Goal: Task Accomplishment & Management: Complete application form

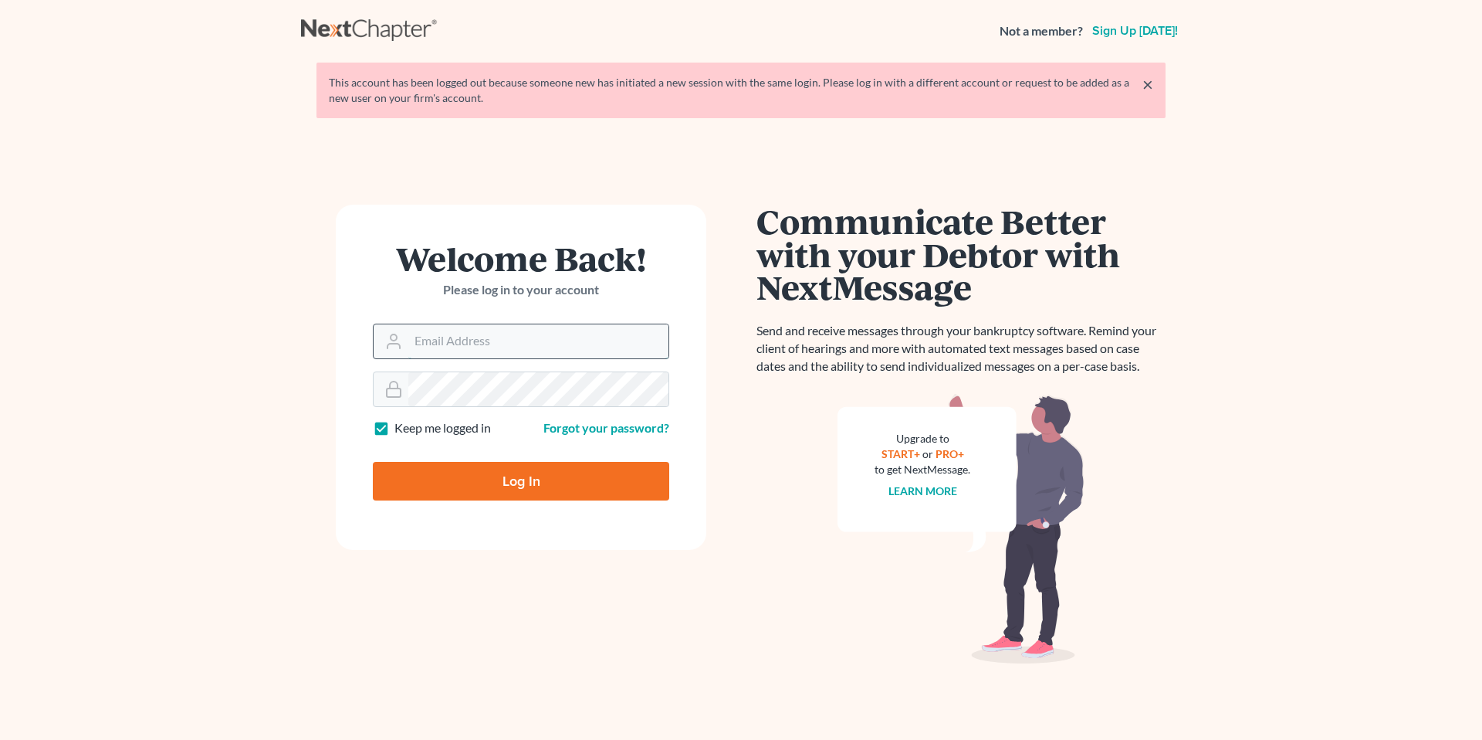
click at [543, 349] on input "Email Address" at bounding box center [538, 341] width 260 height 34
type input "[EMAIL_ADDRESS][DOMAIN_NAME]"
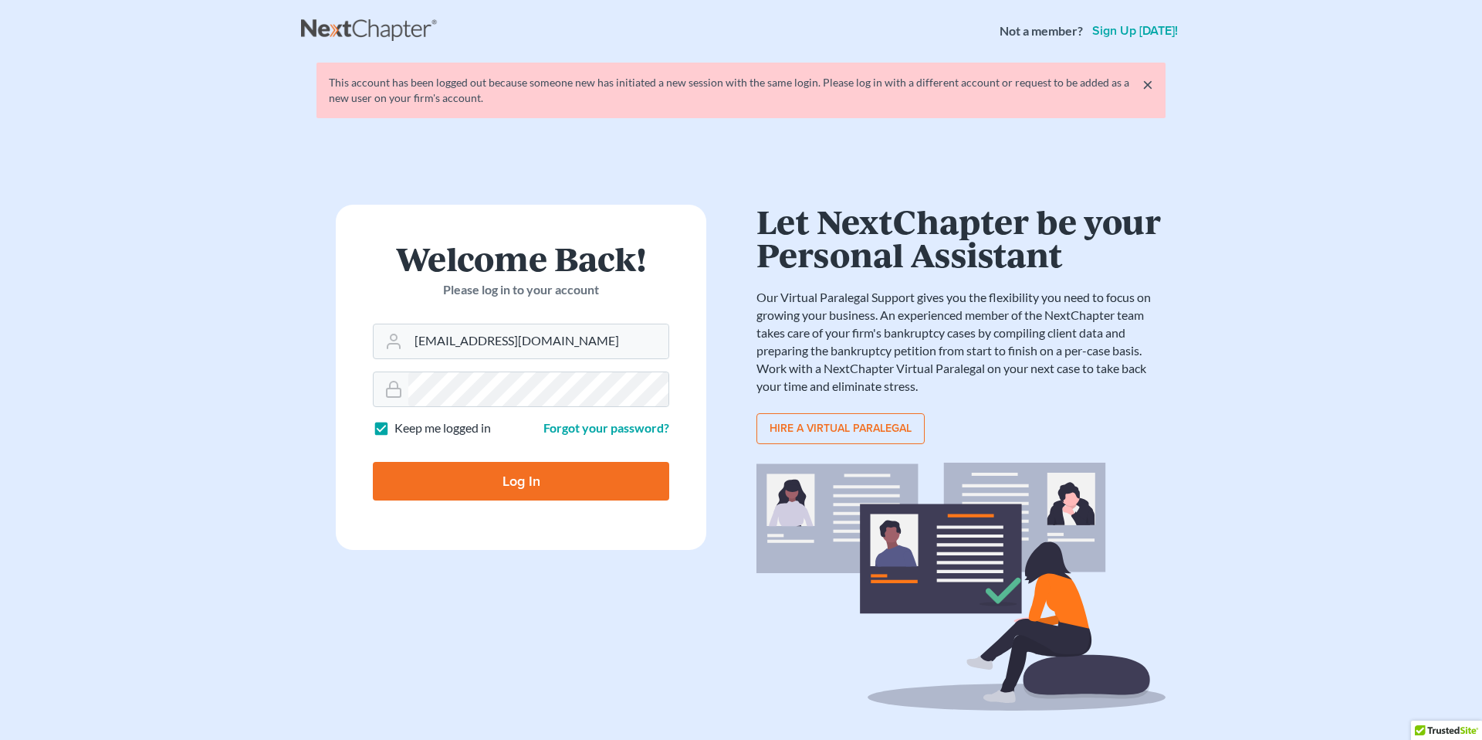
click at [493, 465] on input "Log In" at bounding box center [521, 481] width 296 height 39
type input "Thinking..."
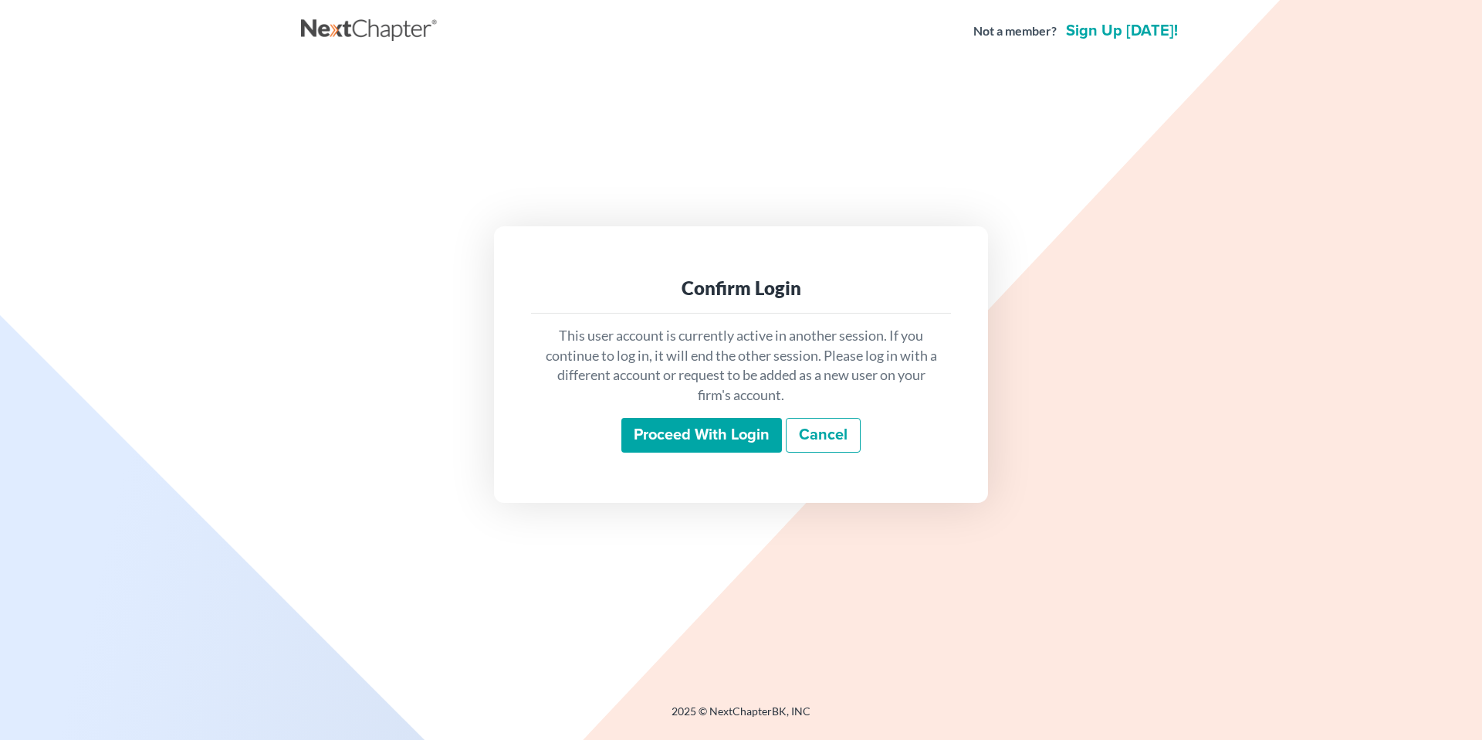
click at [712, 423] on input "Proceed with login" at bounding box center [701, 436] width 161 height 36
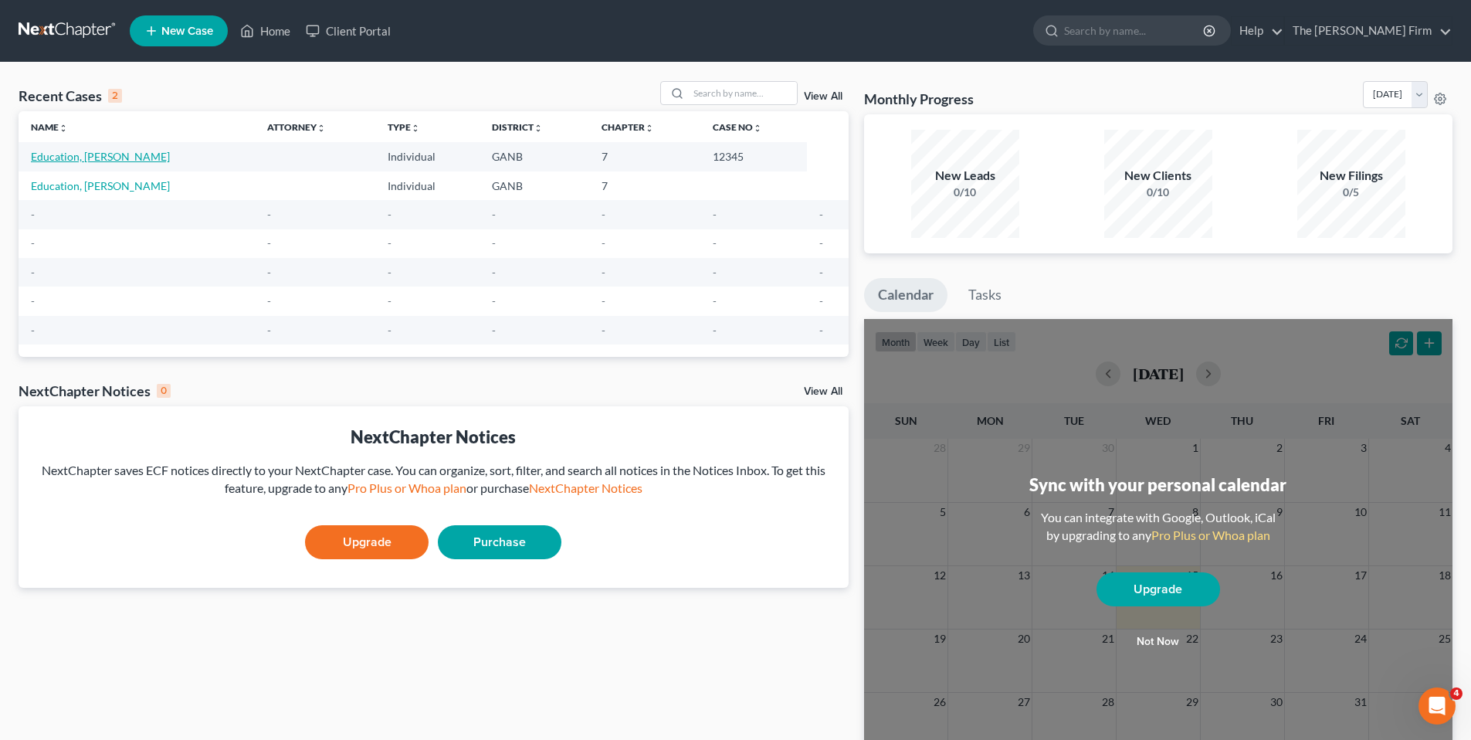
click at [89, 158] on link "Education, John" at bounding box center [100, 156] width 139 height 13
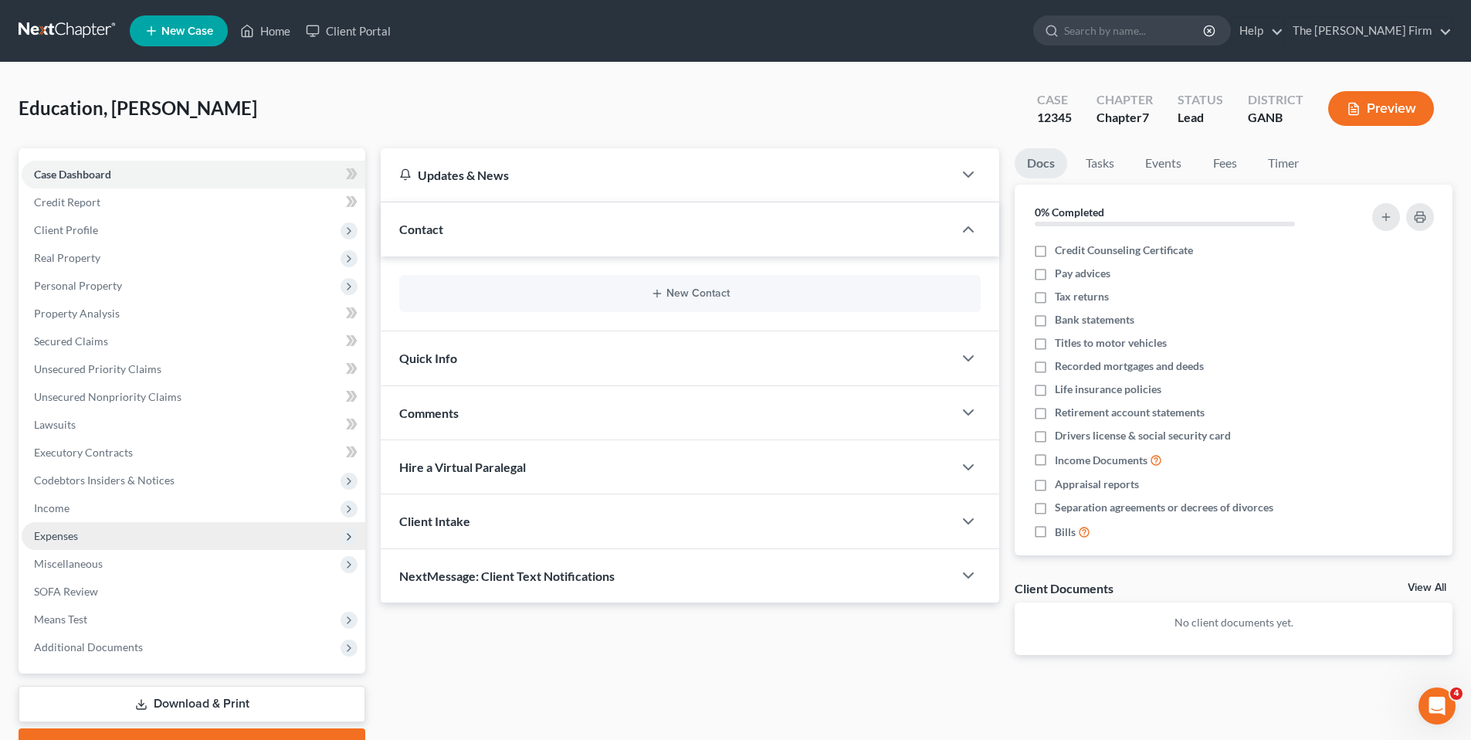
click at [66, 533] on span "Expenses" at bounding box center [56, 535] width 44 height 13
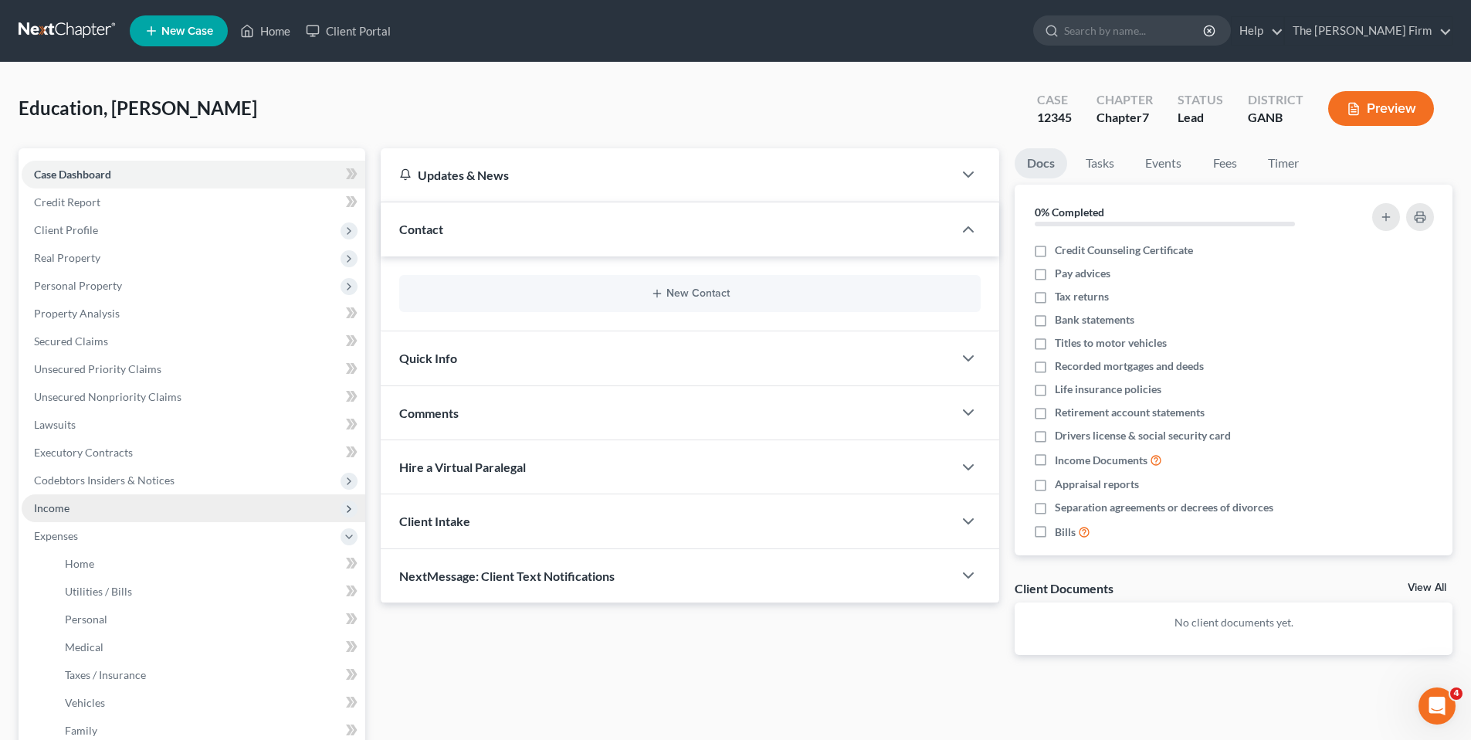
click at [42, 507] on span "Income" at bounding box center [52, 507] width 36 height 13
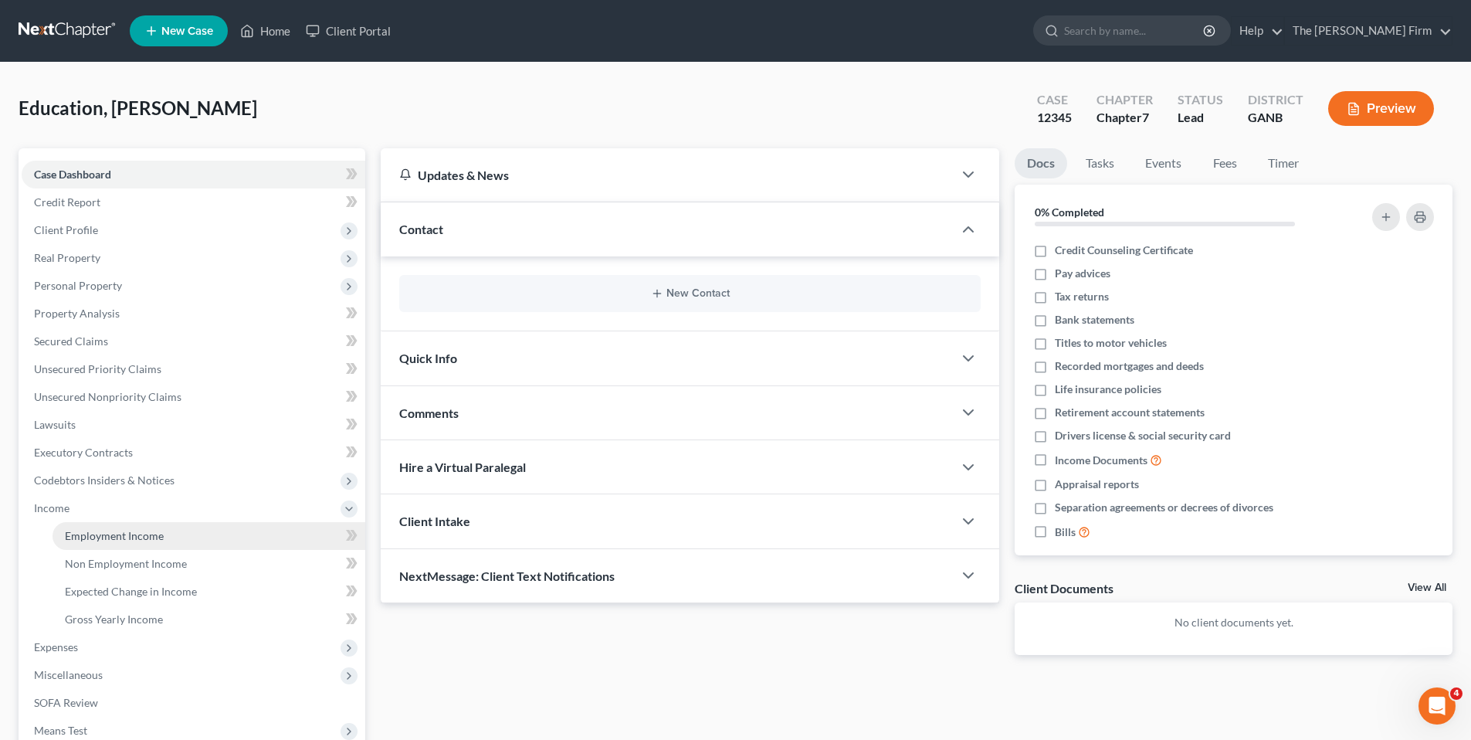
click at [126, 533] on span "Employment Income" at bounding box center [114, 535] width 99 height 13
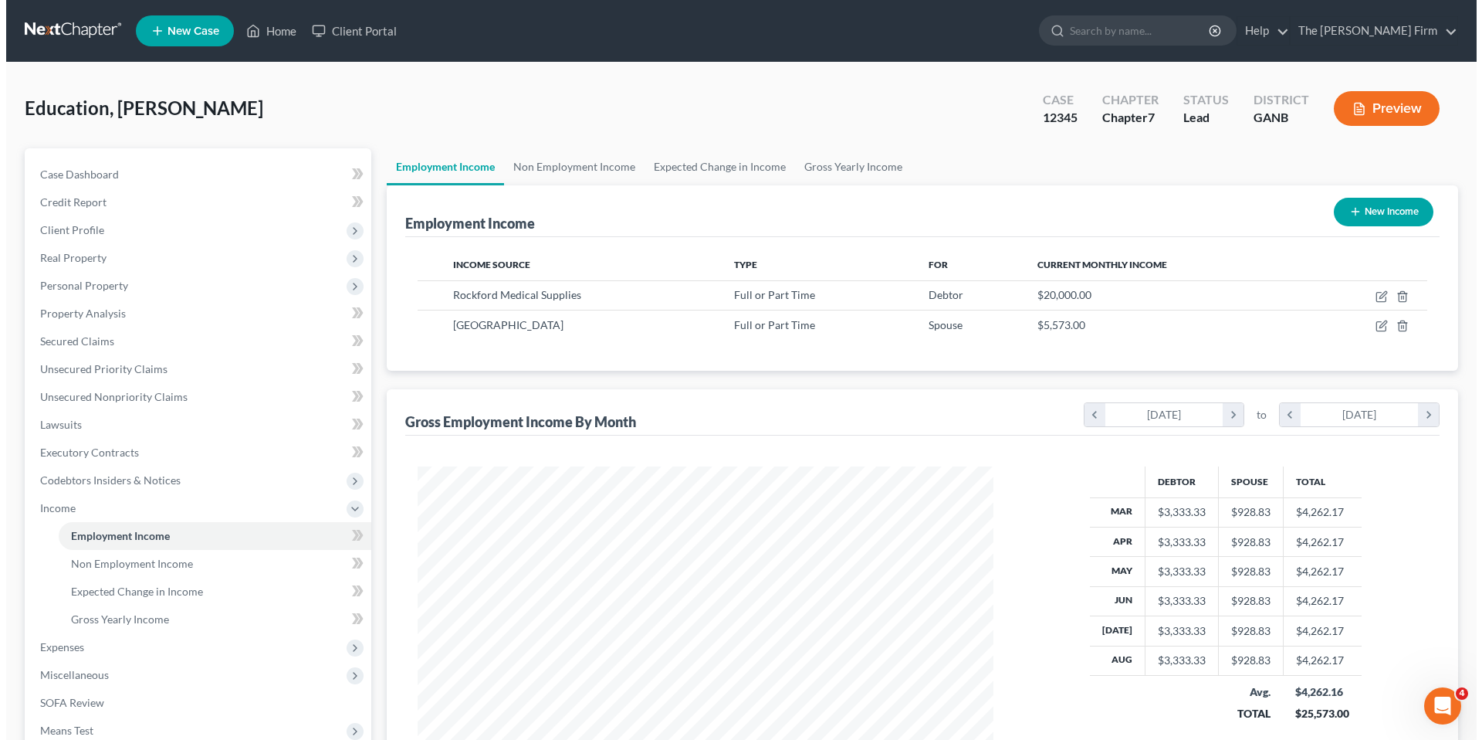
scroll to position [288, 607]
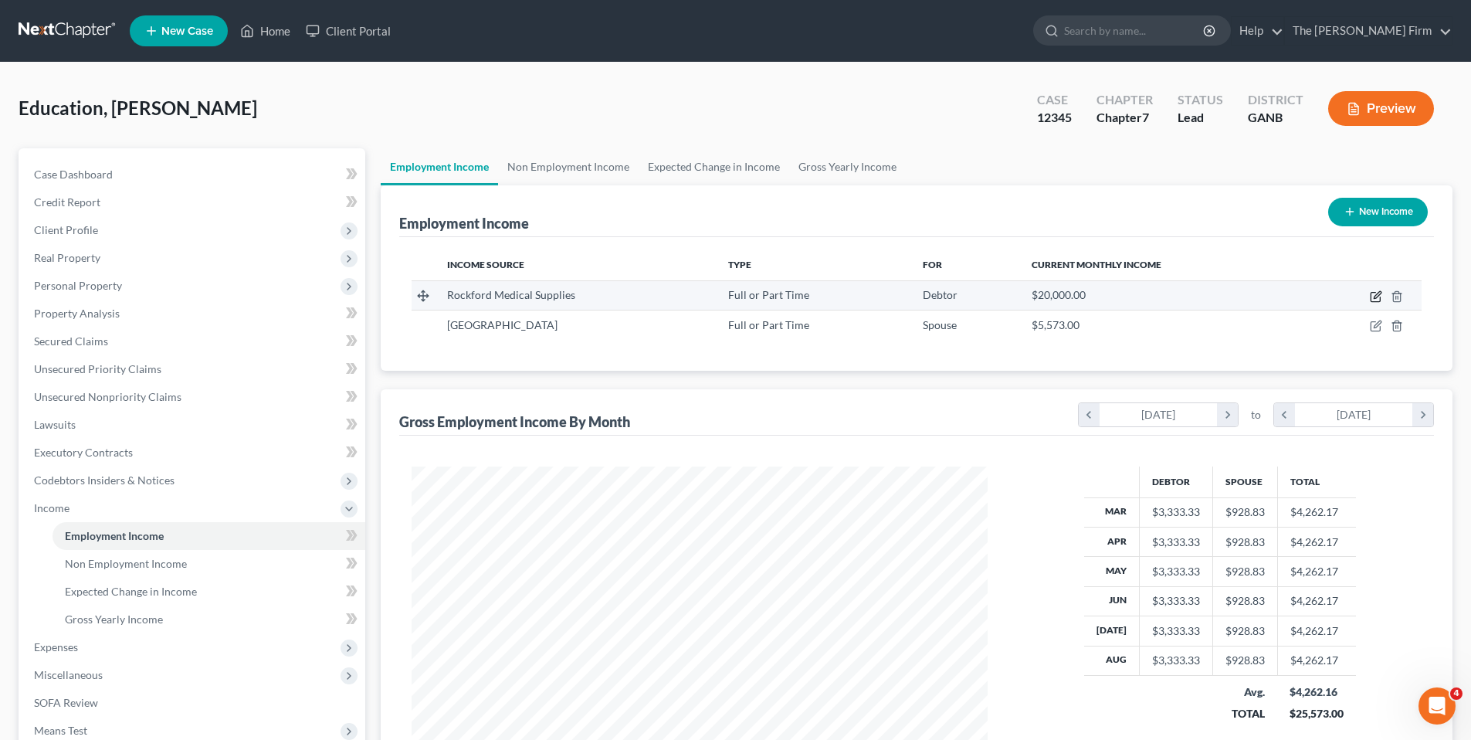
click at [1372, 293] on icon "button" at bounding box center [1375, 296] width 12 height 12
select select "0"
select select "8"
select select "0"
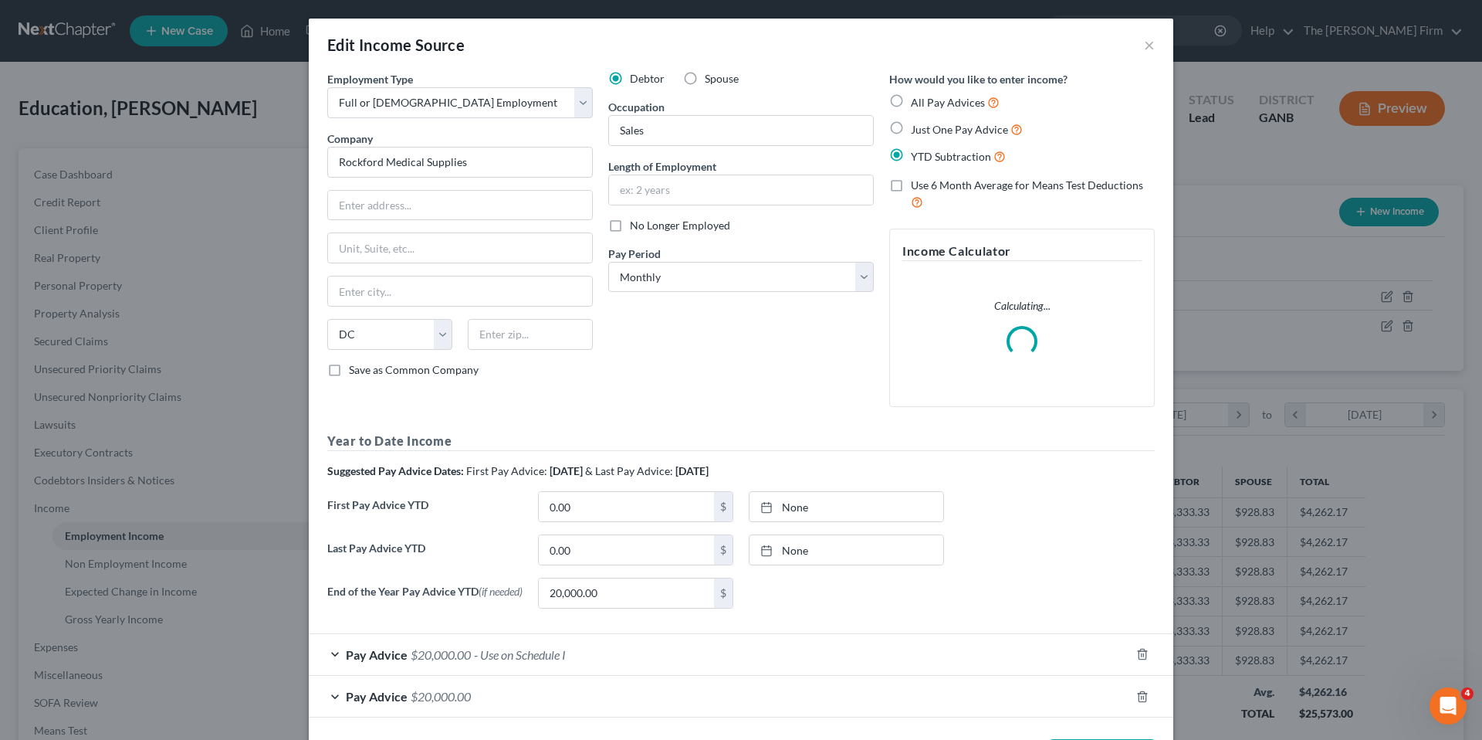
scroll to position [290, 612]
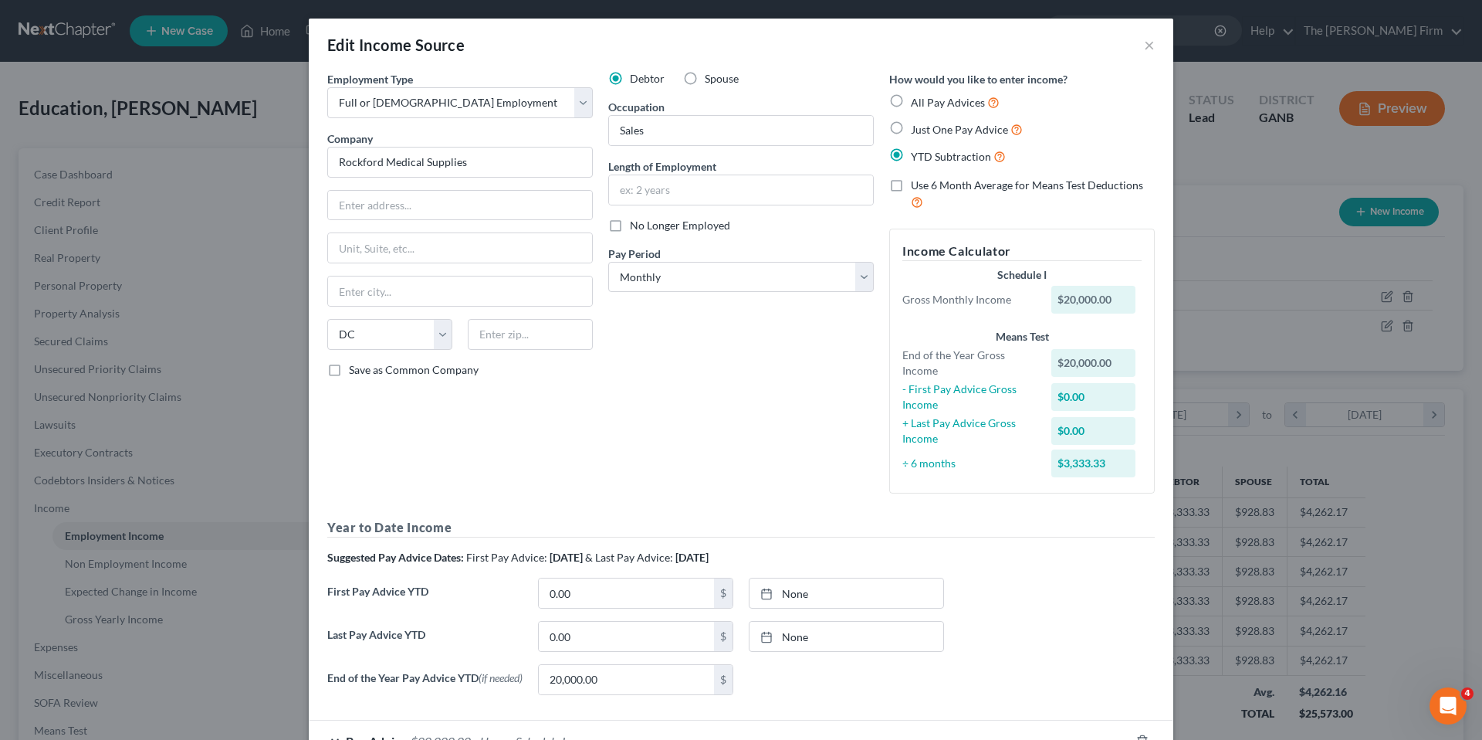
click at [1084, 299] on div "$20,000.00" at bounding box center [1093, 300] width 85 height 28
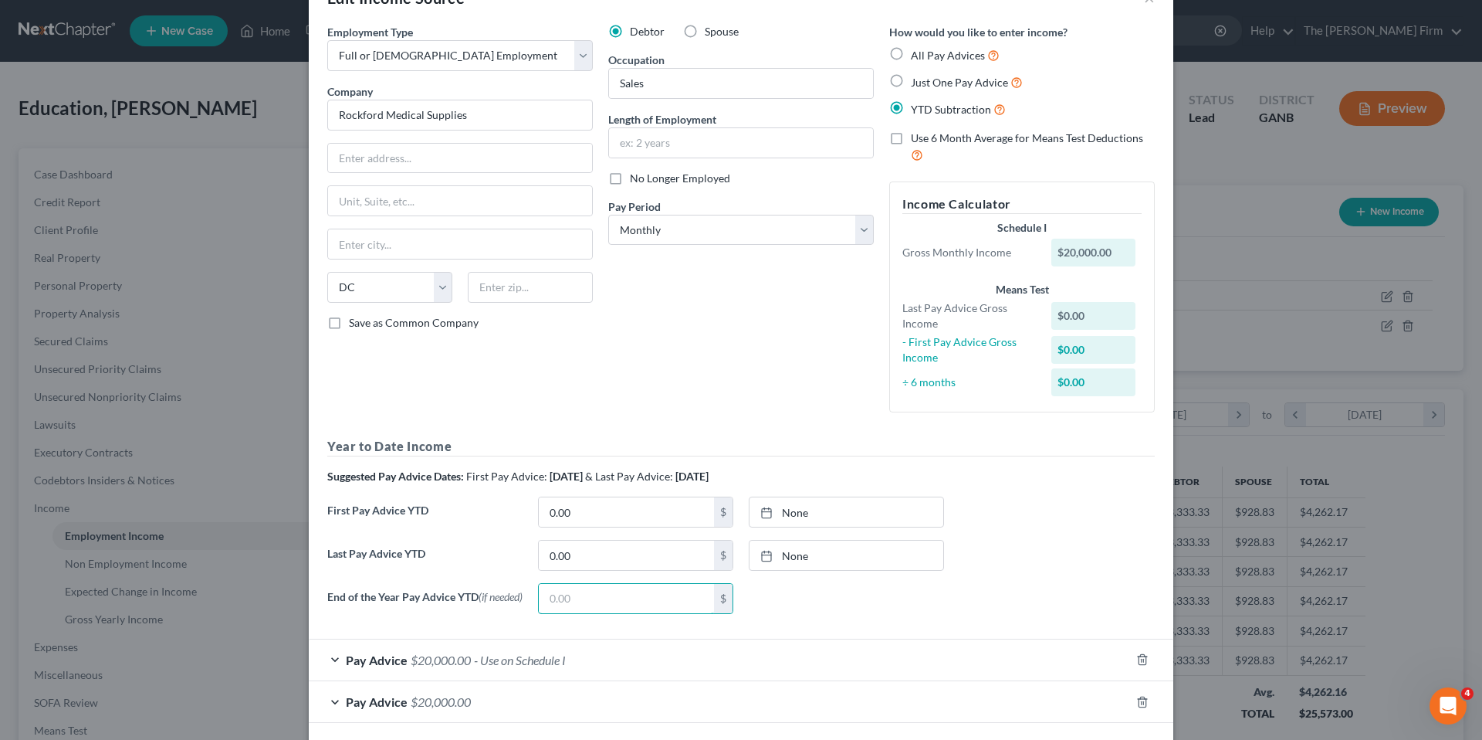
scroll to position [48, 0]
type input "1,087.31"
click at [732, 399] on div "Debtor Spouse Occupation Sales Length of Employment No Longer Employed Pay Peri…" at bounding box center [741, 223] width 281 height 401
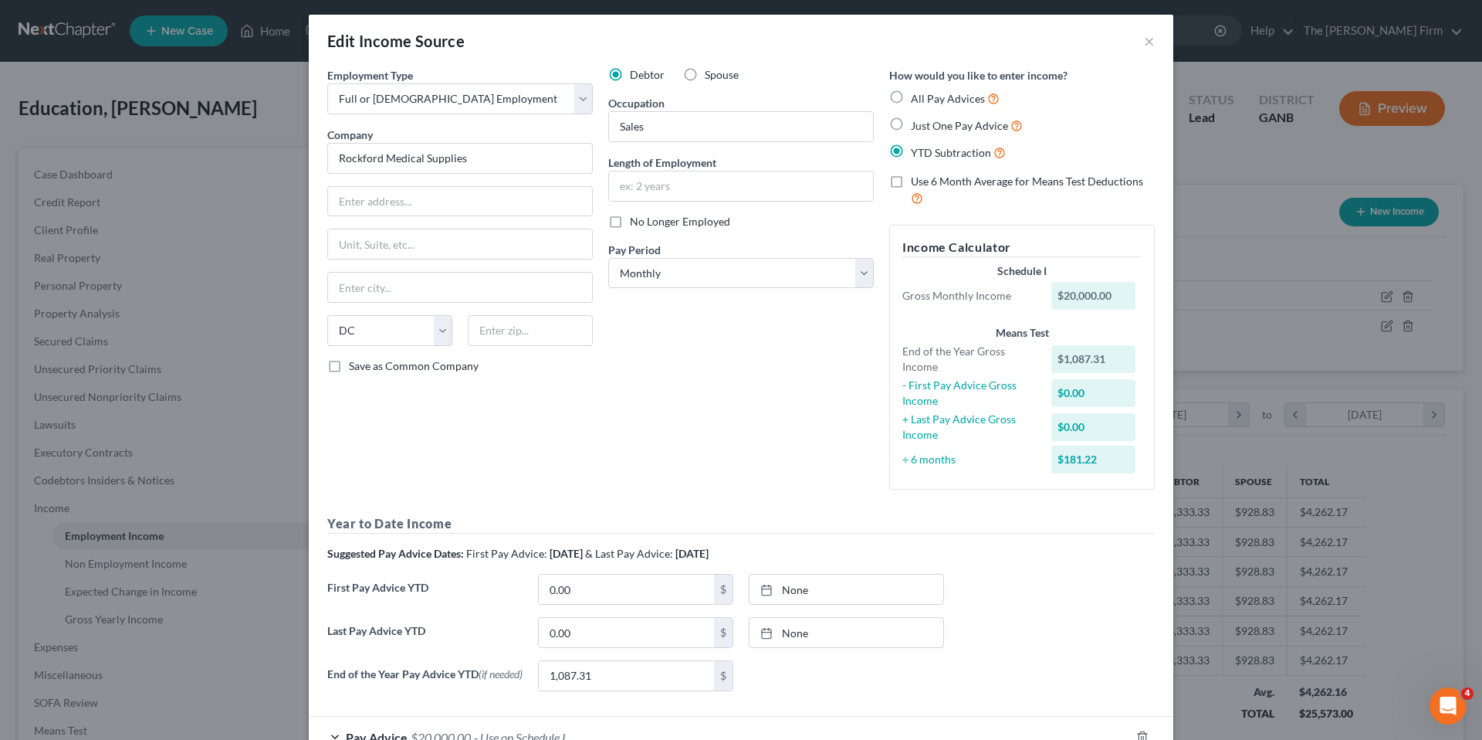
scroll to position [1, 0]
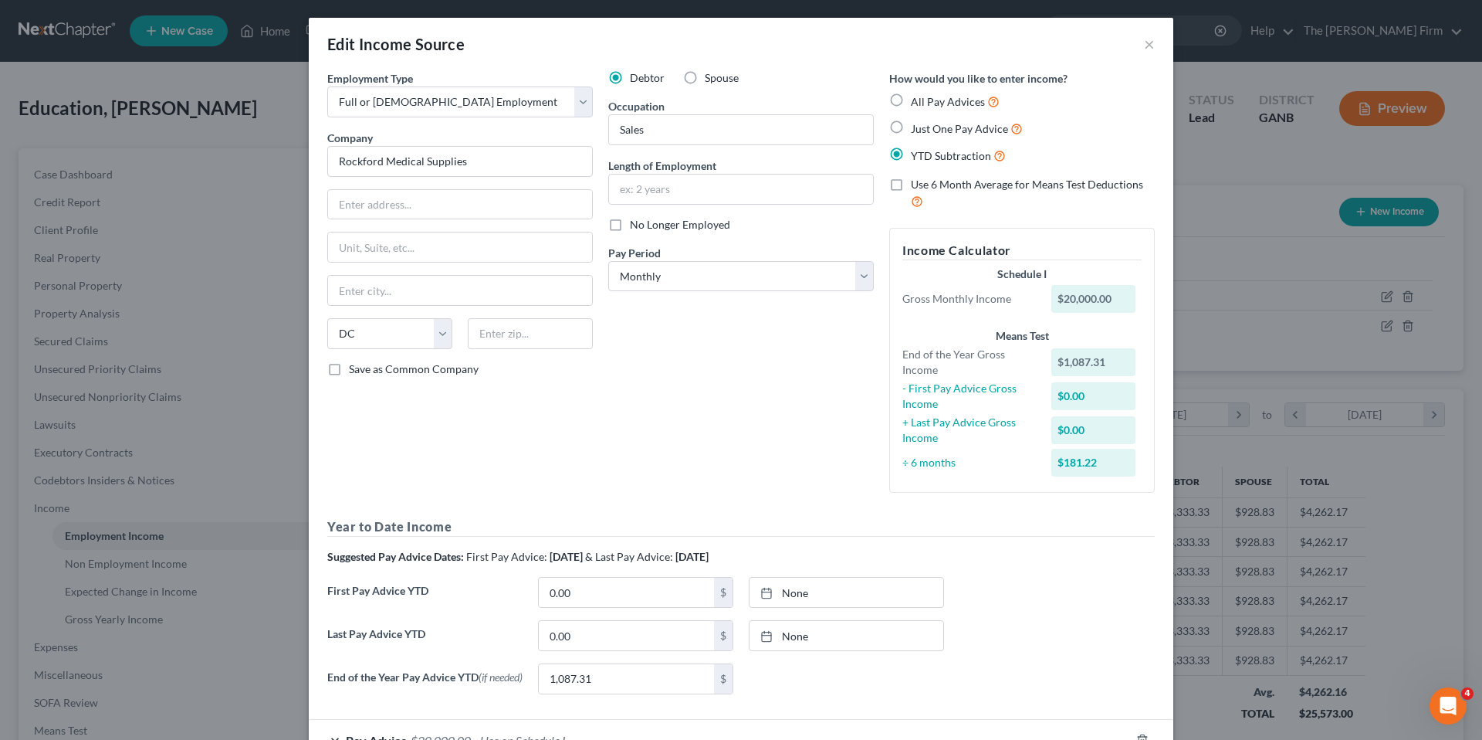
click at [911, 127] on label "Just One Pay Advice" at bounding box center [967, 129] width 112 height 18
click at [917, 127] on input "Just One Pay Advice" at bounding box center [922, 125] width 10 height 10
radio input "true"
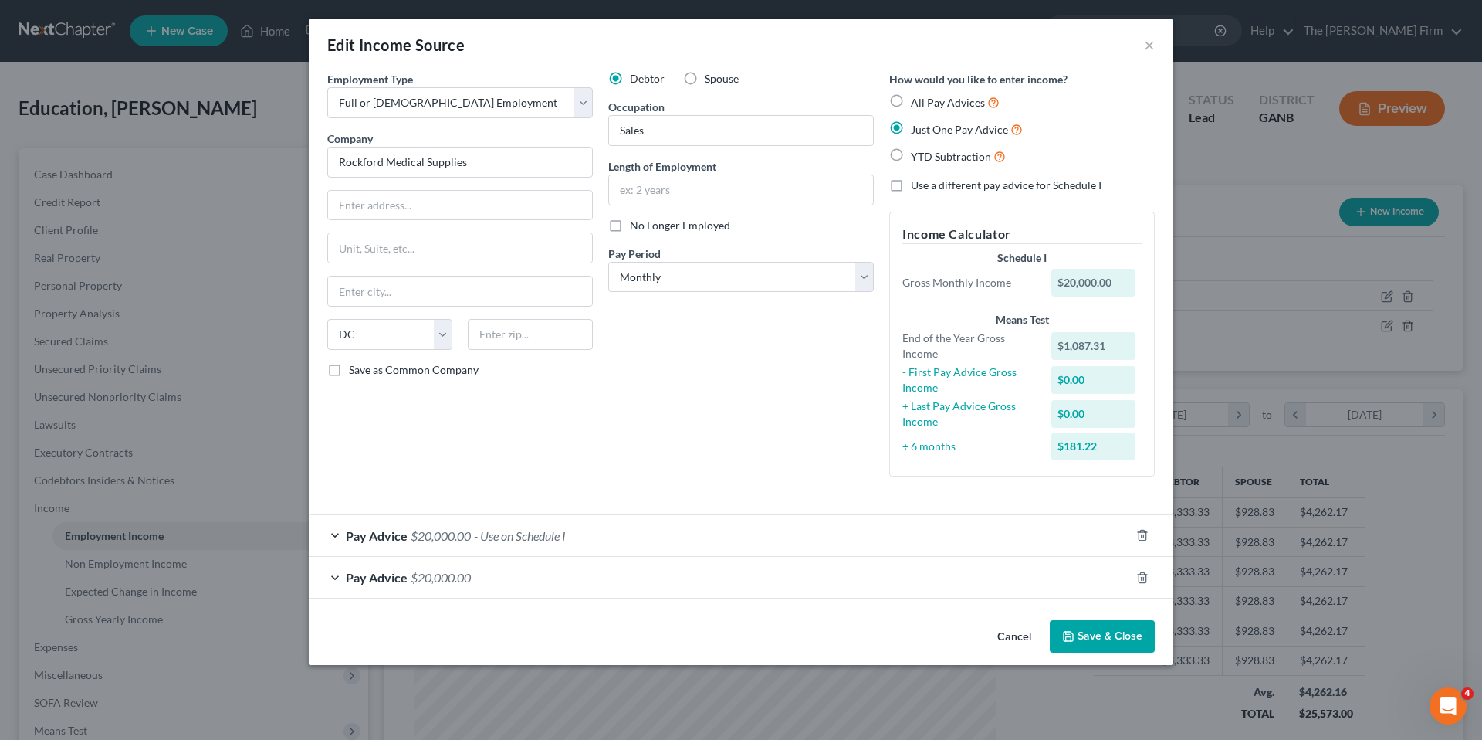
scroll to position [0, 0]
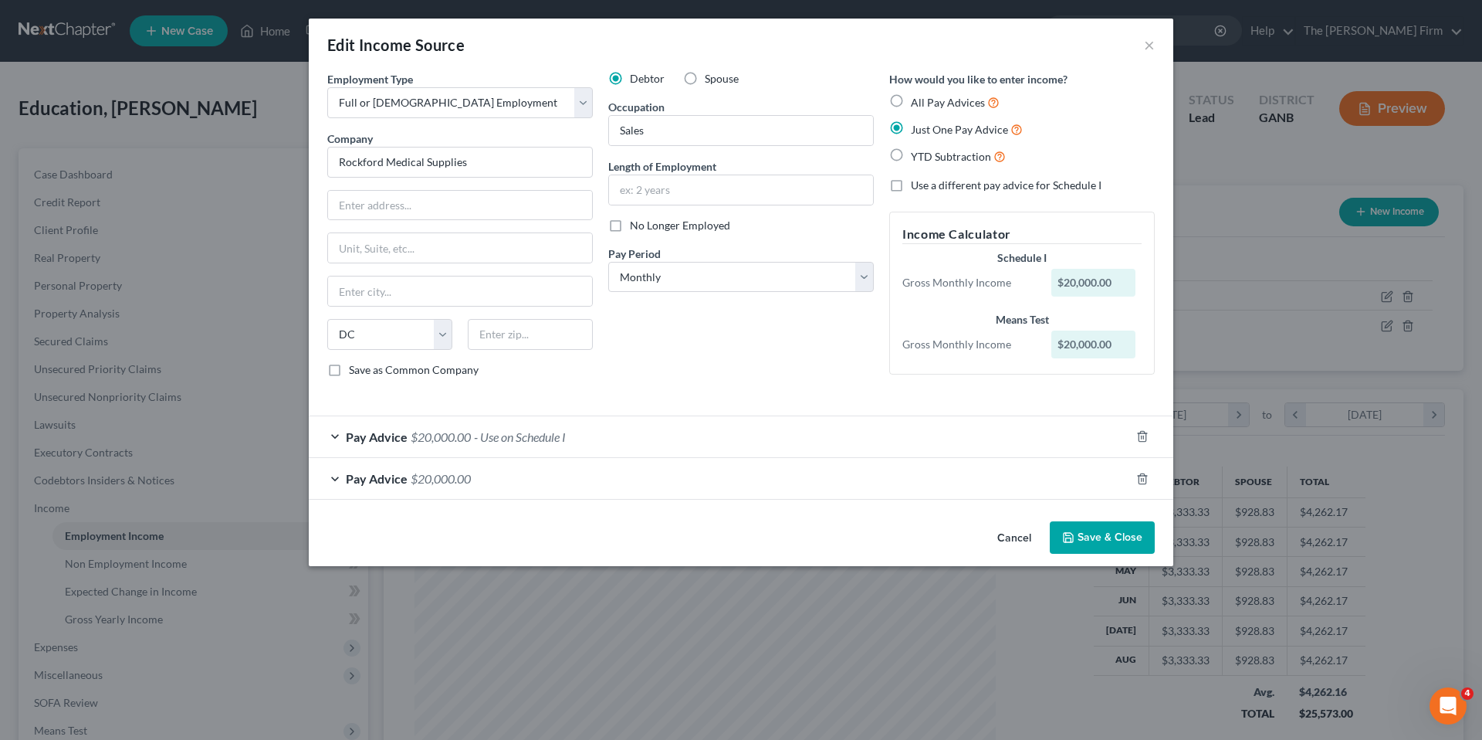
click at [340, 434] on div "Pay Advice $20,000.00 - Use on Schedule I" at bounding box center [719, 436] width 821 height 41
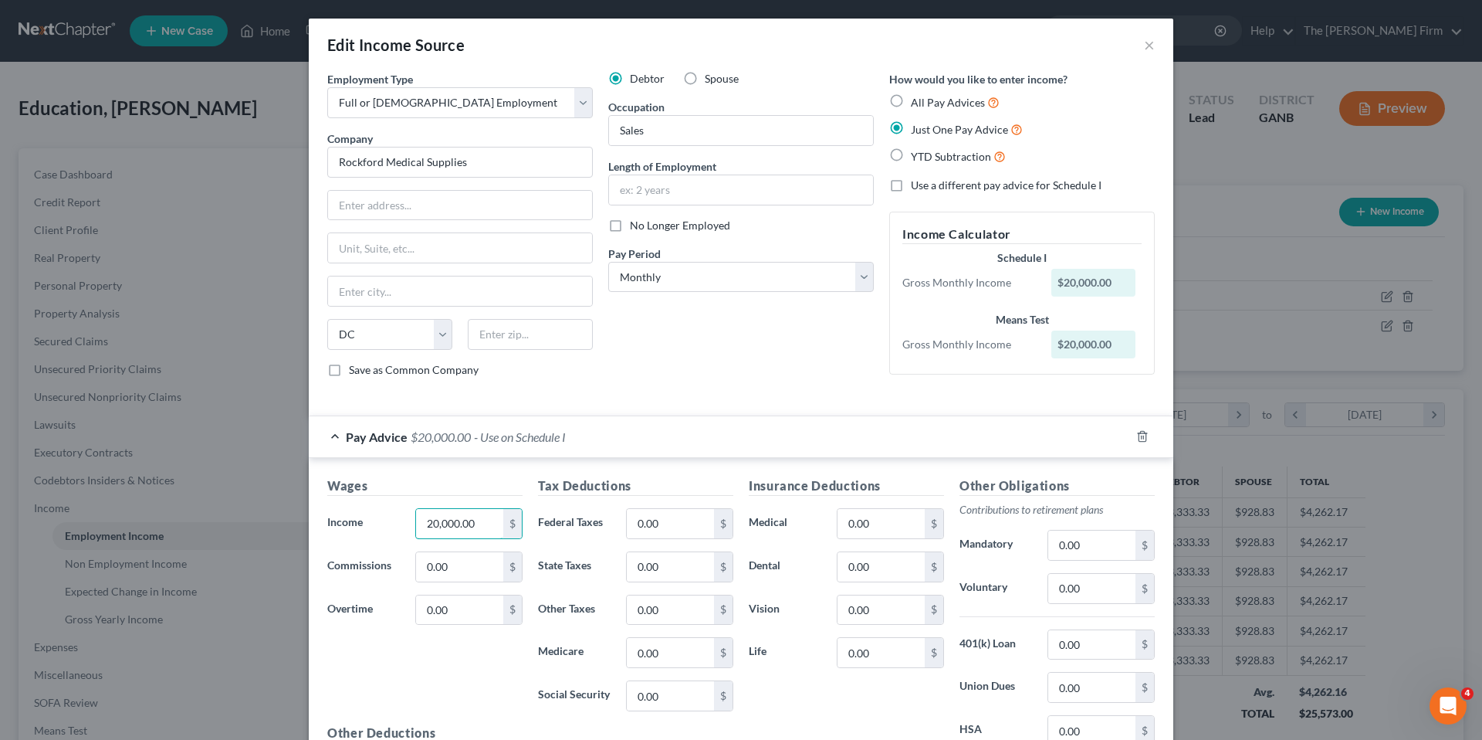
drag, startPoint x: 477, startPoint y: 520, endPoint x: 292, endPoint y: 525, distance: 185.3
click at [292, 525] on div "Edit Income Source × Employment Type * Select Full or Part Time Employment Self…" at bounding box center [741, 370] width 1482 height 740
drag, startPoint x: 478, startPoint y: 522, endPoint x: 344, endPoint y: 526, distance: 134.4
click at [344, 526] on div "Income * 20,000.00 $" at bounding box center [425, 523] width 211 height 31
type input "1,342.31"
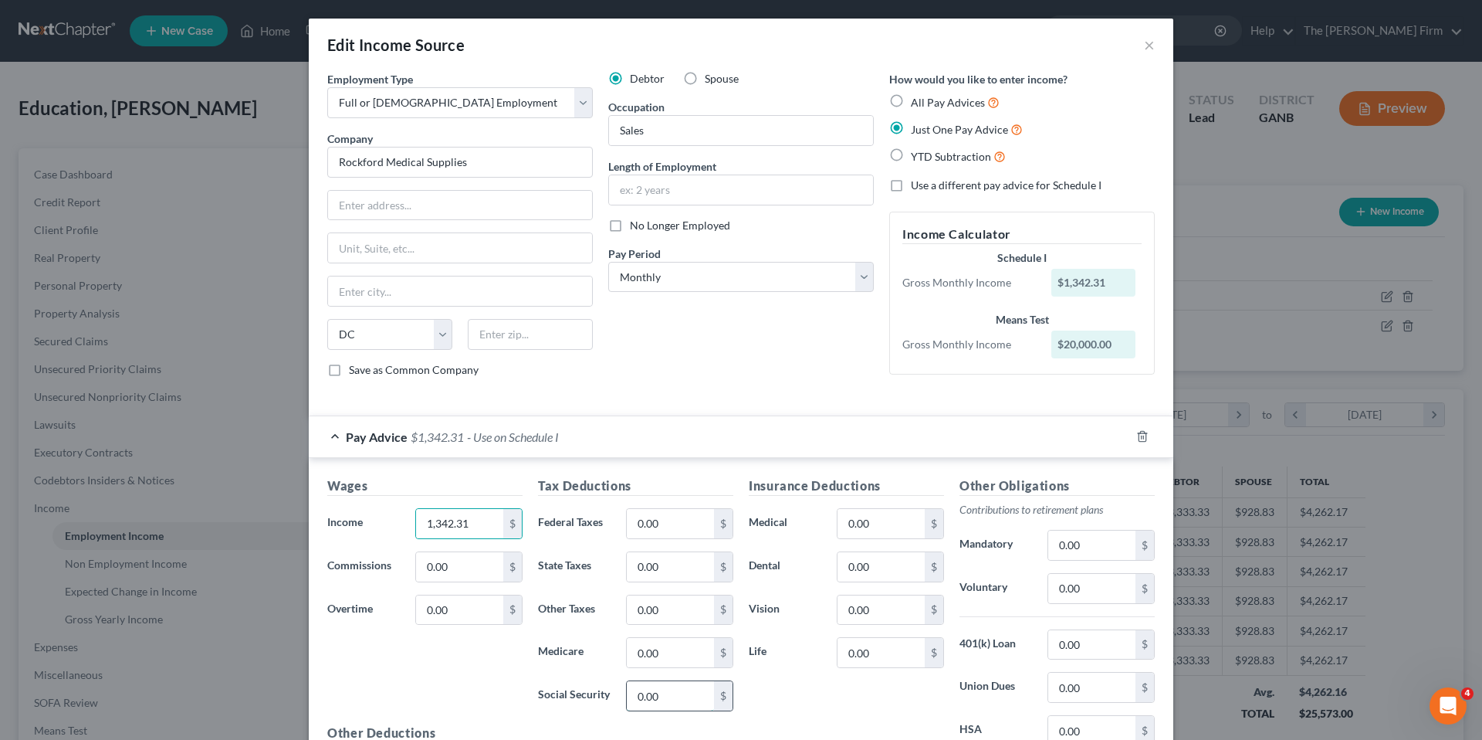
click at [665, 701] on input "0.00" at bounding box center [670, 695] width 87 height 29
type input "55.00"
click at [685, 531] on input "0.00" at bounding box center [670, 523] width 87 height 29
type input "200.00"
click at [808, 696] on div "Insurance Deductions Medical 0.00 $ Dental 0.00 $ Vision 0.00 $ Life 0.00 $" at bounding box center [846, 638] width 211 height 325
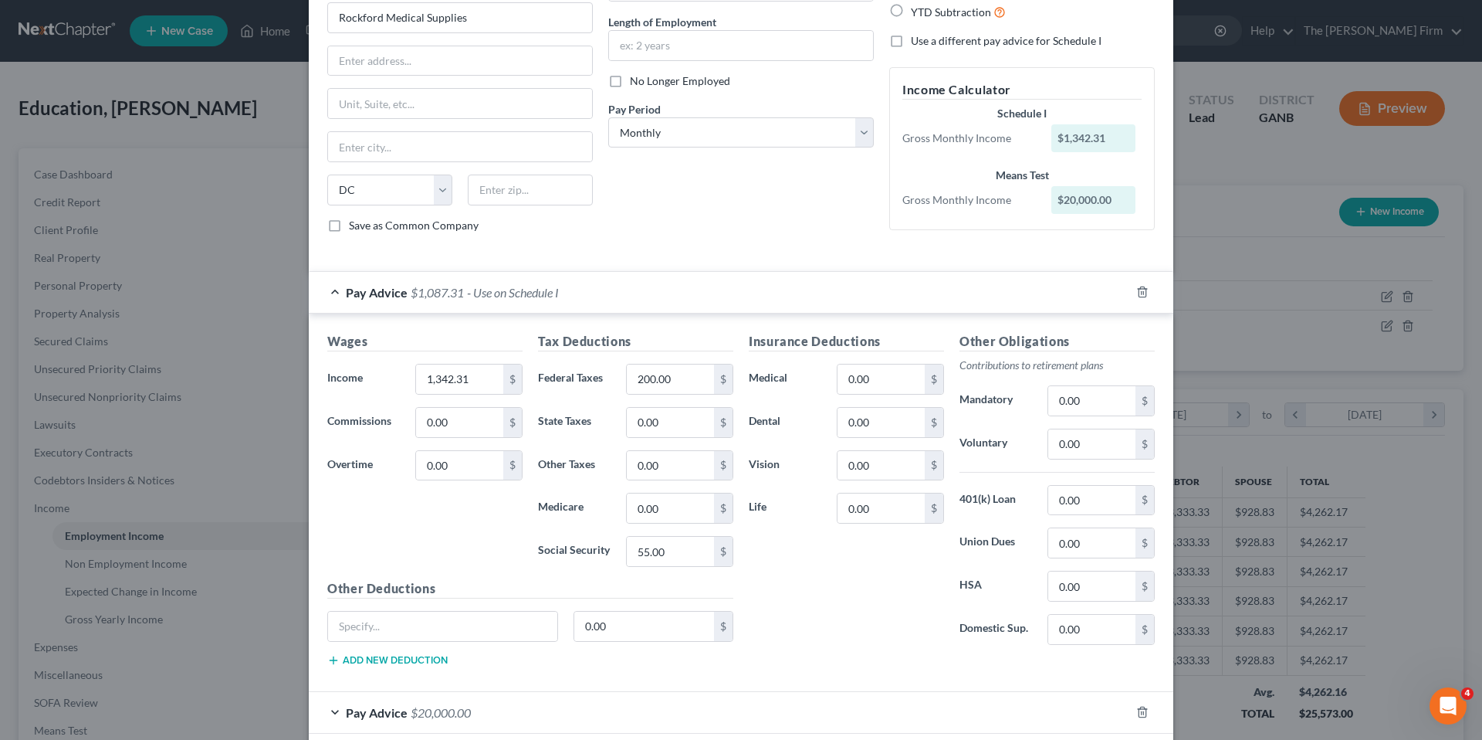
scroll to position [182, 0]
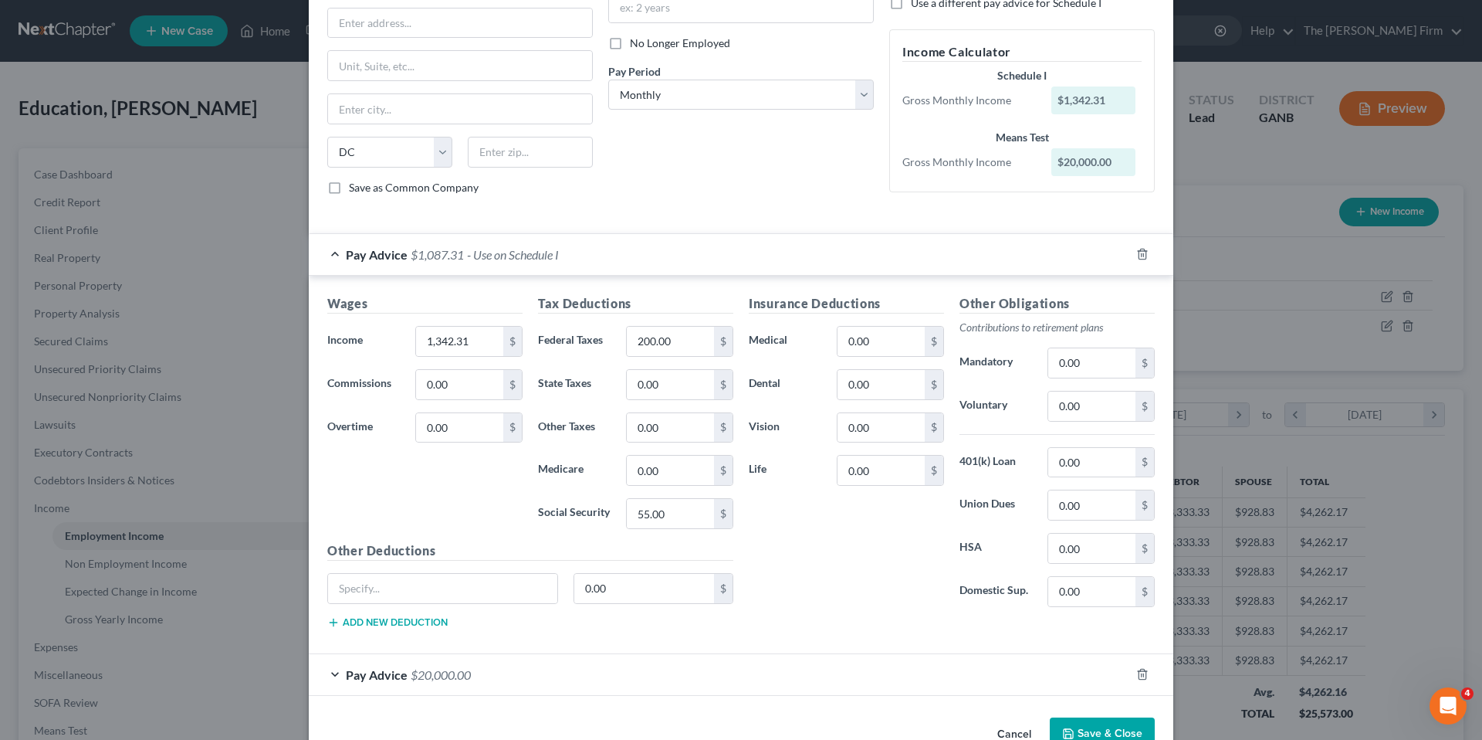
click at [804, 540] on div "Insurance Deductions Medical 0.00 $ Dental 0.00 $ Vision 0.00 $ Life 0.00 $" at bounding box center [846, 456] width 211 height 325
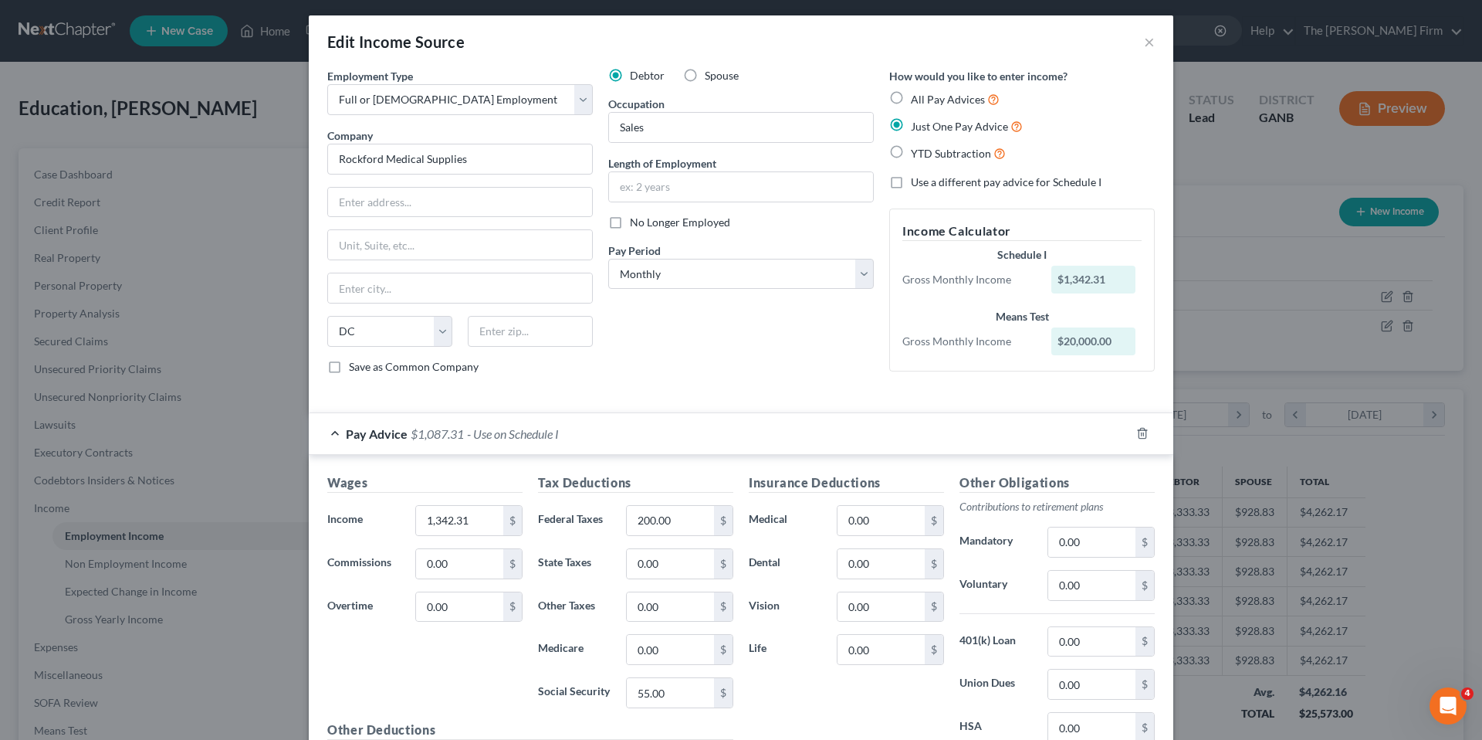
scroll to position [0, 0]
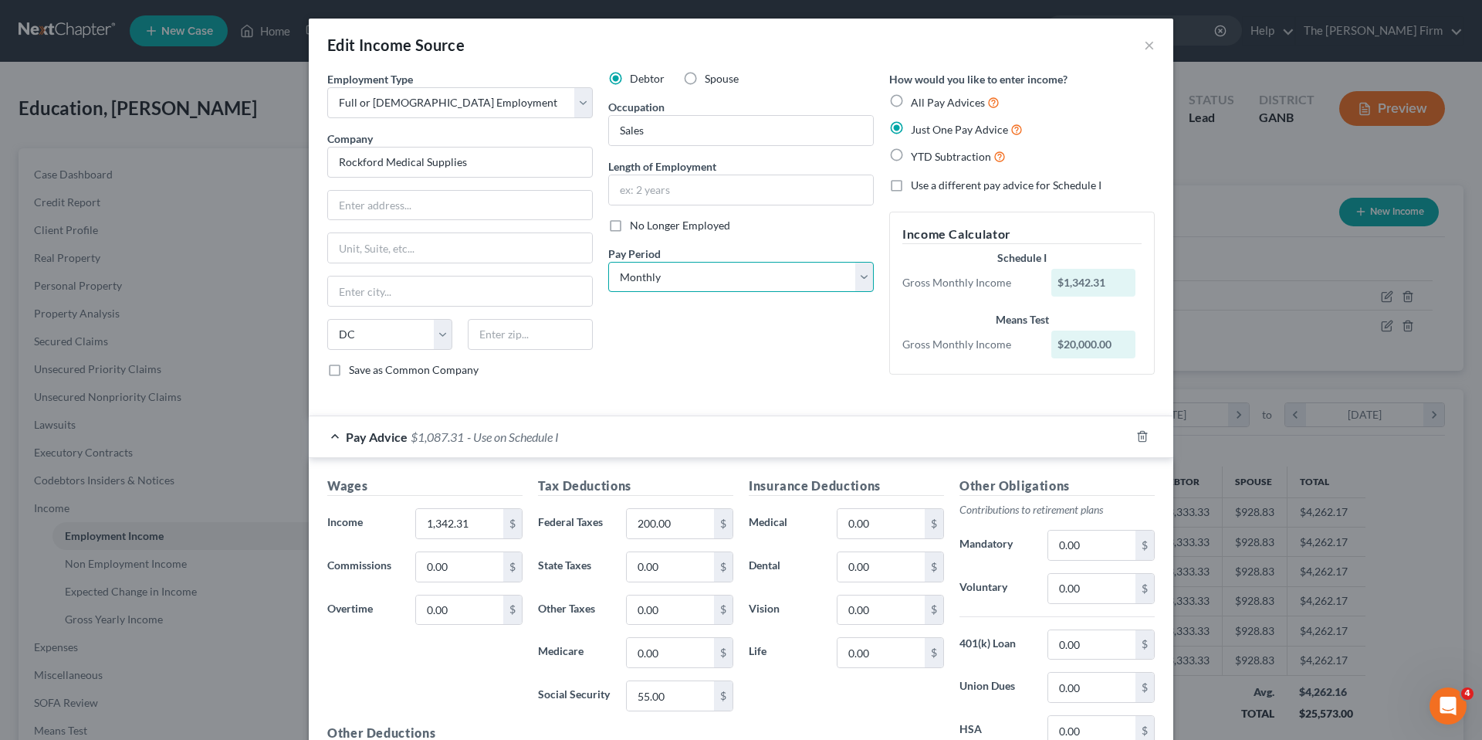
click at [855, 270] on select "Select Monthly Twice Monthly Every Other Week Weekly" at bounding box center [741, 277] width 266 height 31
select select "3"
click at [608, 262] on select "Select Monthly Twice Monthly Every Other Week Weekly" at bounding box center [741, 277] width 266 height 31
click at [692, 367] on div "Debtor Spouse Occupation Sales Length of Employment No Longer Employed Pay Peri…" at bounding box center [741, 230] width 281 height 319
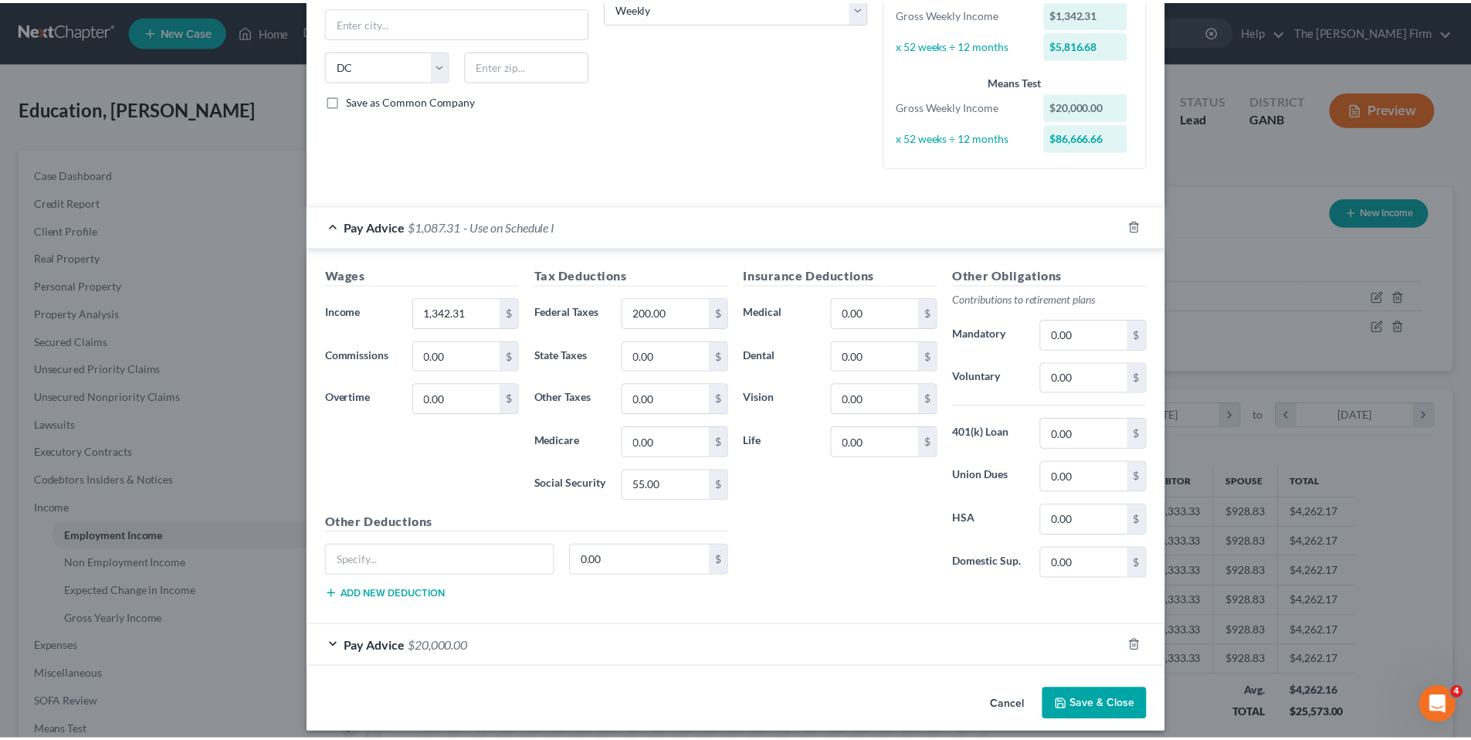
scroll to position [281, 0]
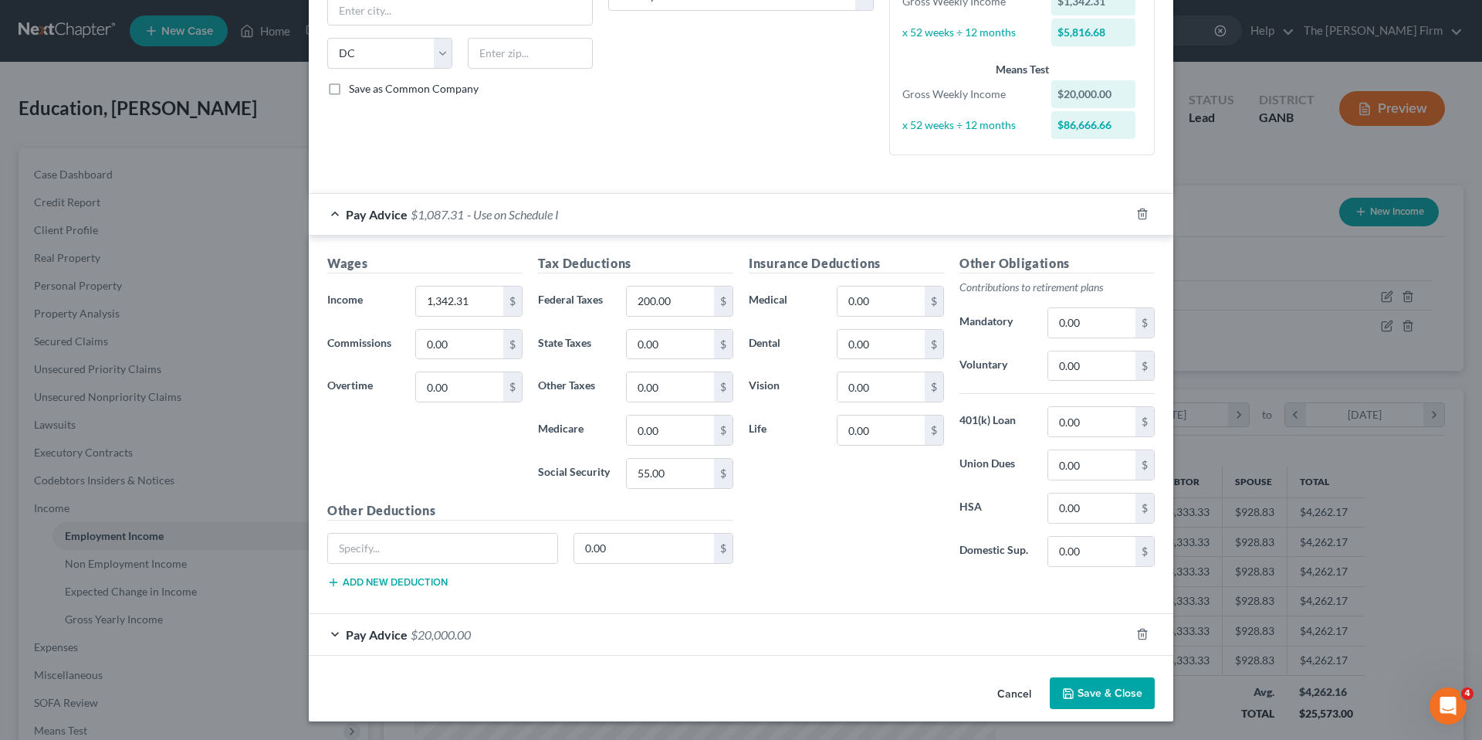
drag, startPoint x: 1091, startPoint y: 689, endPoint x: 985, endPoint y: 591, distance: 144.2
click at [1091, 689] on button "Save & Close" at bounding box center [1102, 693] width 105 height 32
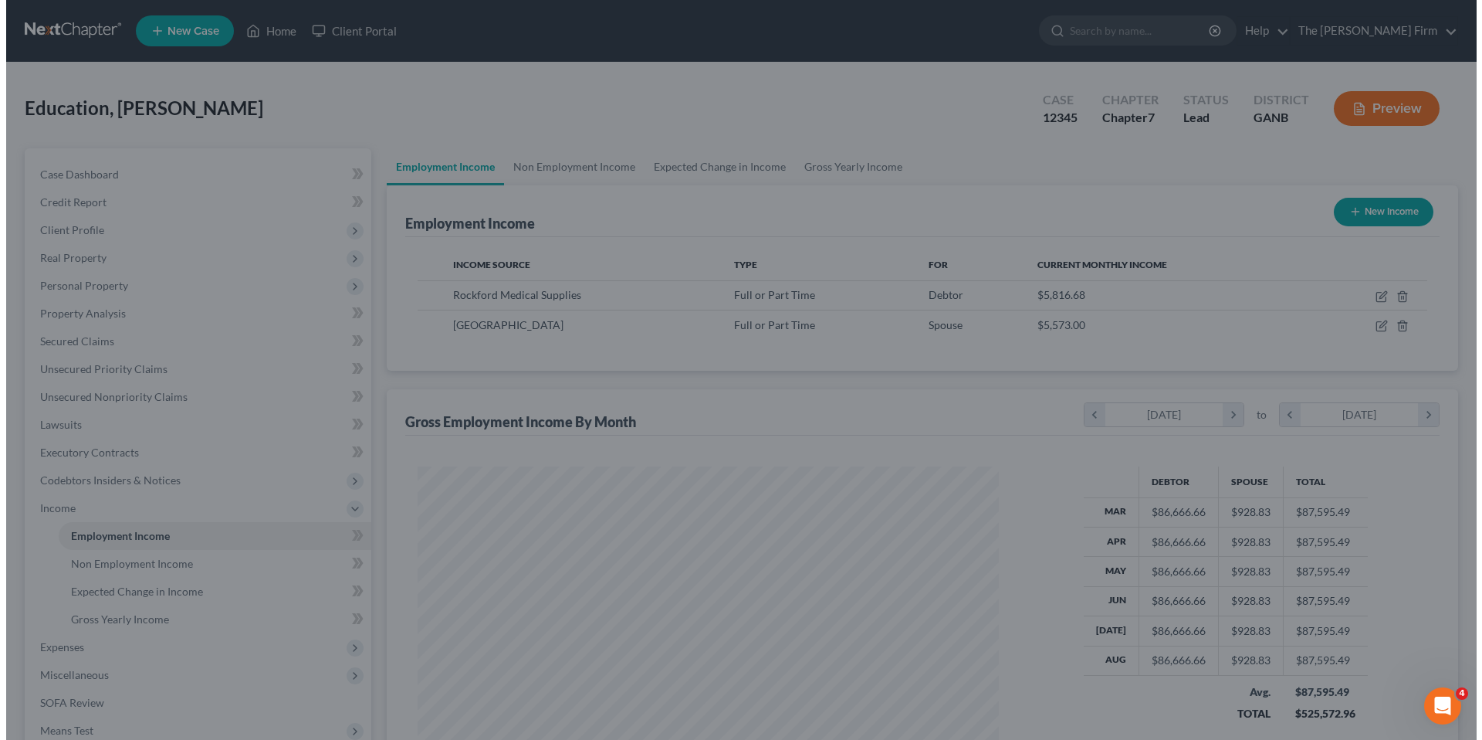
scroll to position [771643, 771325]
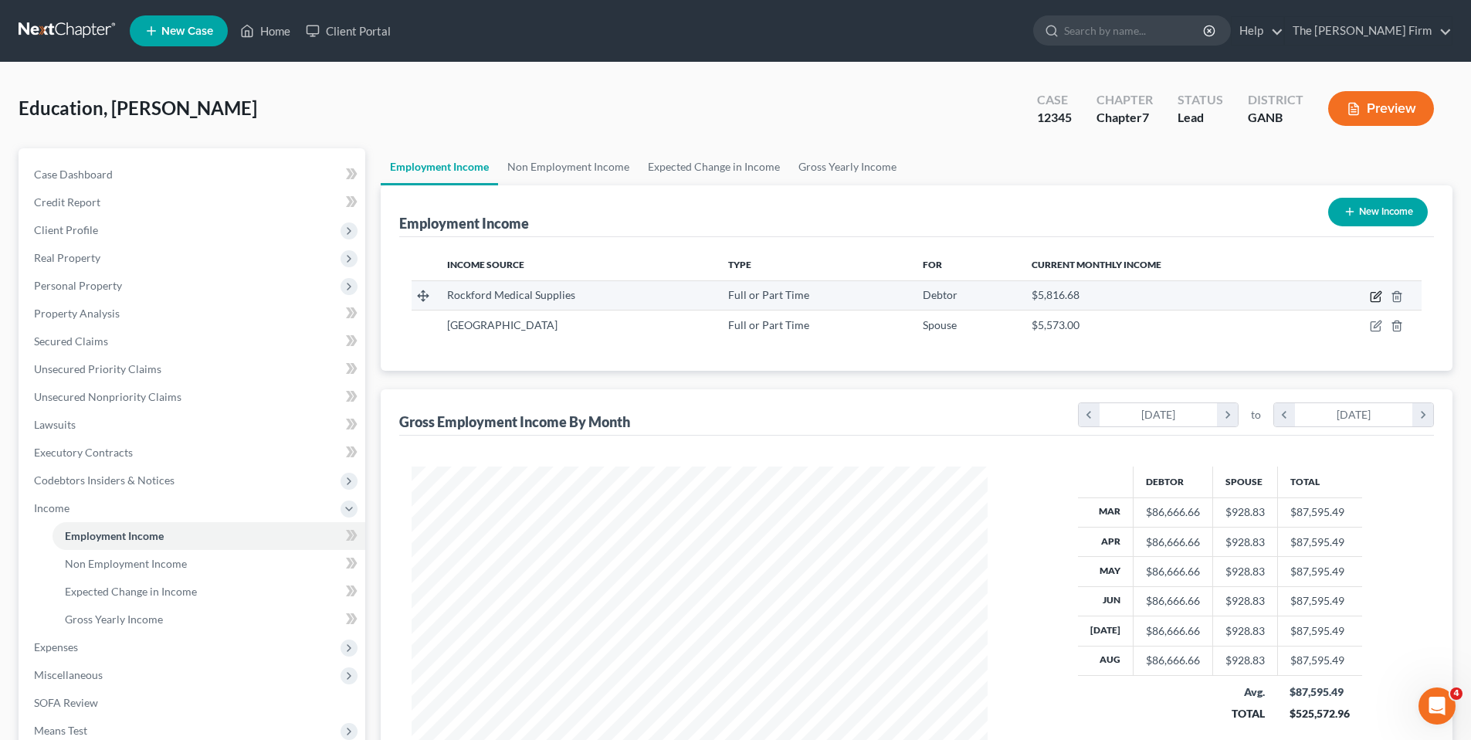
click at [1375, 300] on icon "button" at bounding box center [1375, 296] width 12 height 12
select select "0"
select select "8"
select select "3"
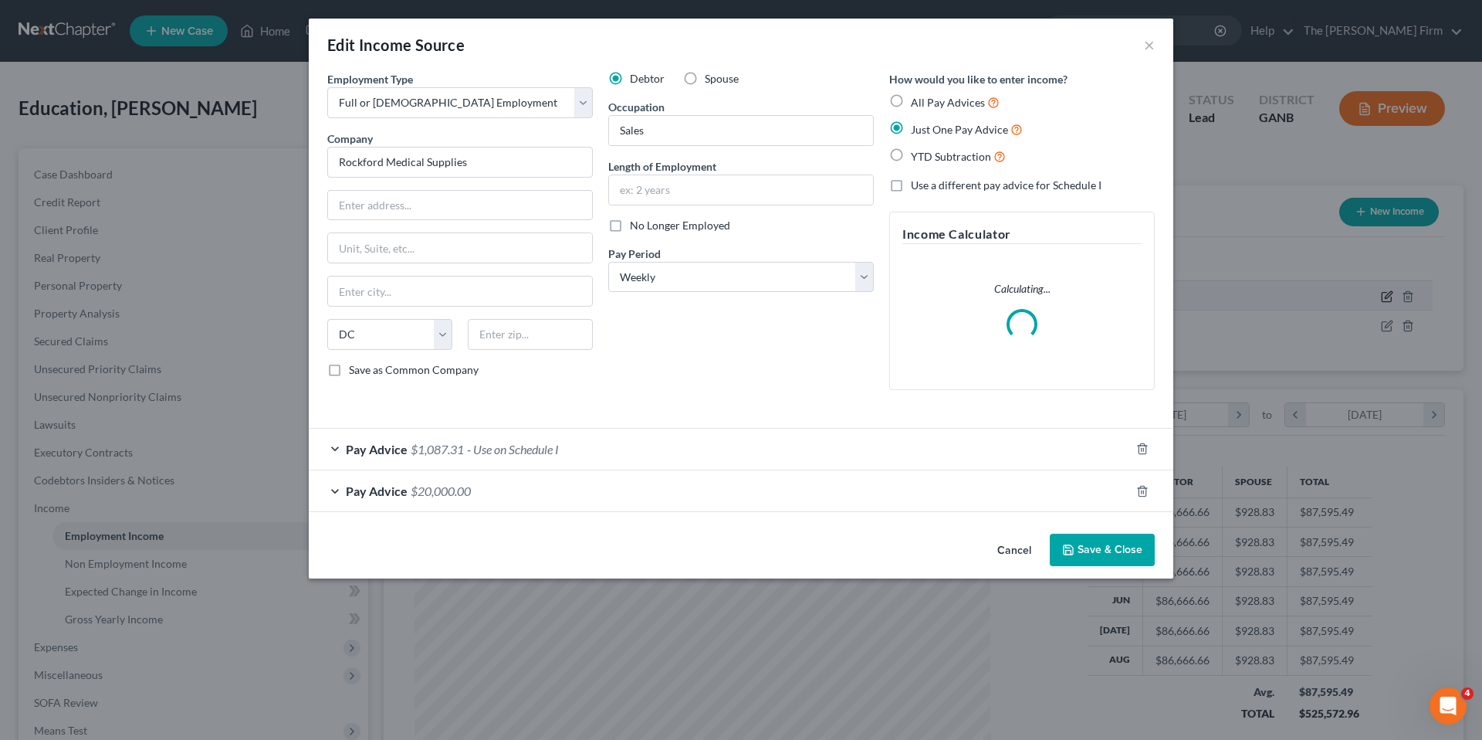
scroll to position [290, 612]
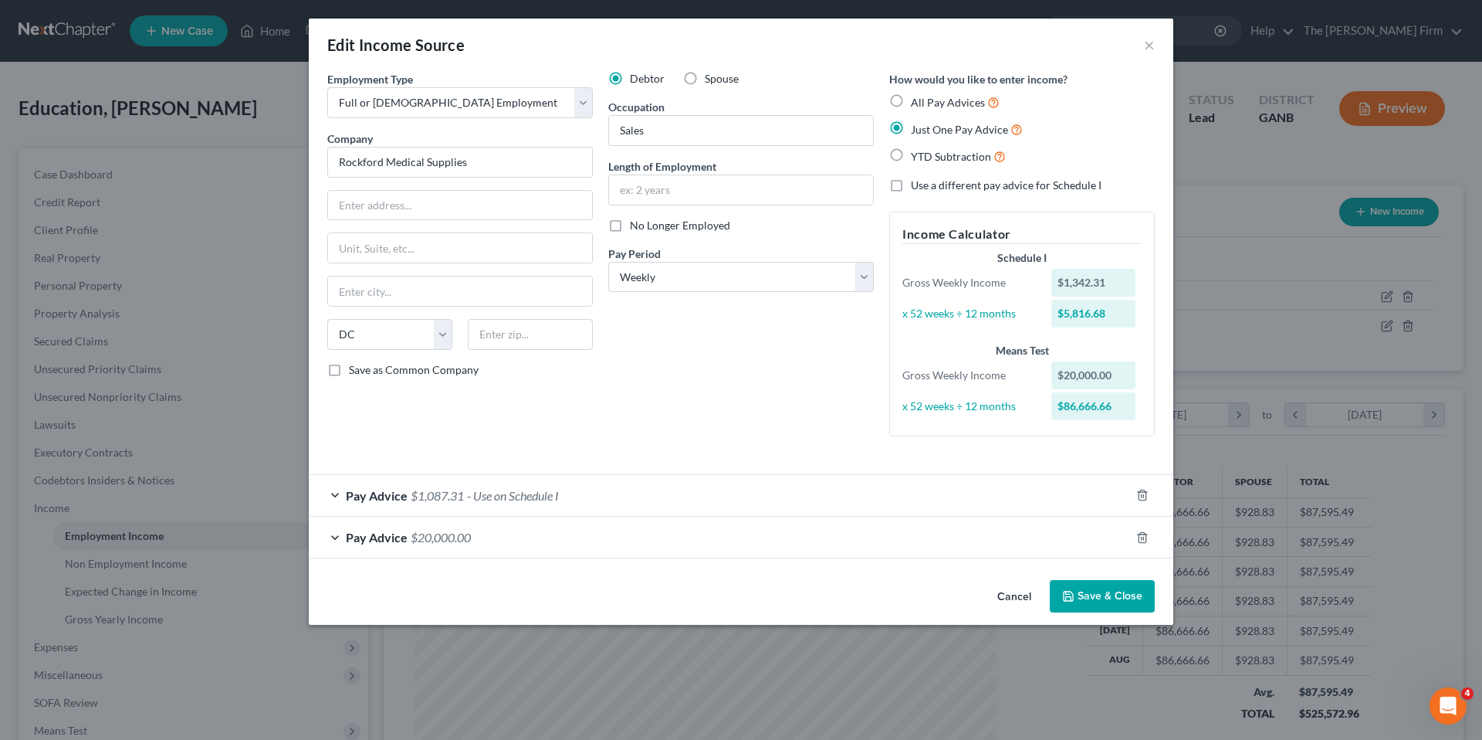
click at [377, 497] on span "Pay Advice" at bounding box center [377, 495] width 62 height 15
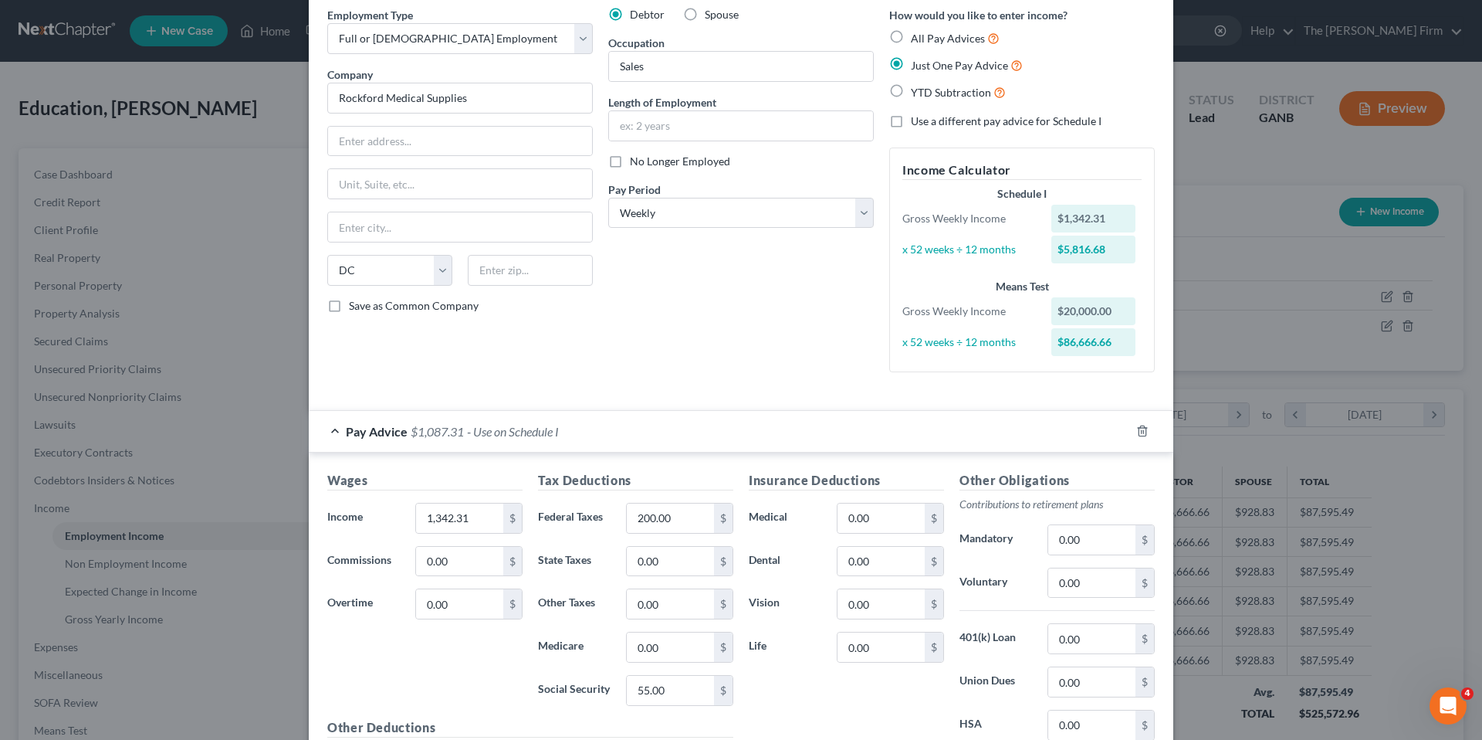
scroll to position [82, 0]
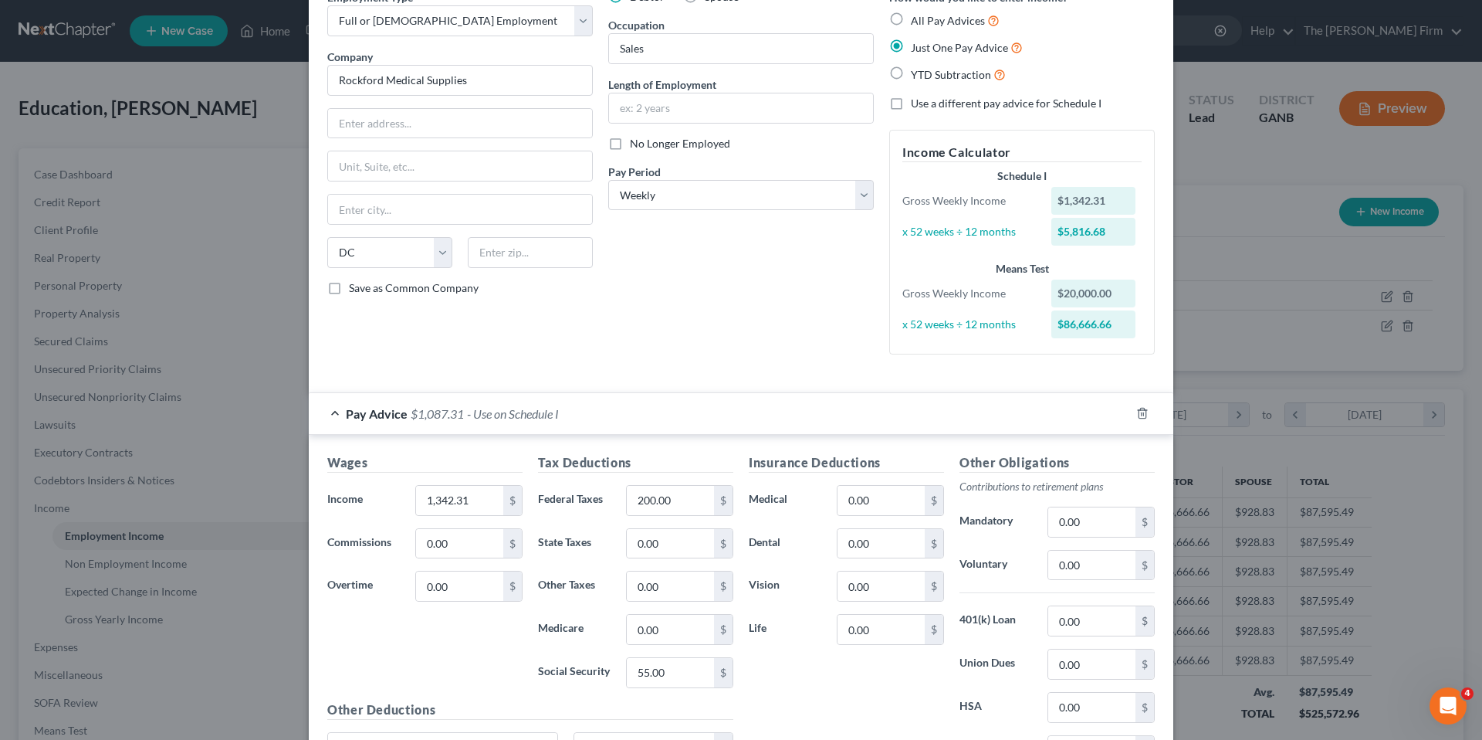
click at [740, 334] on div "Debtor Spouse Occupation Sales Length of Employment No Longer Employed Pay Peri…" at bounding box center [741, 177] width 281 height 377
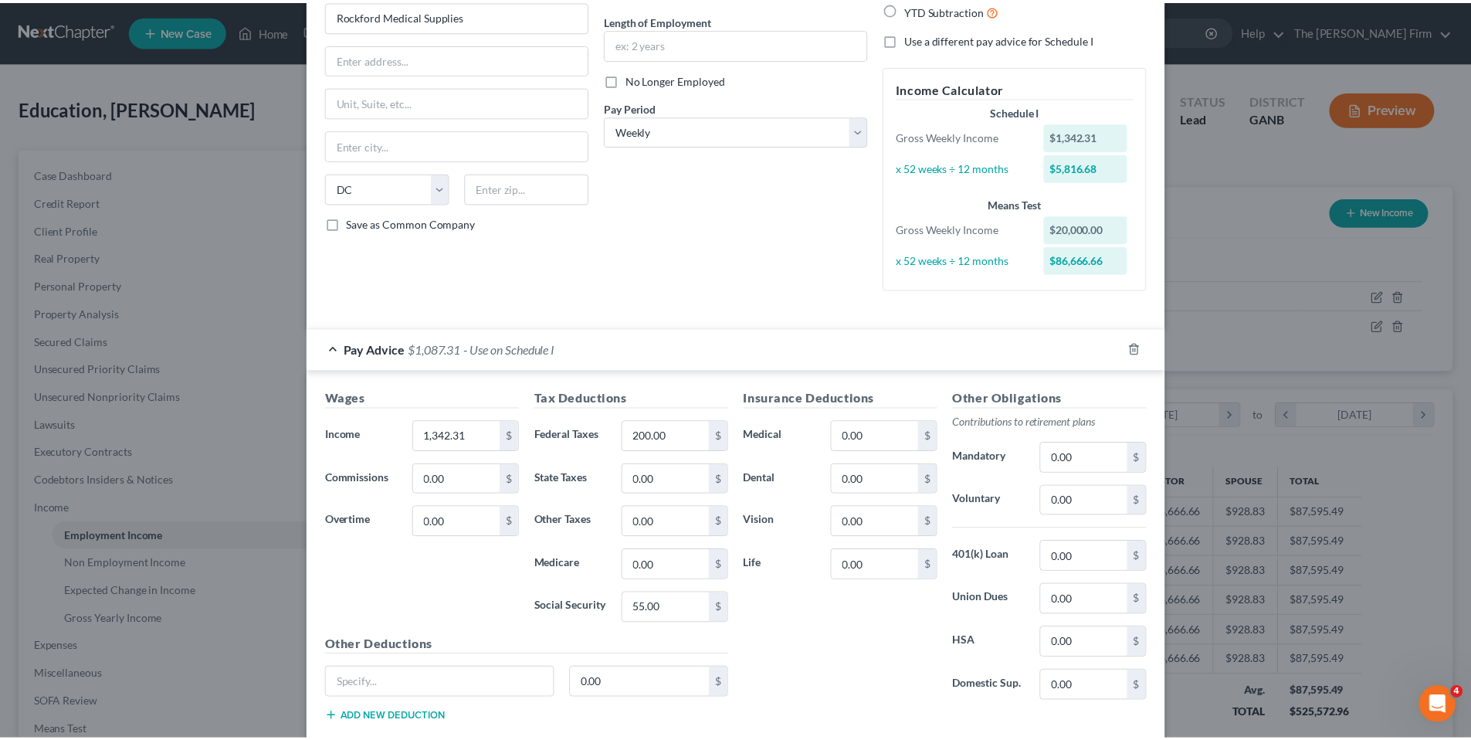
scroll to position [281, 0]
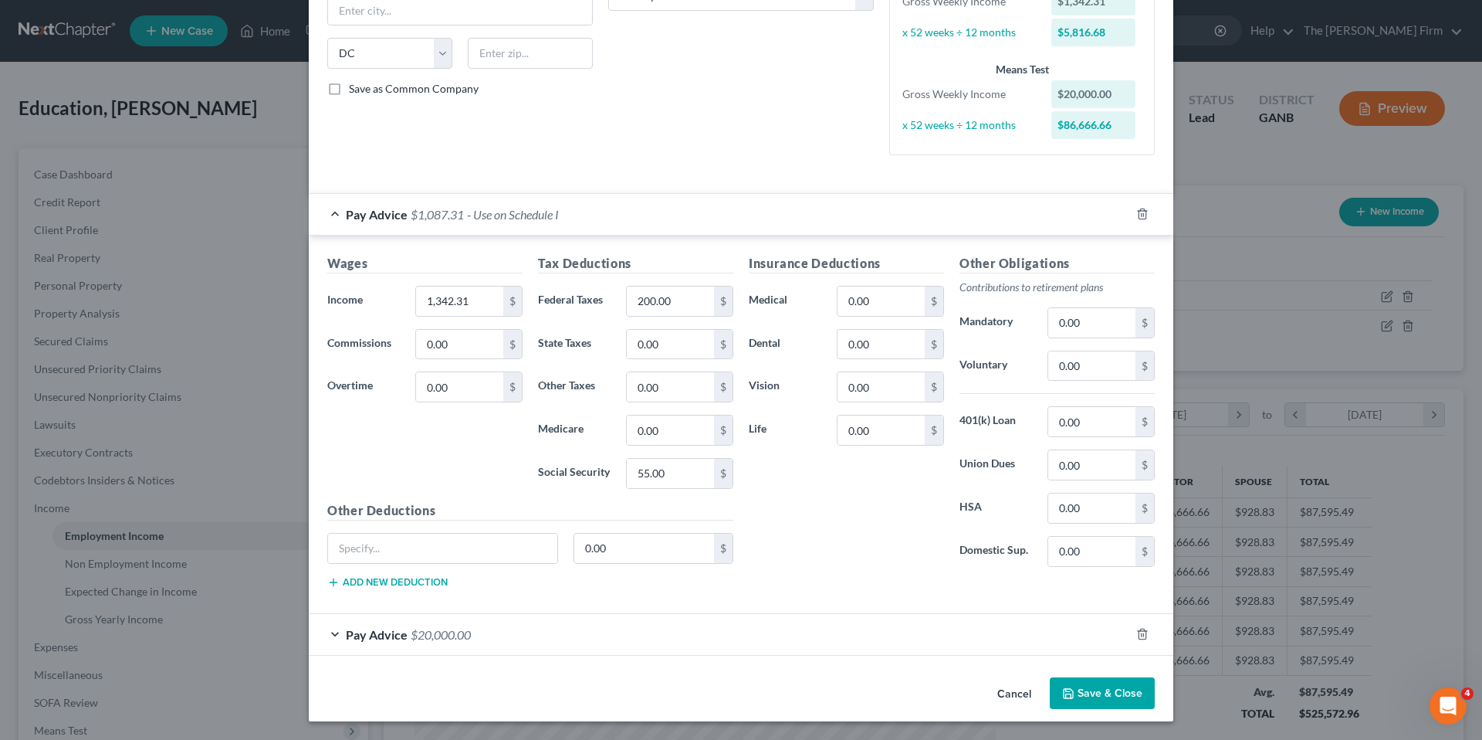
click at [1104, 699] on button "Save & Close" at bounding box center [1102, 693] width 105 height 32
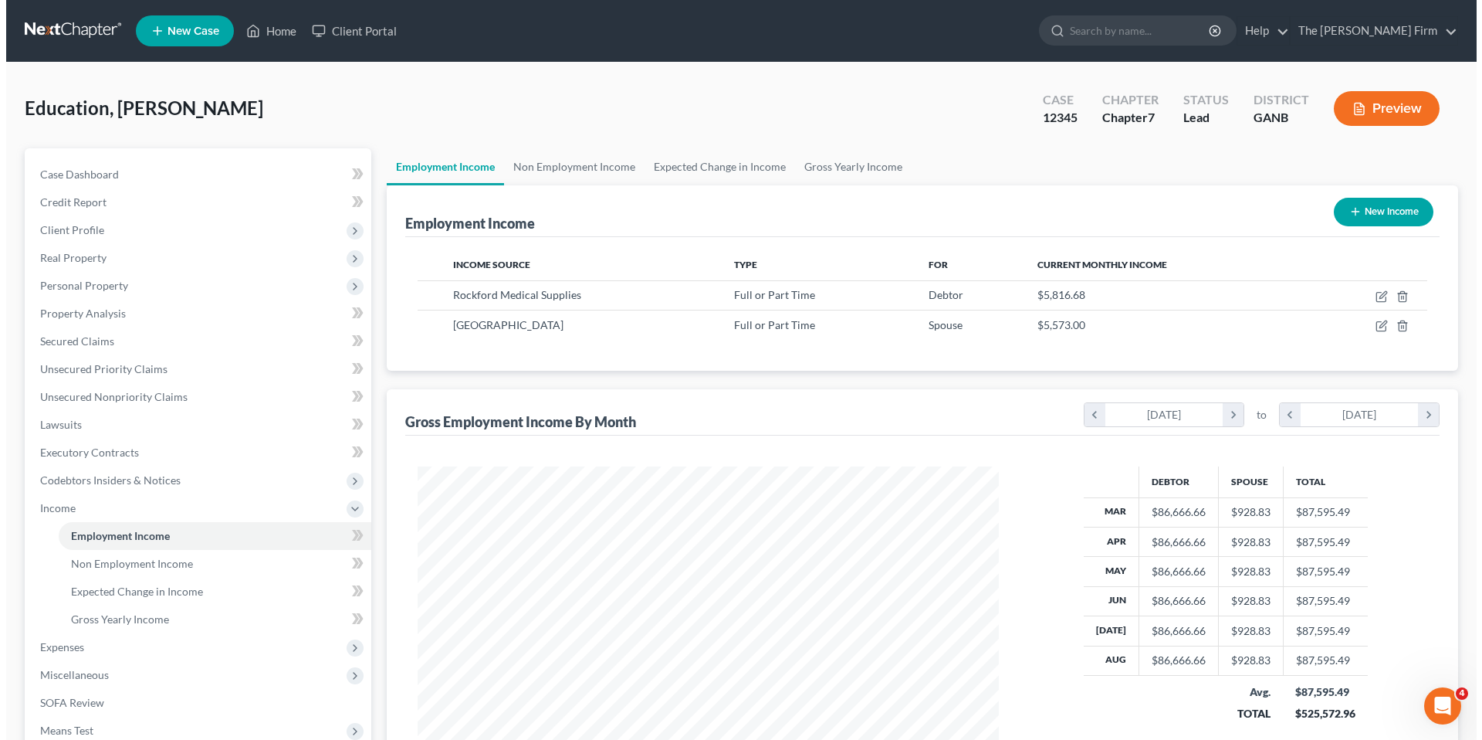
scroll to position [771643, 771325]
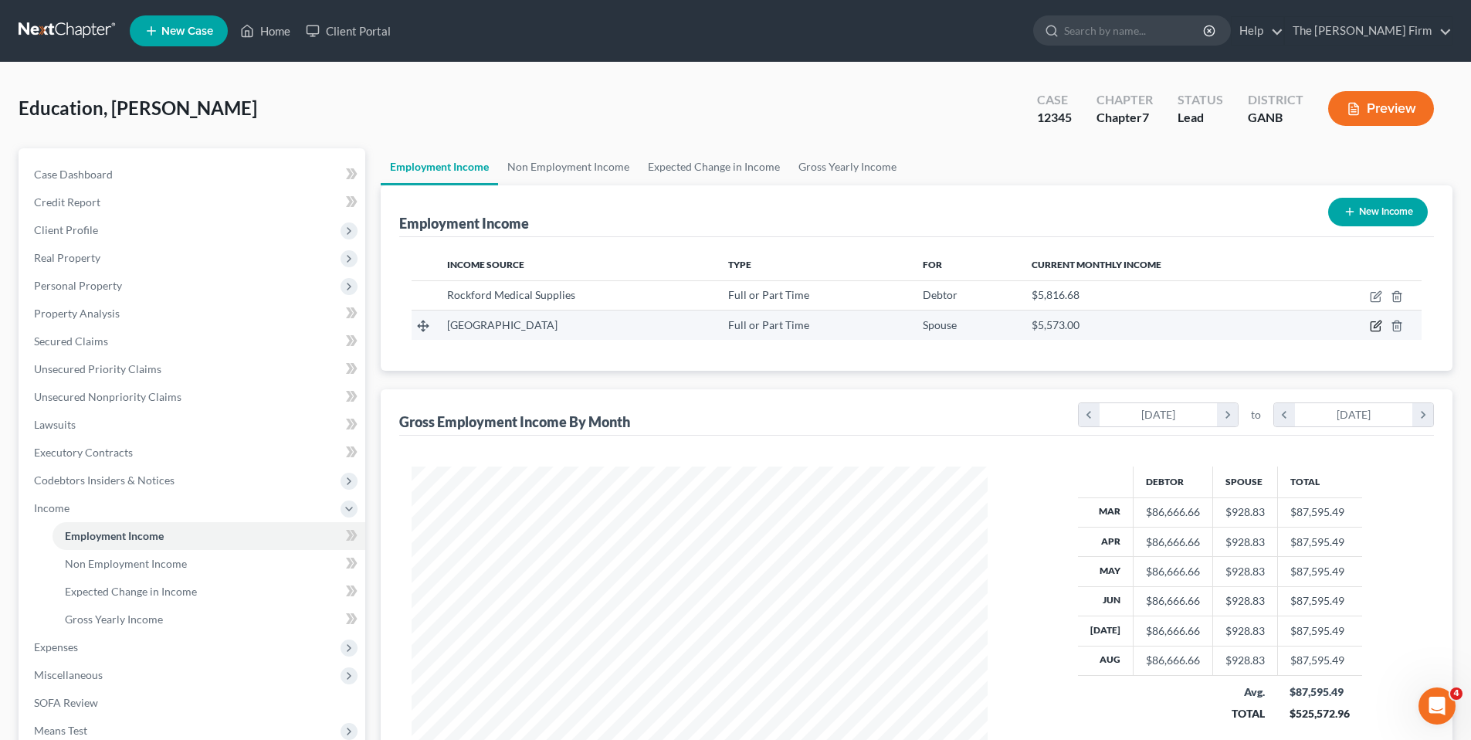
click at [1379, 323] on icon "button" at bounding box center [1376, 324] width 7 height 7
select select "0"
select select "8"
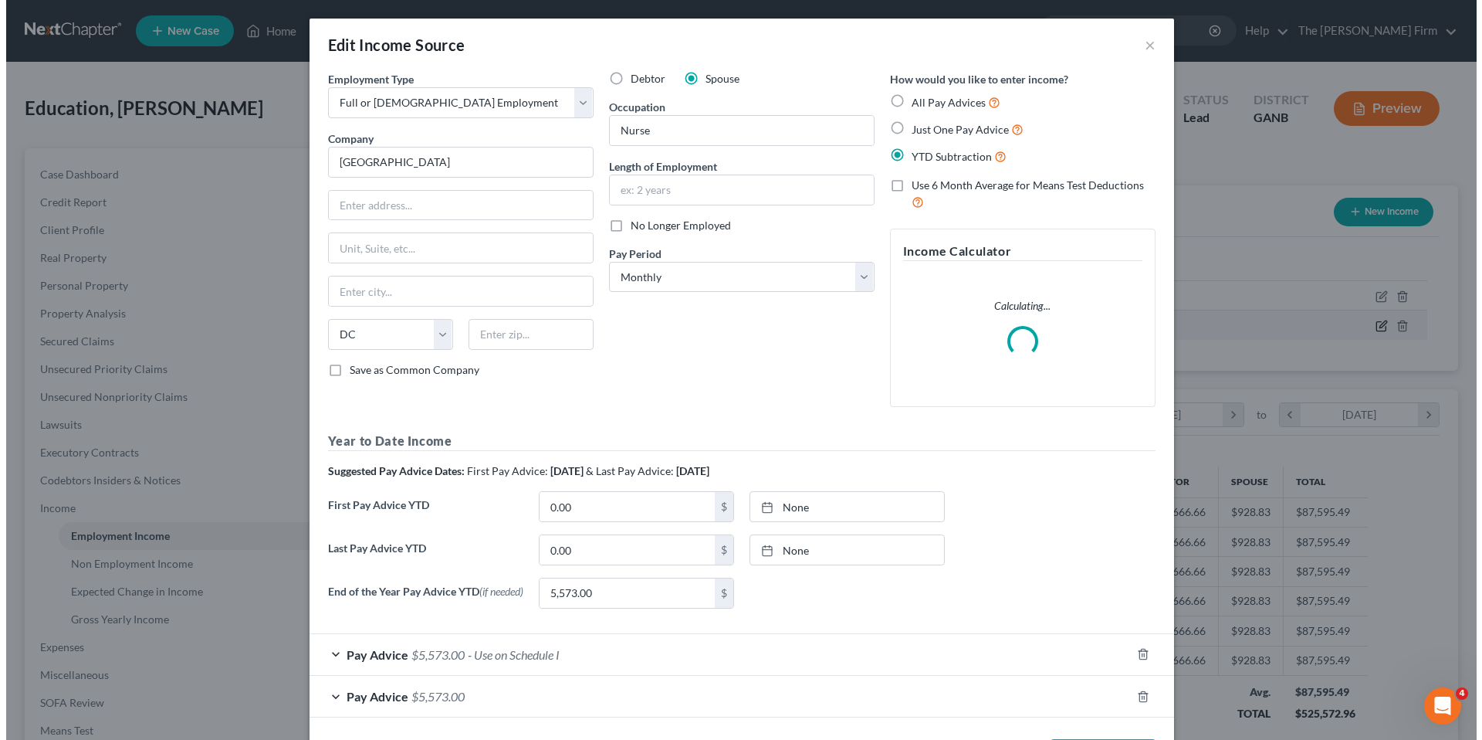
scroll to position [290, 612]
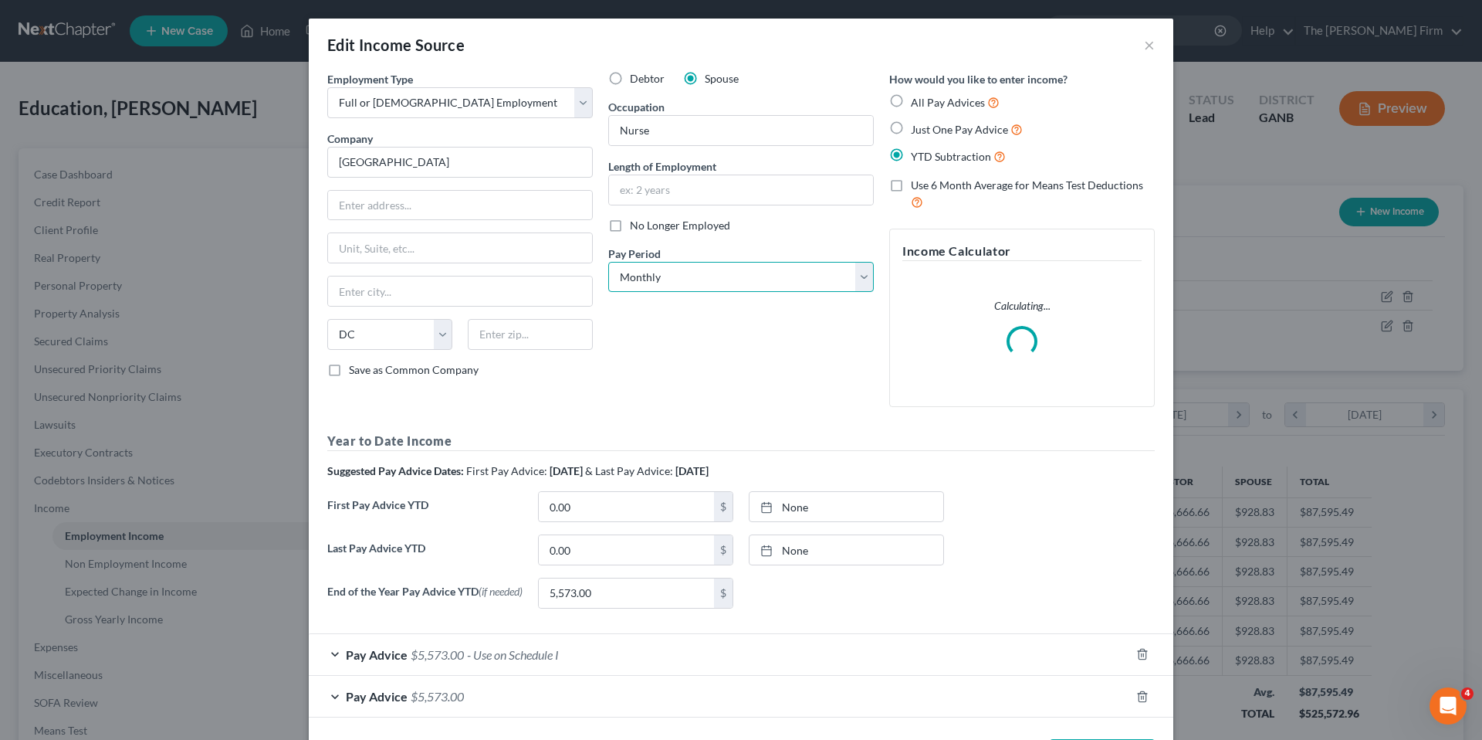
click at [749, 286] on select "Select Monthly Twice Monthly Every Other Week Weekly" at bounding box center [741, 277] width 266 height 31
click at [608, 262] on select "Select Monthly Twice Monthly Every Other Week Weekly" at bounding box center [741, 277] width 266 height 31
click at [804, 270] on select "Select Monthly Twice Monthly Every Other Week Weekly" at bounding box center [741, 277] width 266 height 31
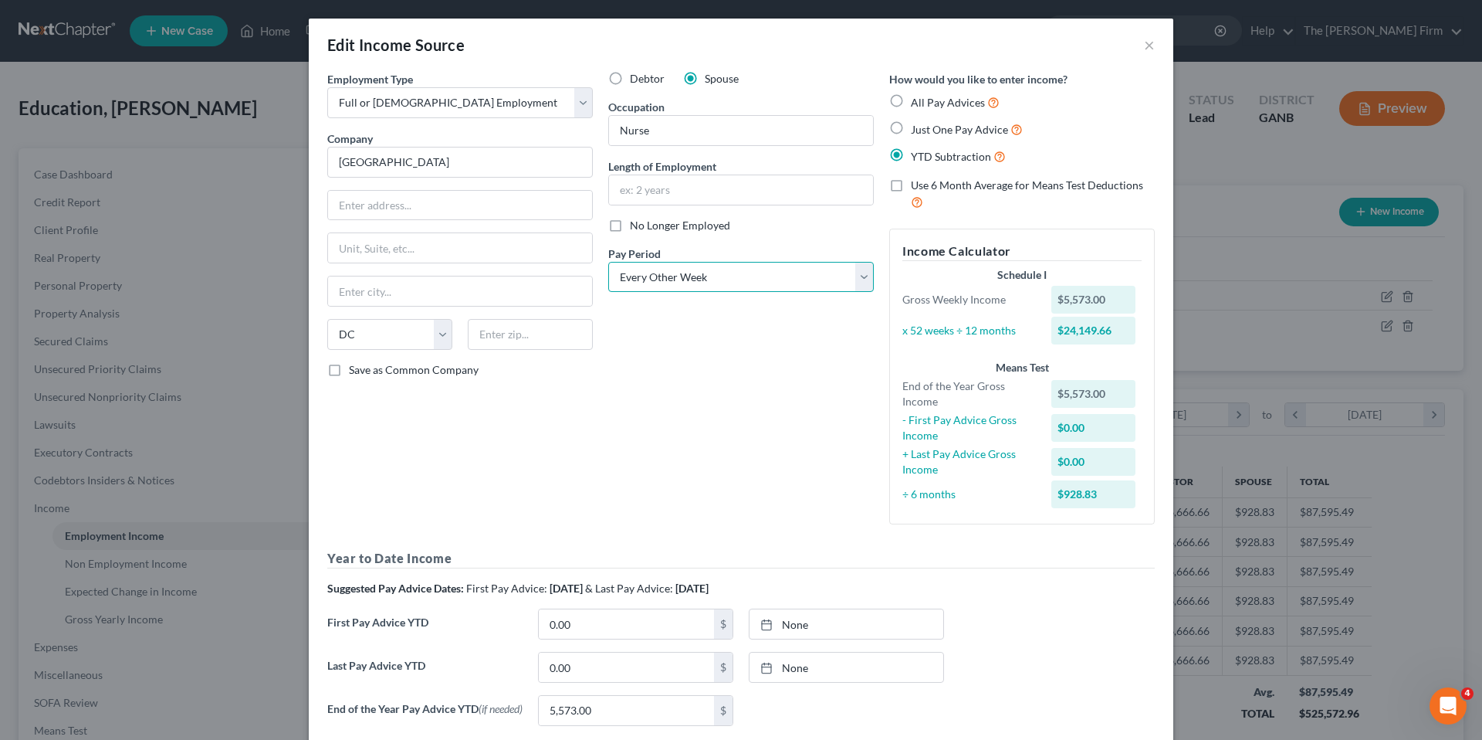
click at [608, 262] on select "Select Monthly Twice Monthly Every Other Week Weekly" at bounding box center [741, 277] width 266 height 31
click at [736, 278] on select "Select Monthly Twice Monthly Every Other Week Weekly" at bounding box center [741, 277] width 266 height 31
click at [608, 262] on select "Select Monthly Twice Monthly Every Other Week Weekly" at bounding box center [741, 277] width 266 height 31
click at [736, 279] on select "Select Monthly Twice Monthly Every Other Week Weekly" at bounding box center [741, 277] width 266 height 31
select select "2"
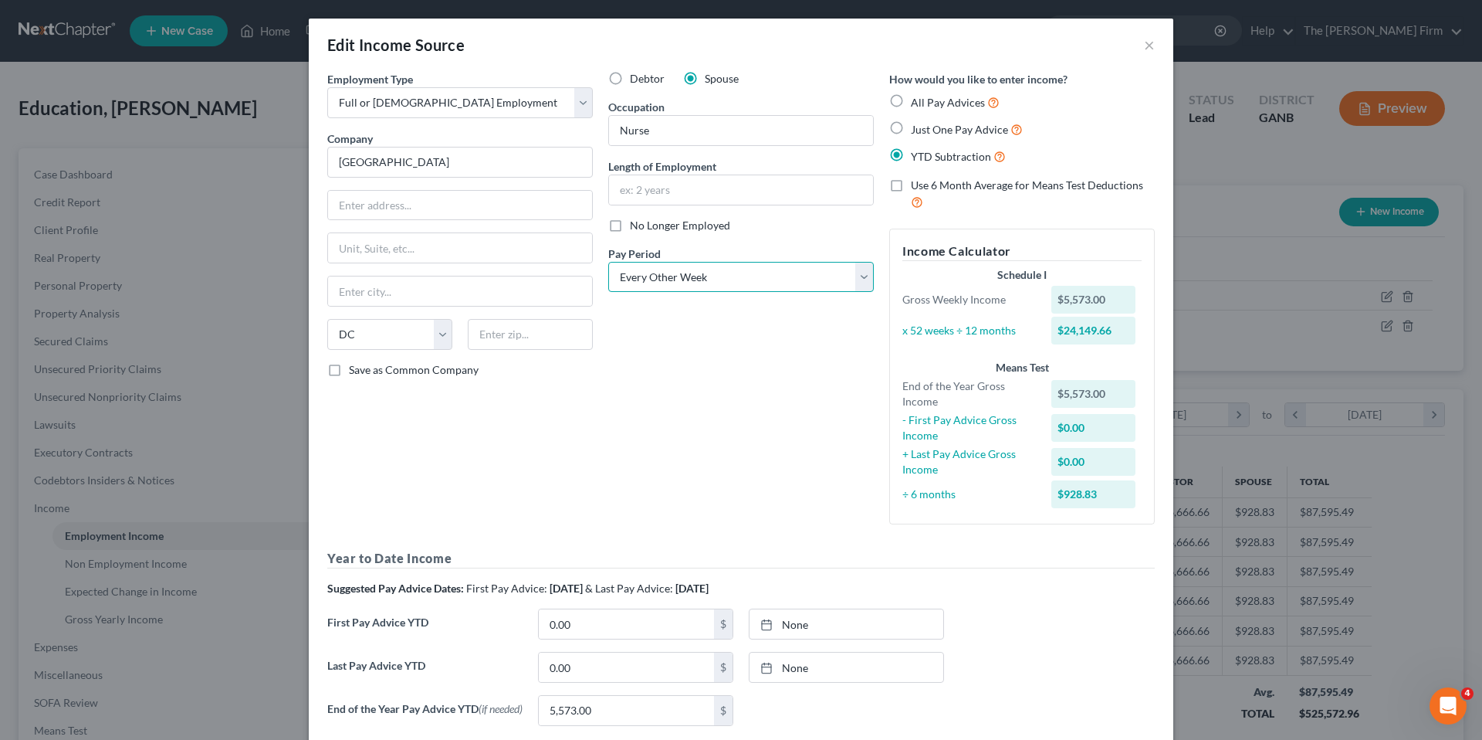
click at [608, 262] on select "Select Monthly Twice Monthly Every Other Week Weekly" at bounding box center [741, 277] width 266 height 31
click at [754, 401] on div "Debtor Spouse Occupation Nurse Length of Employment No Longer Employed Pay Peri…" at bounding box center [741, 303] width 281 height 465
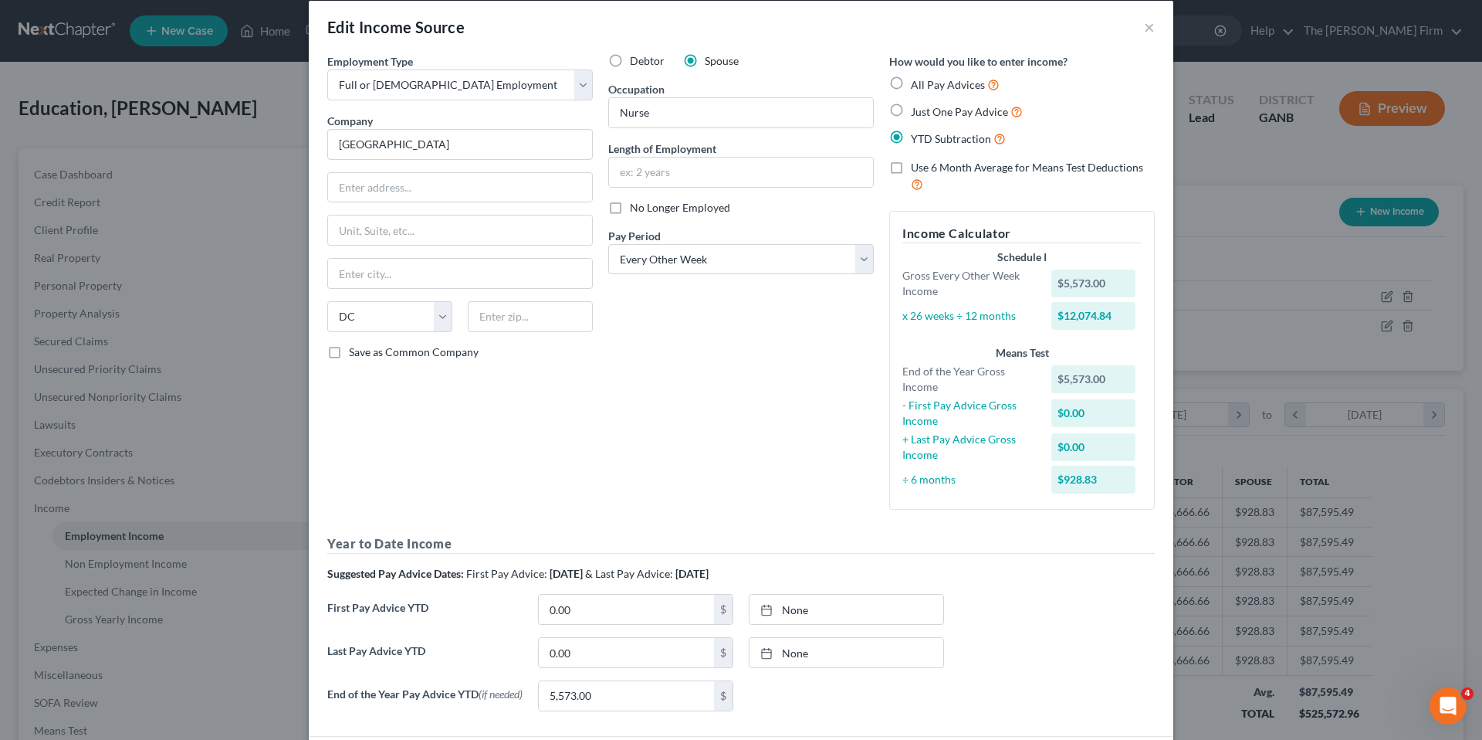
scroll to position [19, 0]
click at [478, 188] on input "text" at bounding box center [460, 186] width 264 height 29
type input "1291 Saulk Ave"
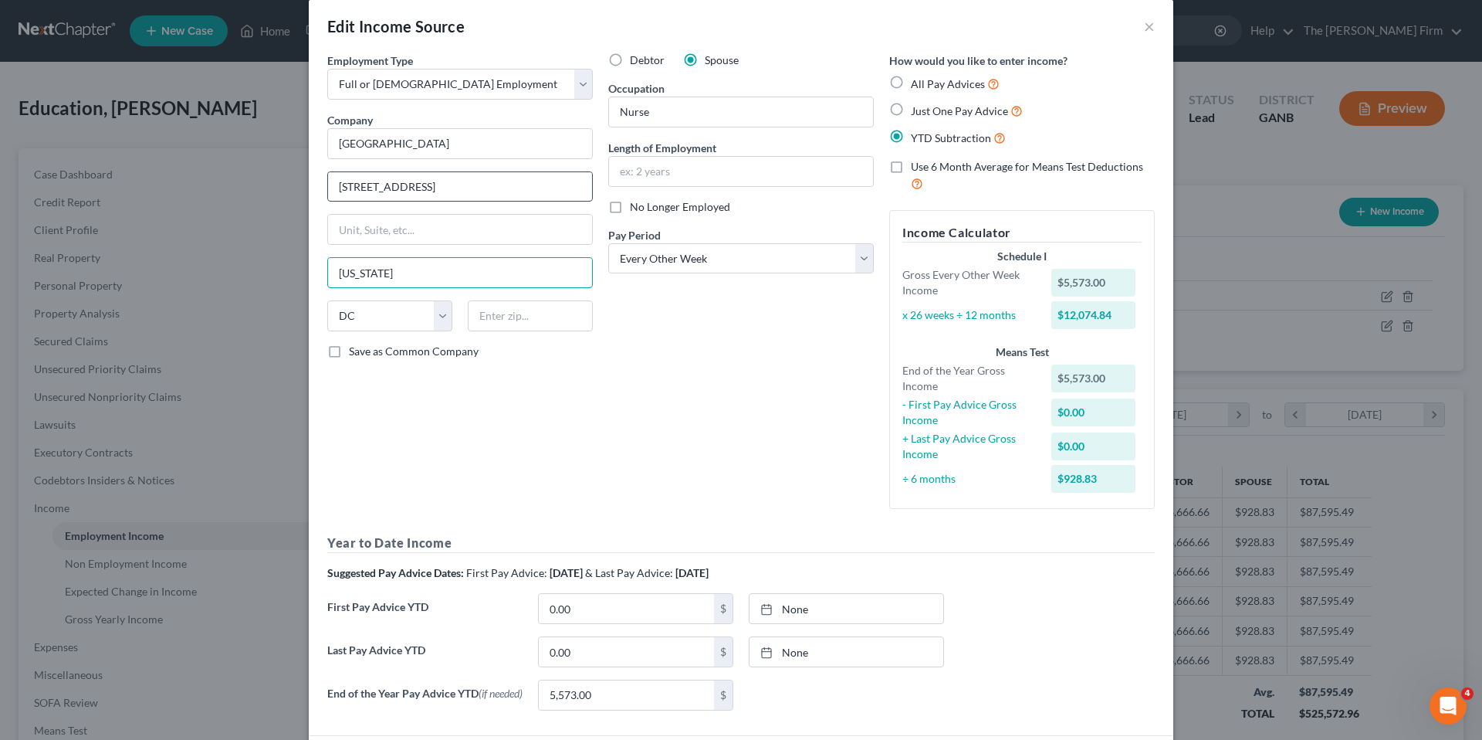
type input "Washington"
type input "20001"
click at [674, 112] on input "Nurse" at bounding box center [741, 111] width 264 height 29
type input "Nurse Practitioner"
click at [675, 173] on input "text" at bounding box center [741, 171] width 264 height 29
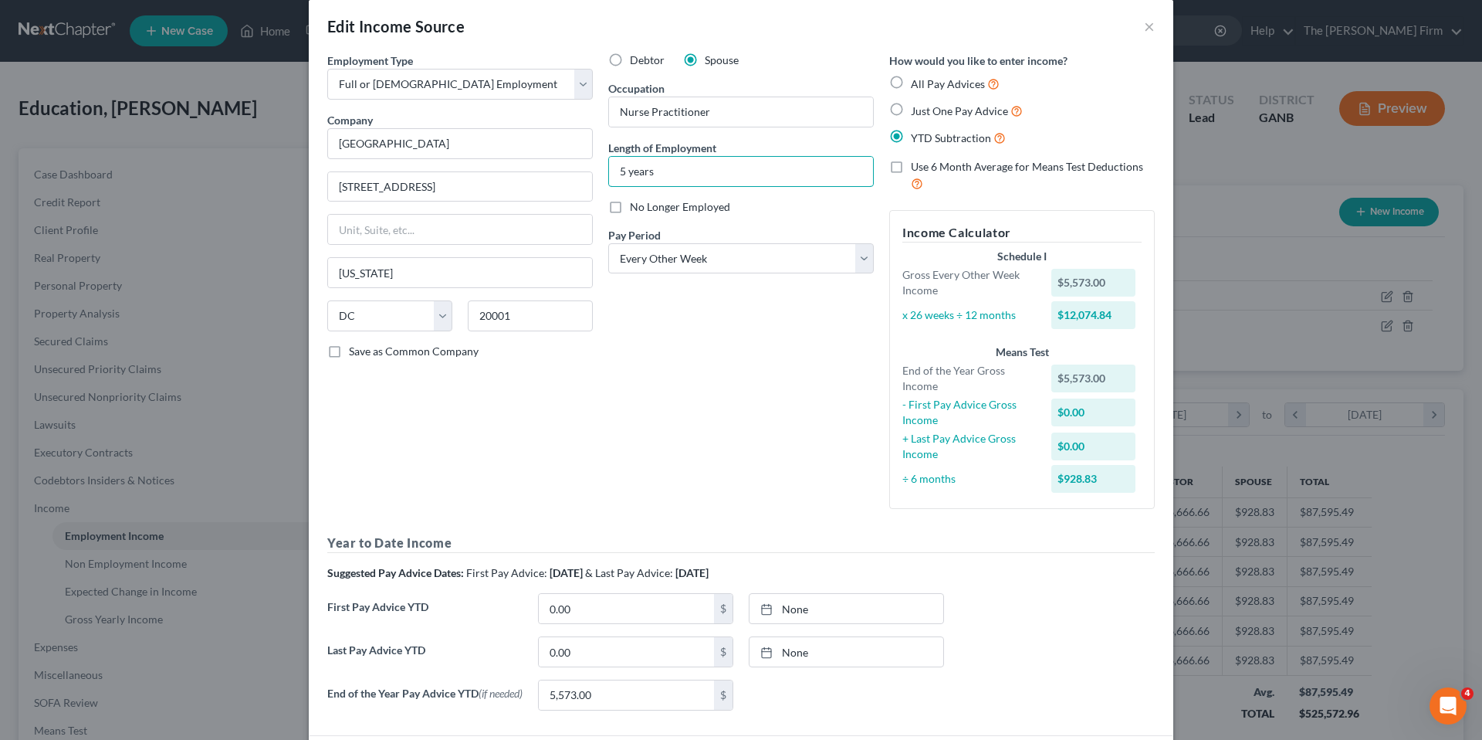
type input "5 years"
click at [747, 324] on div "Debtor Spouse Occupation Nurse Practitioner Length of Employment 5 years No Lon…" at bounding box center [741, 286] width 281 height 469
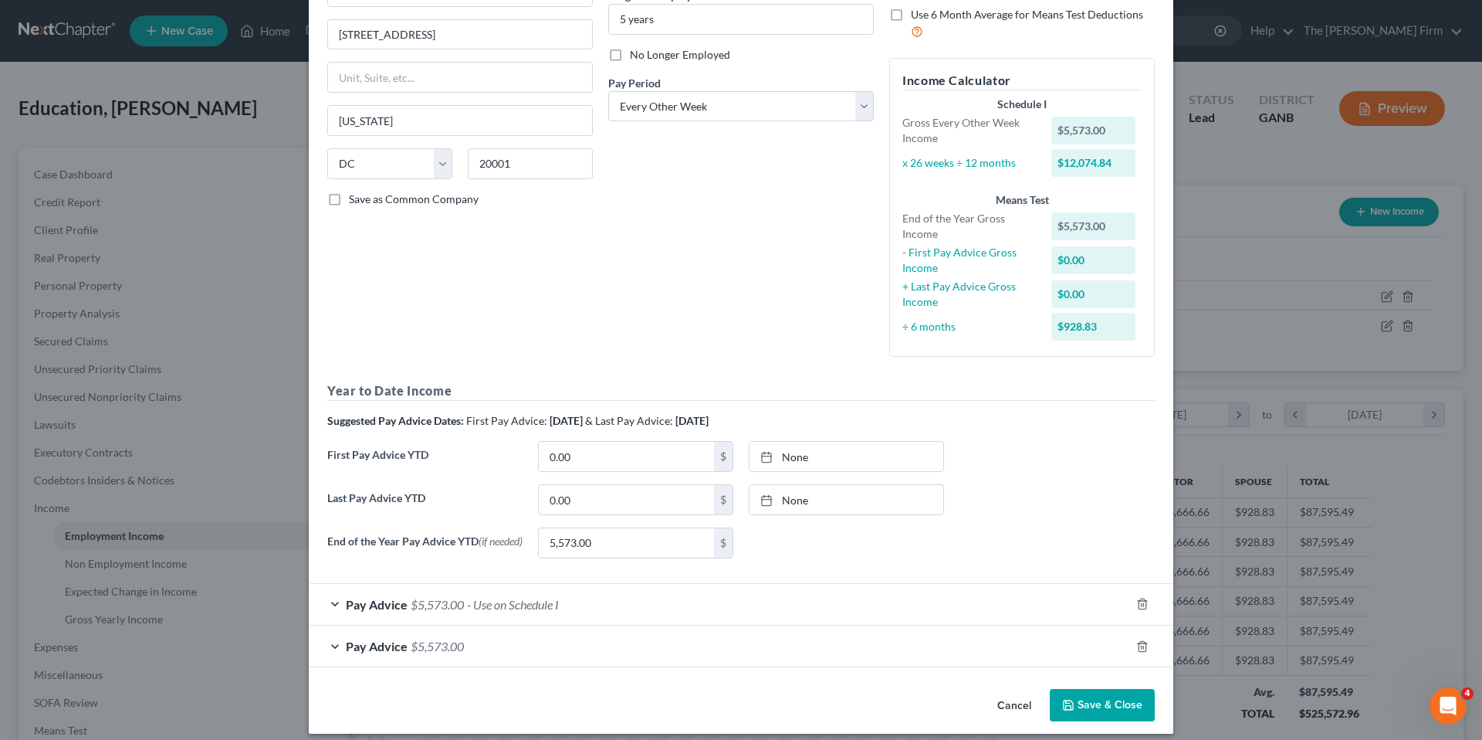
scroll to position [186, 0]
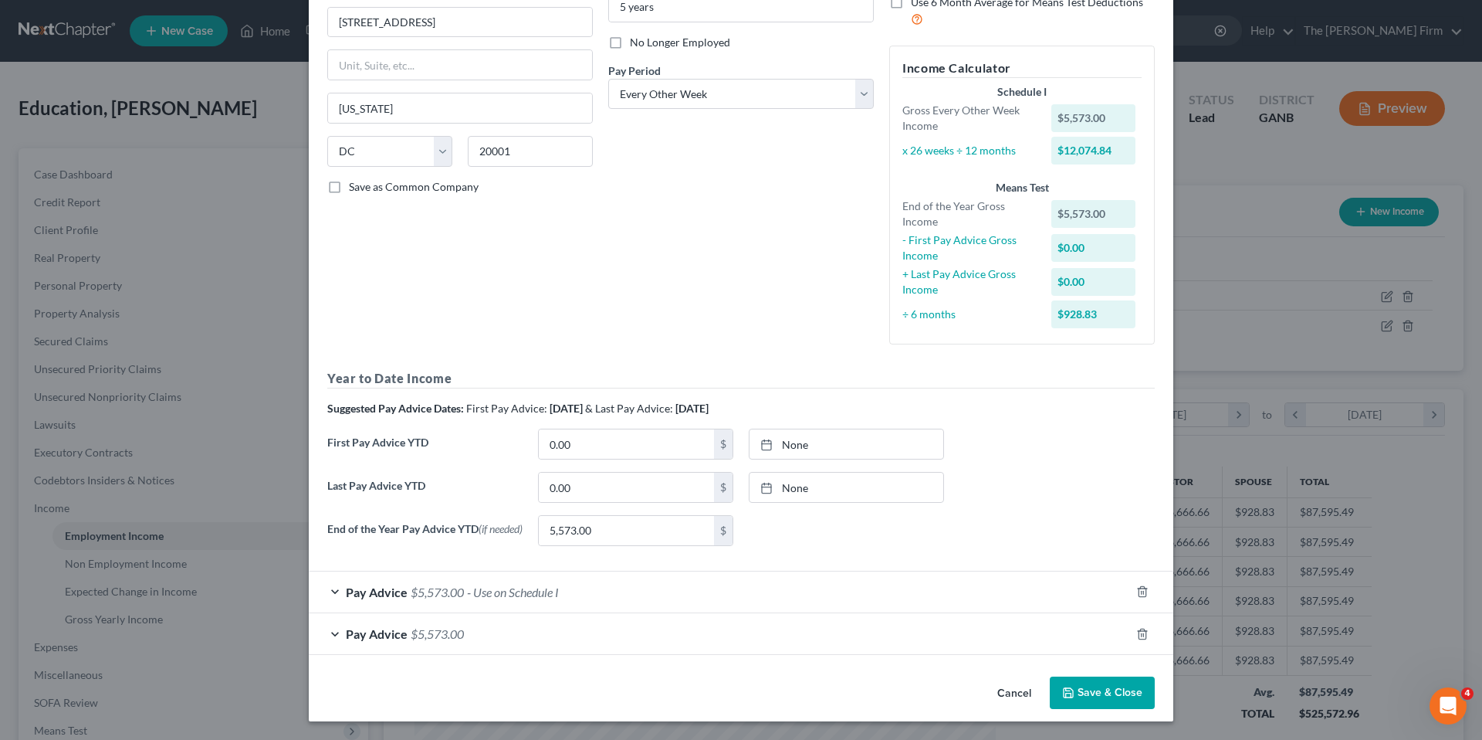
click at [377, 595] on span "Pay Advice" at bounding box center [377, 591] width 62 height 15
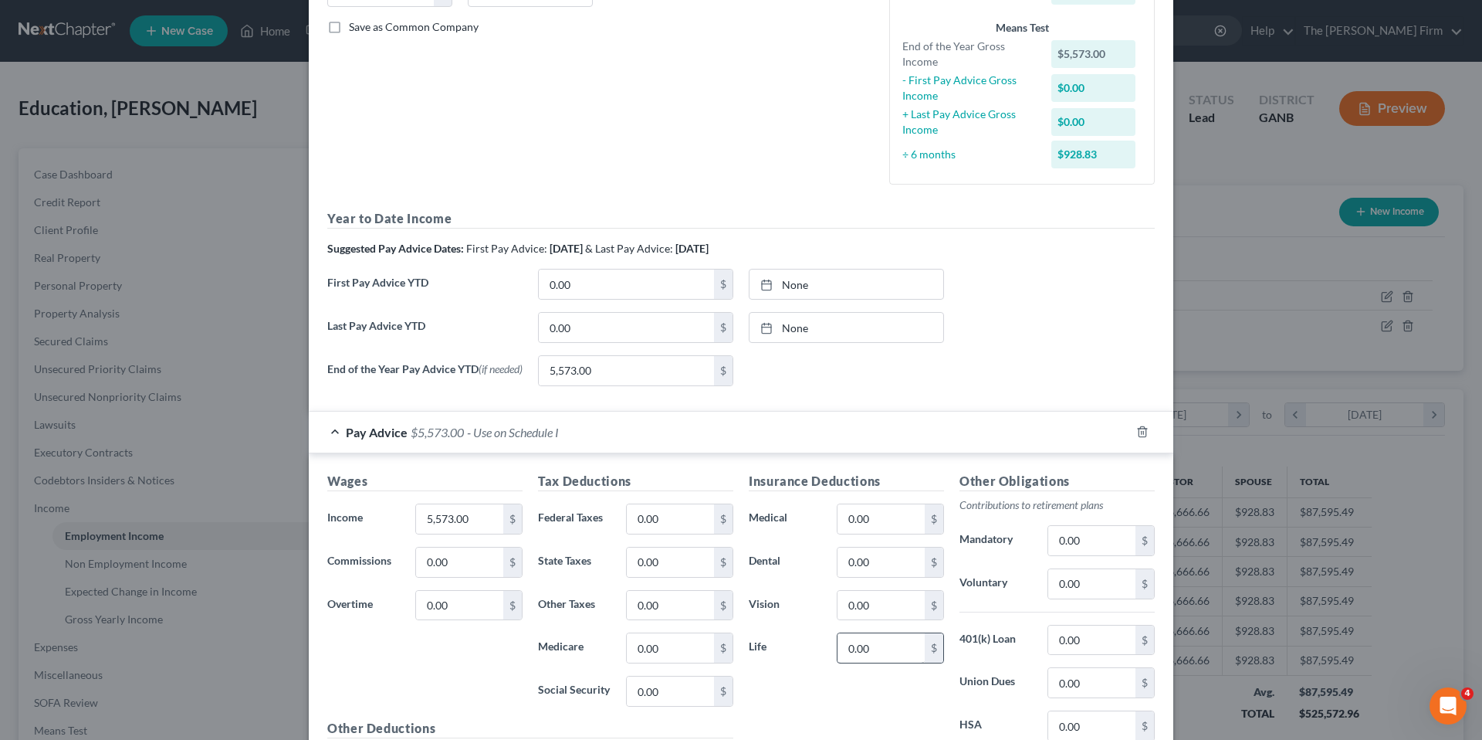
scroll to position [458, 0]
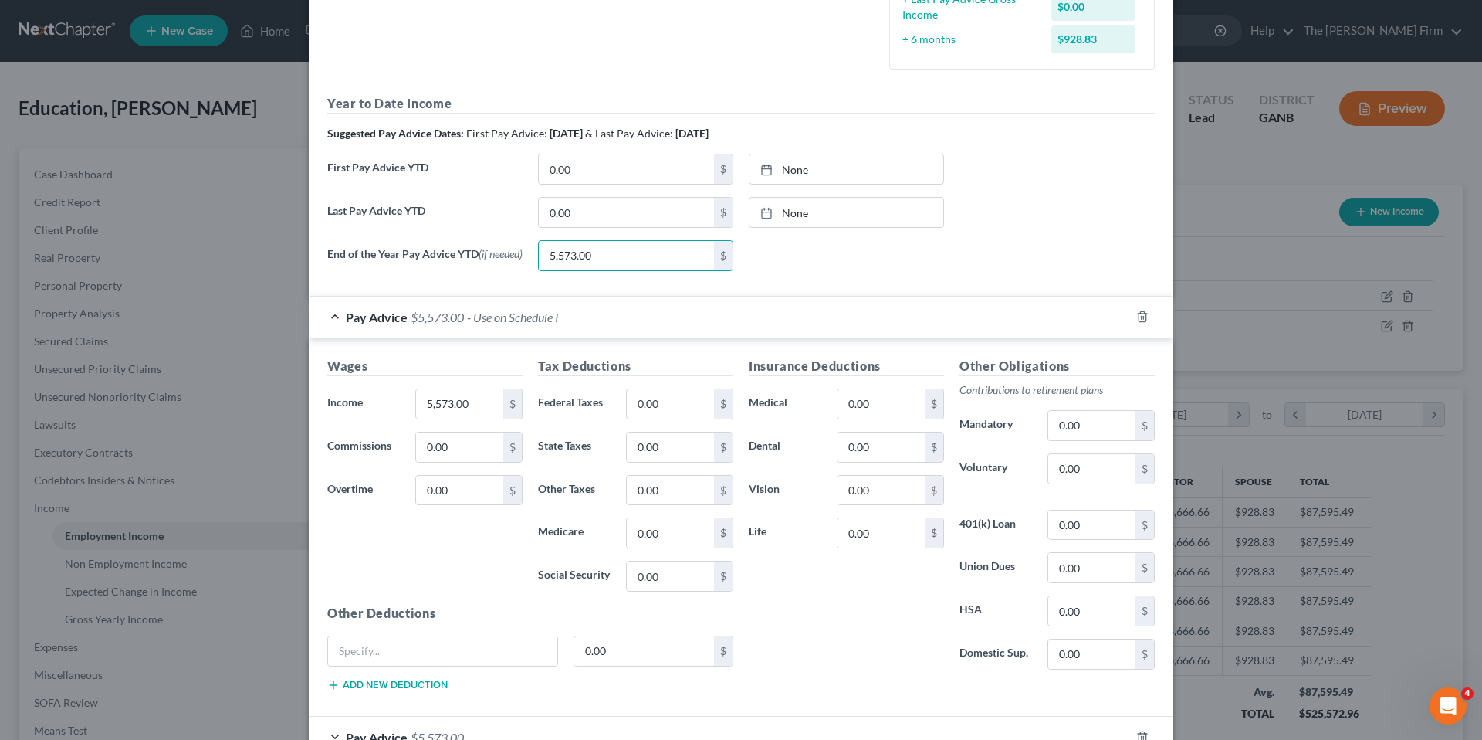
drag, startPoint x: 675, startPoint y: 252, endPoint x: 455, endPoint y: 245, distance: 220.1
click at [455, 245] on div "End of the Year Pay Advice YTD (if needed) 5,573.00 $ None close Date Time chev…" at bounding box center [741, 261] width 843 height 43
click at [638, 259] on input "5,573.00" at bounding box center [626, 255] width 175 height 29
click at [472, 405] on input "5,573.00" at bounding box center [459, 403] width 87 height 29
type input "696.00"
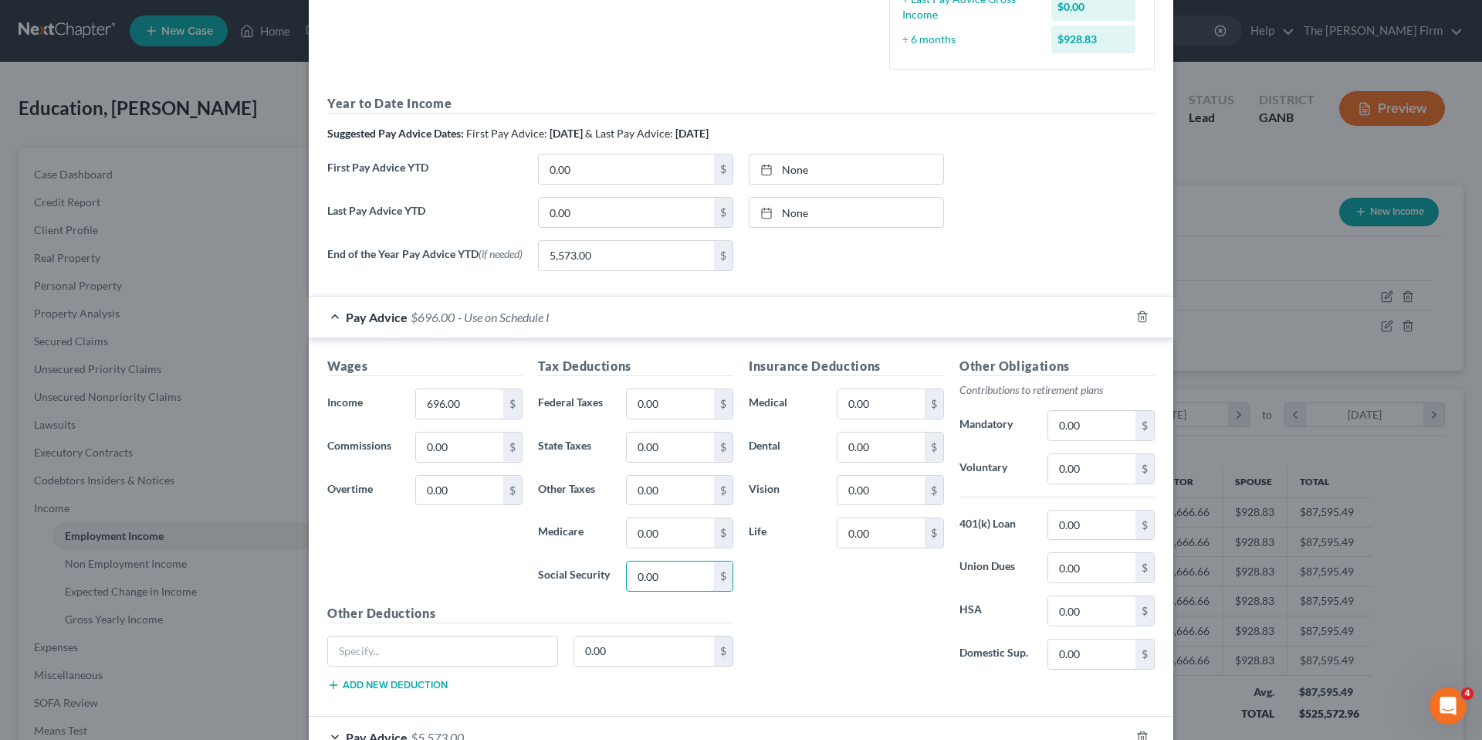
drag, startPoint x: 679, startPoint y: 587, endPoint x: 581, endPoint y: 566, distance: 99.6
click at [581, 566] on div "Social Security 0.00 $" at bounding box center [635, 575] width 211 height 31
click at [657, 580] on input "0.00" at bounding box center [670, 575] width 87 height 29
type input "0"
type input "23.00"
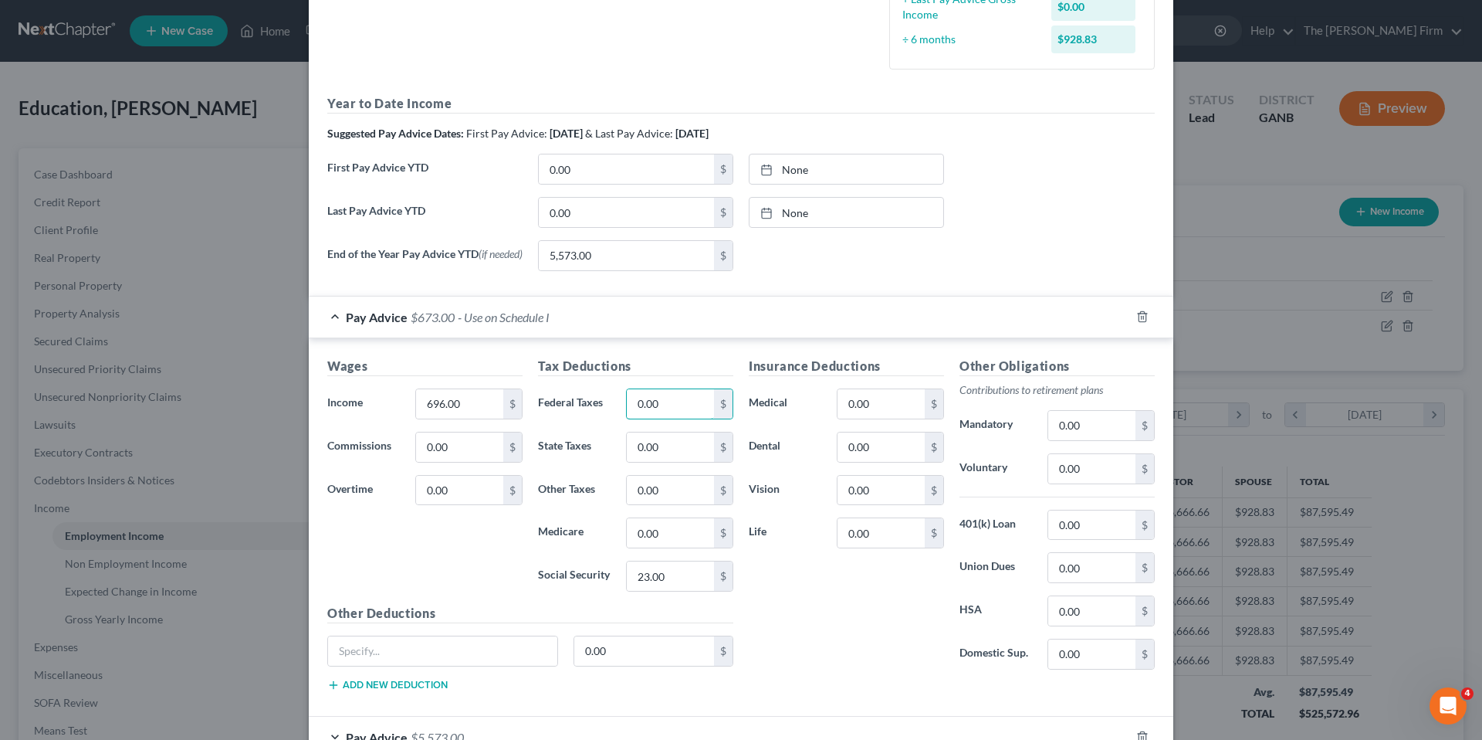
drag, startPoint x: 661, startPoint y: 408, endPoint x: 581, endPoint y: 404, distance: 79.6
click at [581, 404] on div "Federal Taxes 0.00 $" at bounding box center [635, 403] width 211 height 31
drag, startPoint x: 688, startPoint y: 405, endPoint x: 581, endPoint y: 395, distance: 107.0
click at [581, 395] on div "Federal Taxes 0.00 $" at bounding box center [635, 403] width 211 height 31
type input "65.00"
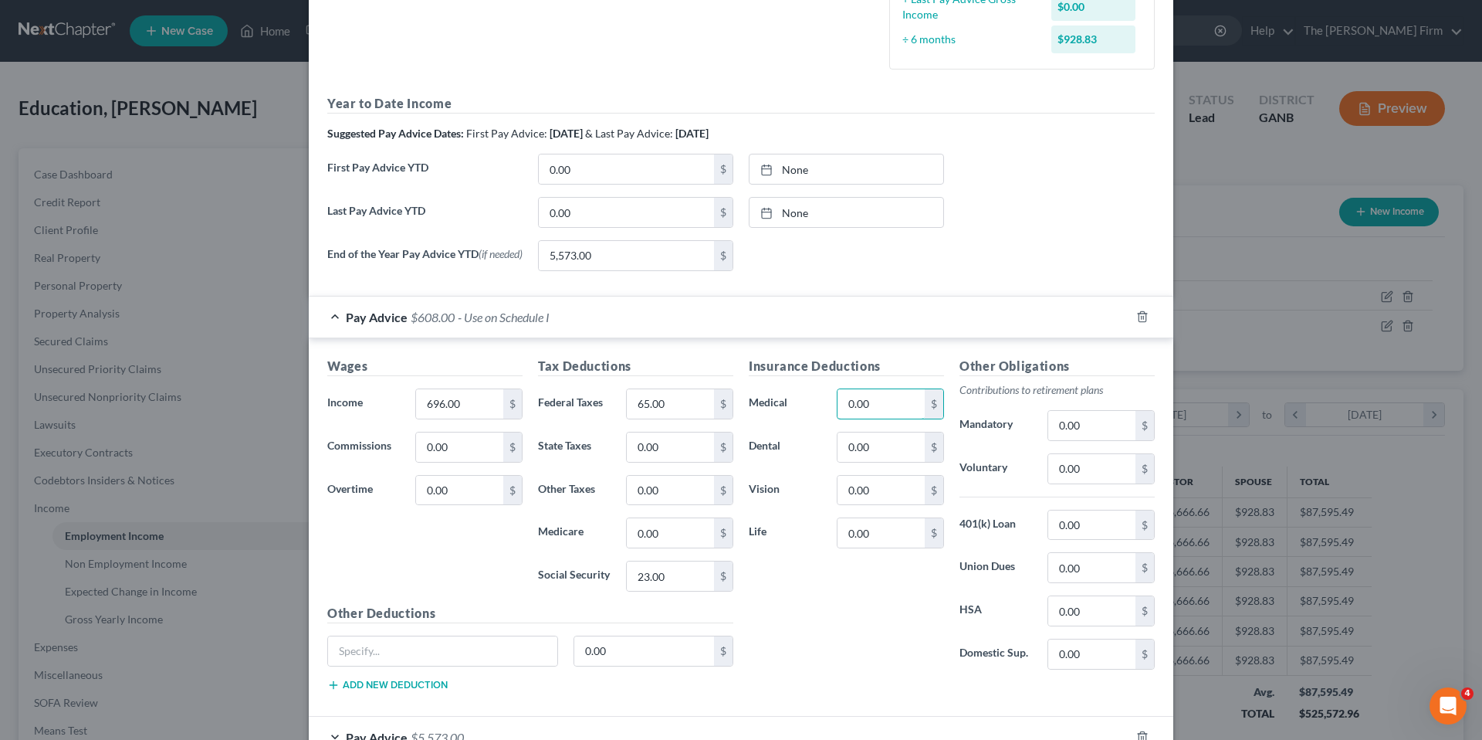
drag, startPoint x: 851, startPoint y: 407, endPoint x: 756, endPoint y: 399, distance: 95.3
click at [759, 400] on div "Medical 0.00 $" at bounding box center [846, 403] width 211 height 31
drag, startPoint x: 879, startPoint y: 411, endPoint x: 823, endPoint y: 401, distance: 57.2
click at [829, 401] on div "0.00 $" at bounding box center [890, 403] width 123 height 31
type input "155.00"
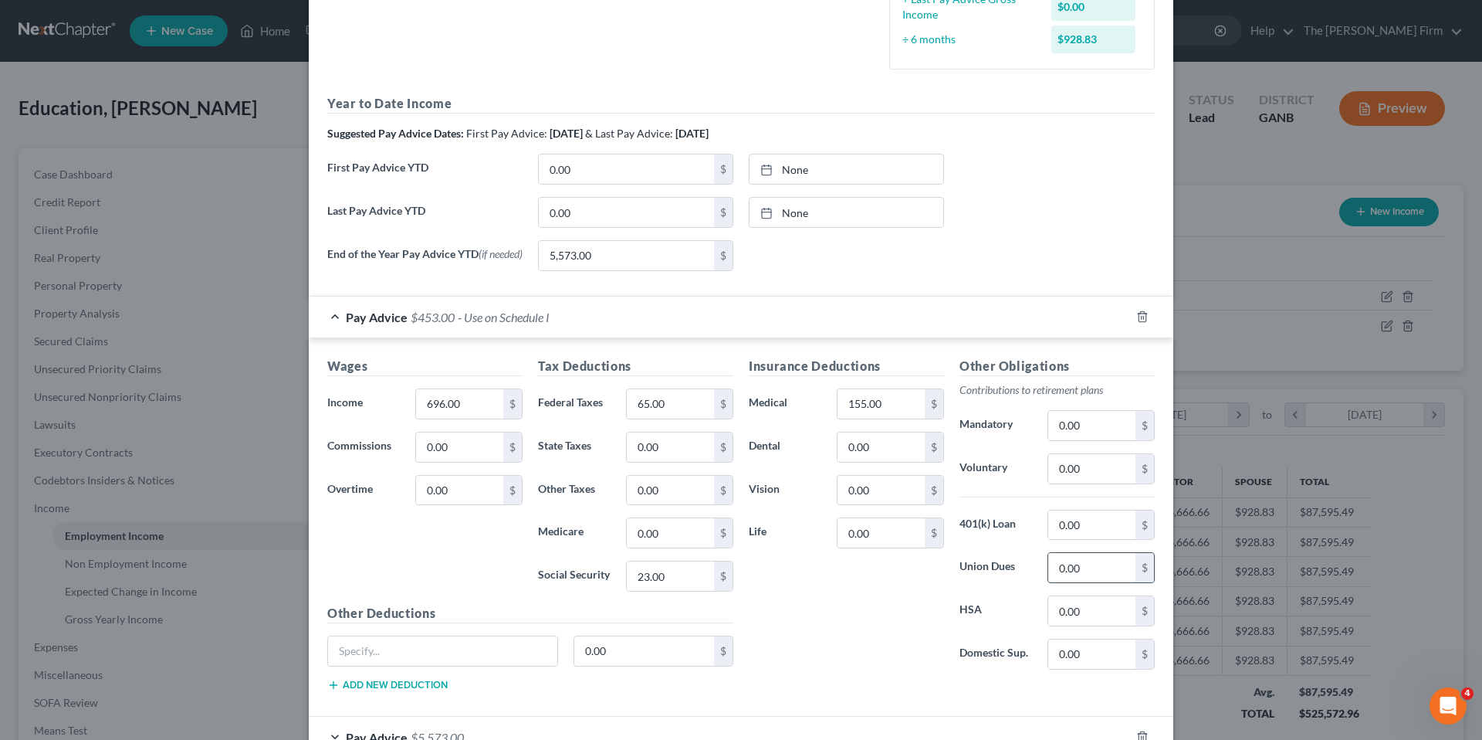
click at [1104, 574] on input "0.00" at bounding box center [1091, 567] width 87 height 29
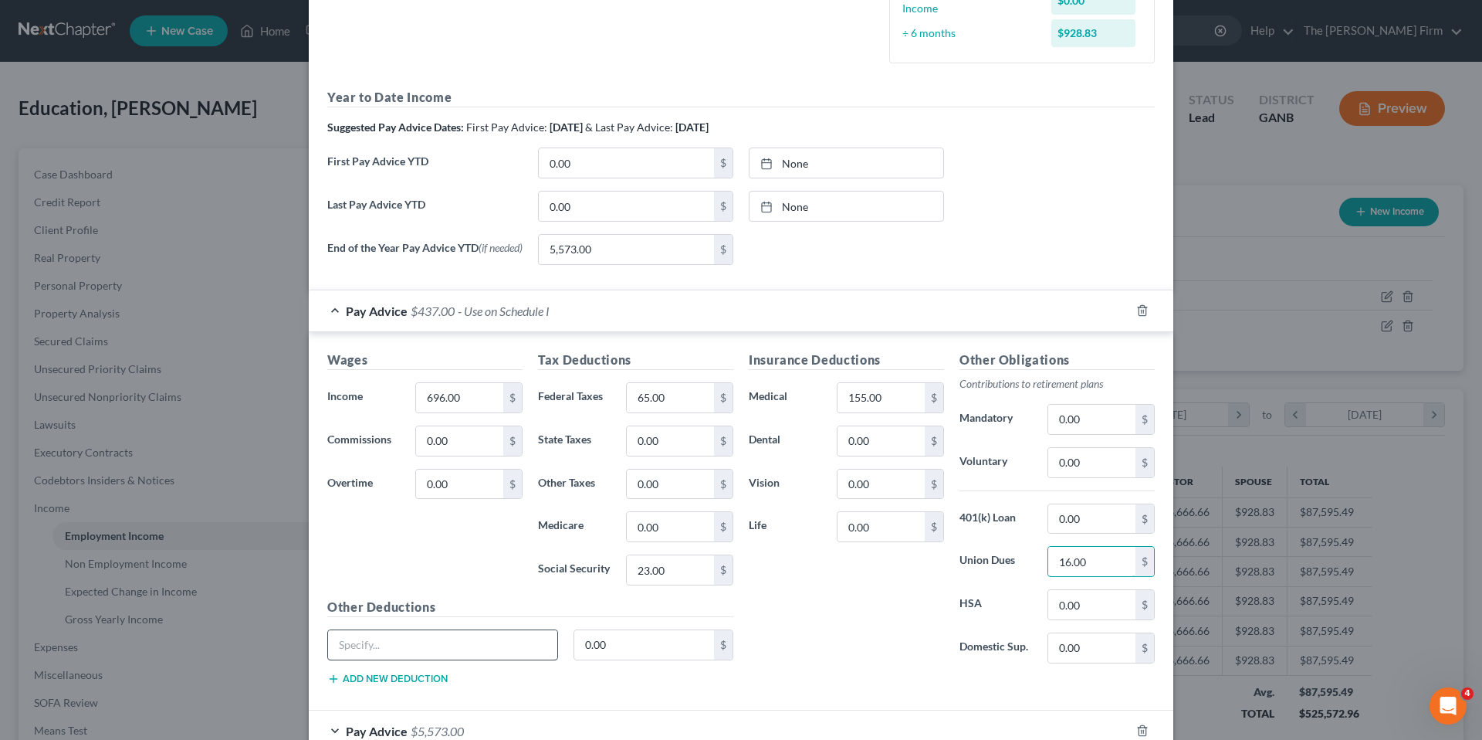
type input "16.00"
click at [408, 652] on input "text" at bounding box center [442, 644] width 229 height 29
type input "IMRF"
drag, startPoint x: 636, startPoint y: 645, endPoint x: 624, endPoint y: 653, distance: 14.4
click at [624, 653] on input "0.00" at bounding box center [644, 644] width 140 height 29
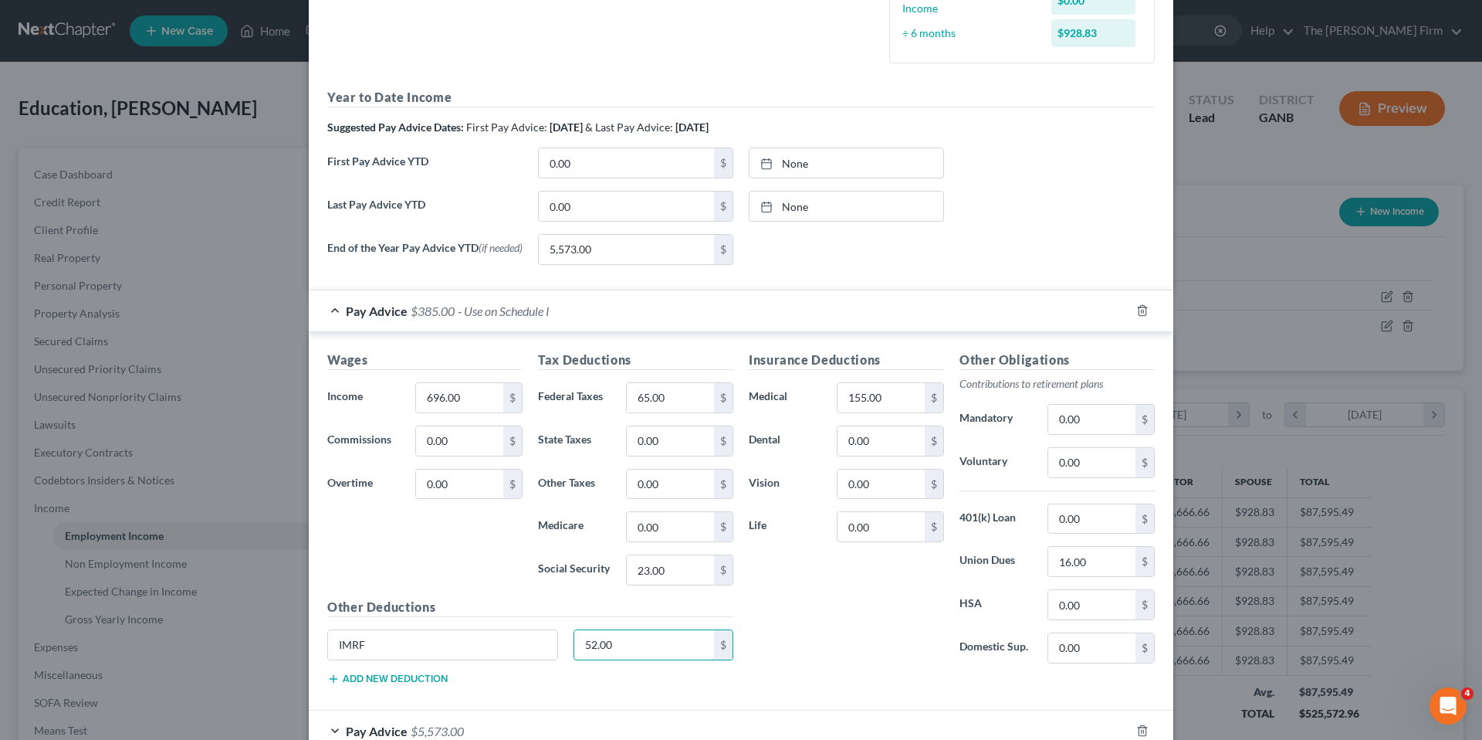
type input "52.00"
click at [903, 587] on div "Insurance Deductions Medical 155.00 $ Dental 0.00 $ Vision 0.00 $ Life 0.00 $" at bounding box center [846, 512] width 211 height 325
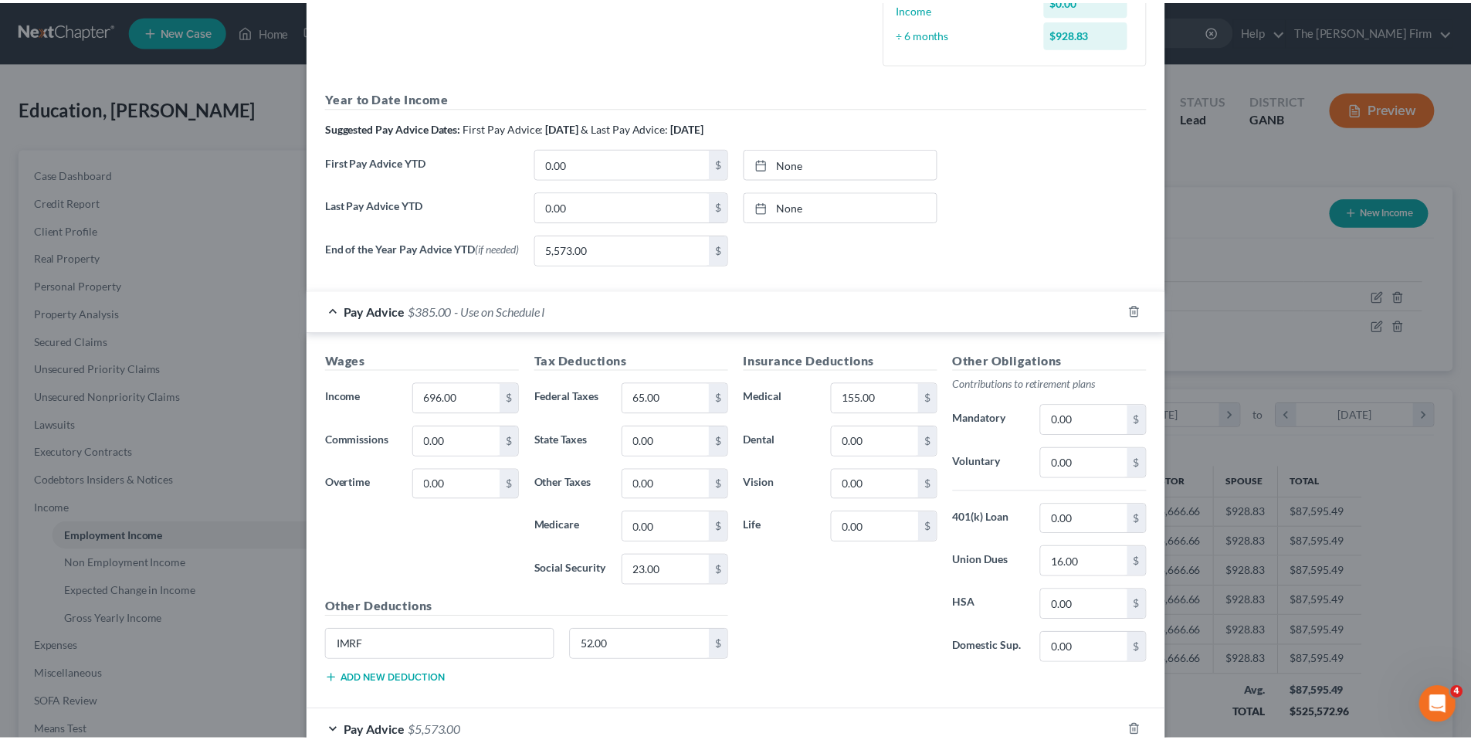
scroll to position [564, 0]
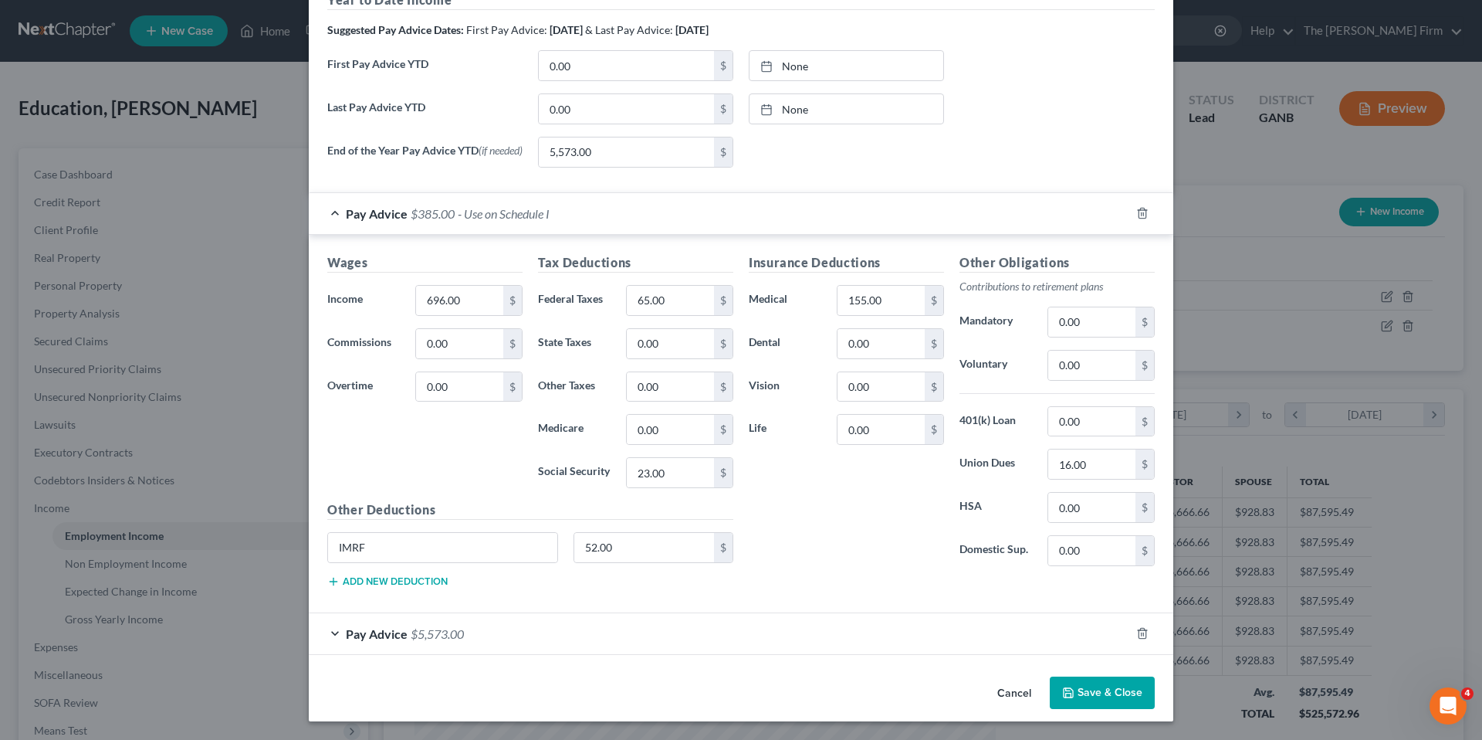
drag, startPoint x: 1103, startPoint y: 692, endPoint x: 1058, endPoint y: 668, distance: 50.8
click at [1103, 692] on button "Save & Close" at bounding box center [1102, 692] width 105 height 32
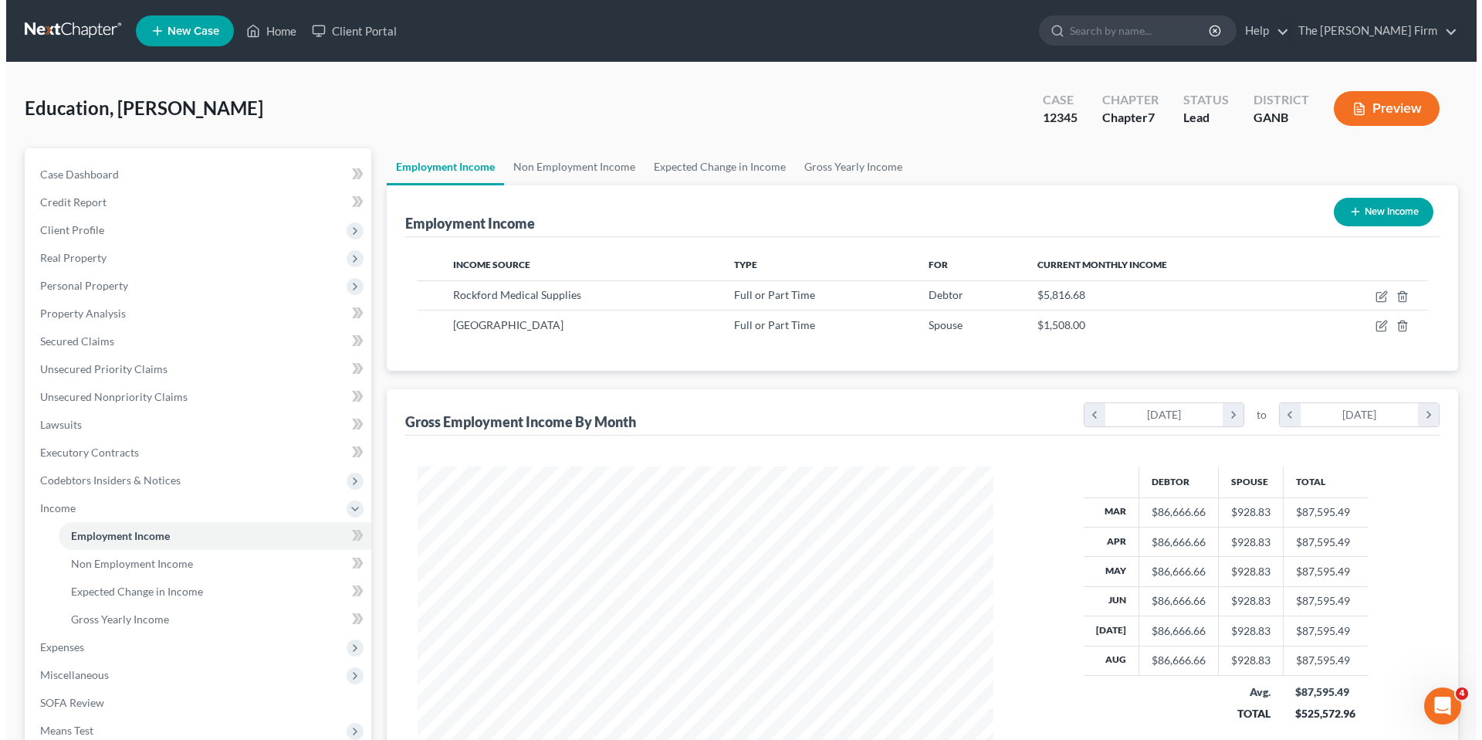
scroll to position [771643, 771325]
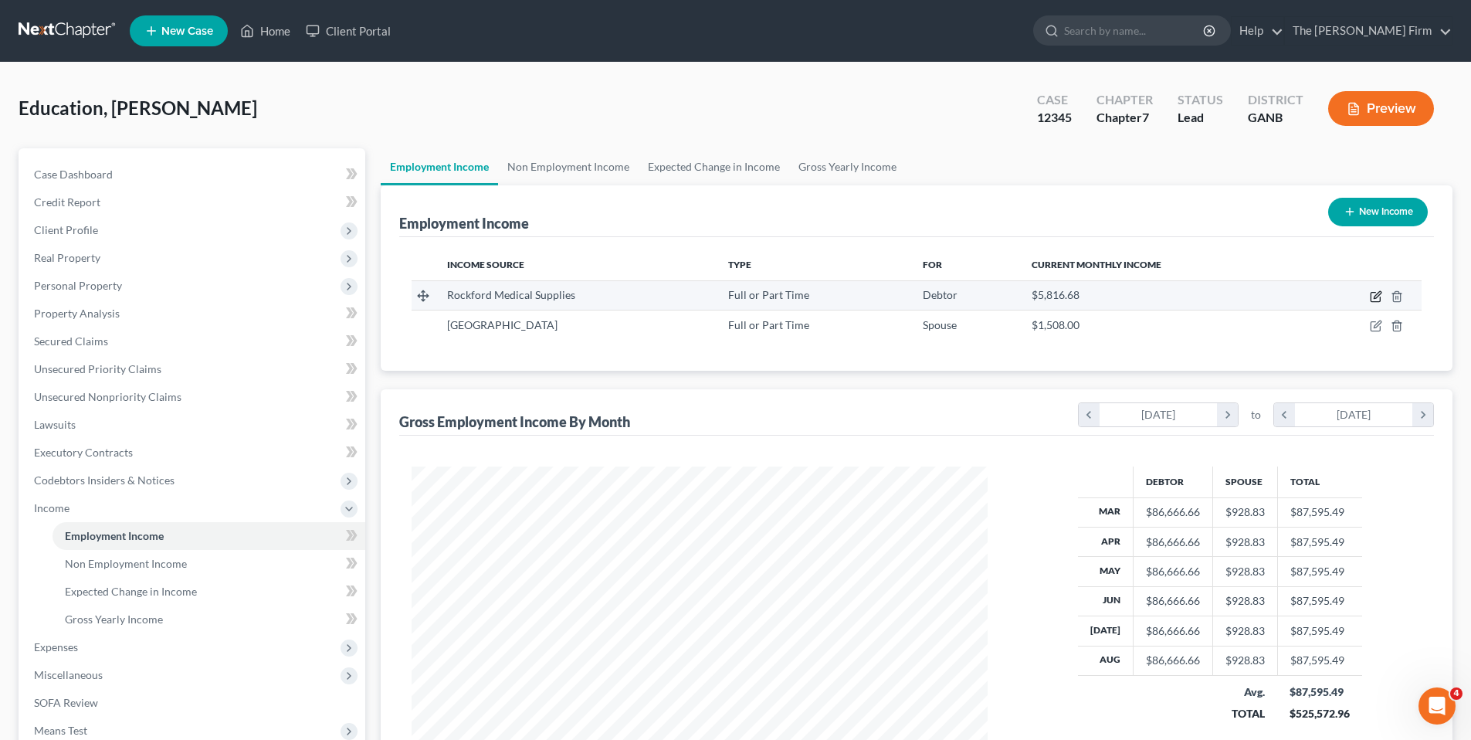
click at [1373, 296] on icon "button" at bounding box center [1376, 294] width 7 height 7
select select "0"
select select "8"
select select "3"
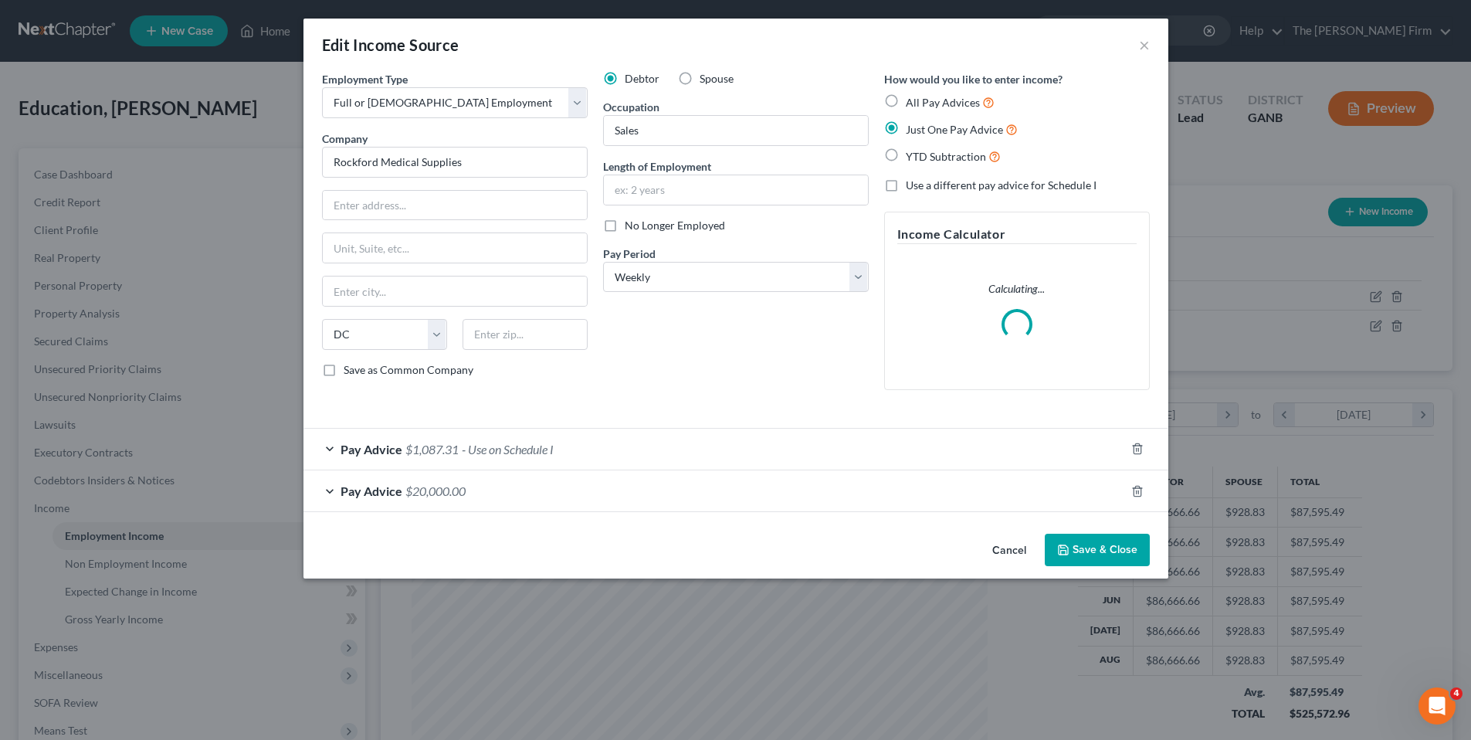
scroll to position [290, 612]
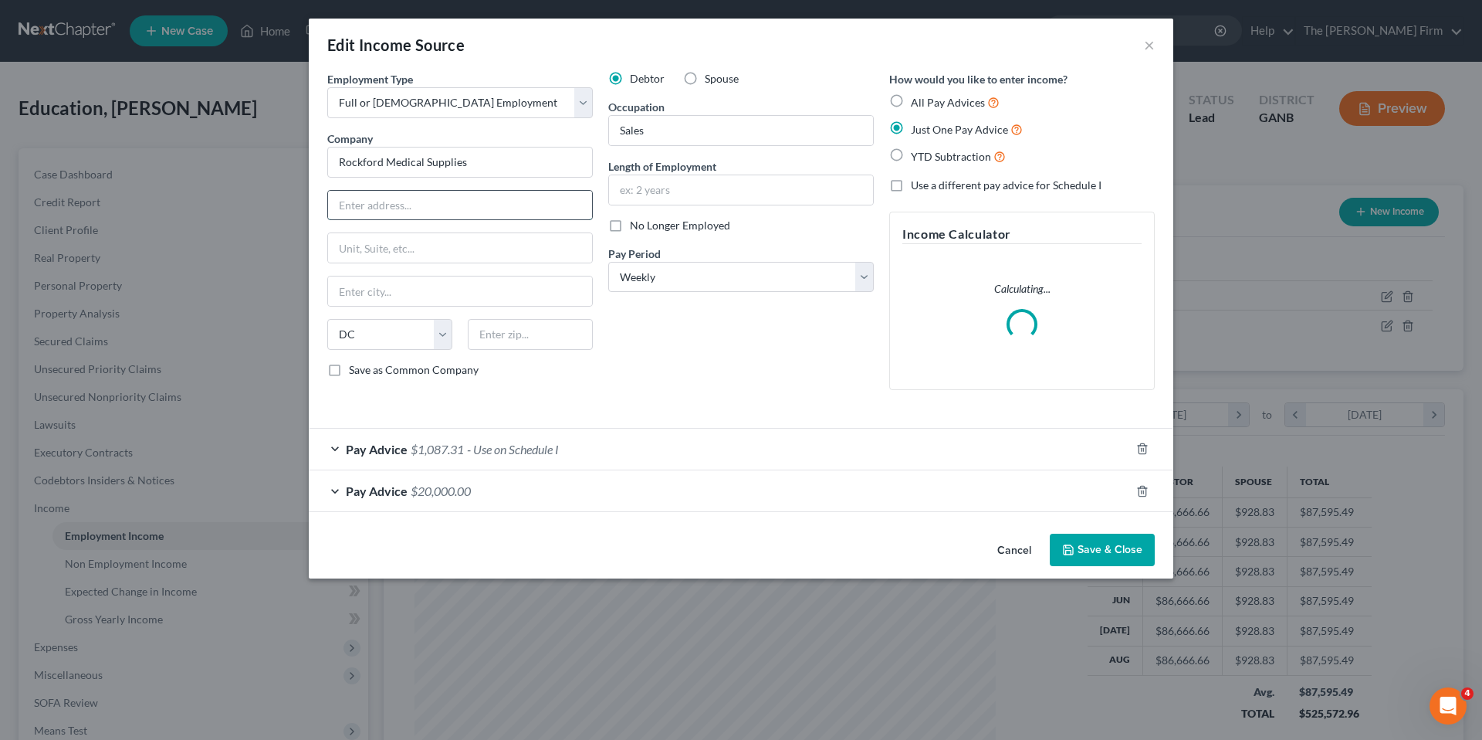
click at [419, 198] on input "text" at bounding box center [460, 205] width 264 height 29
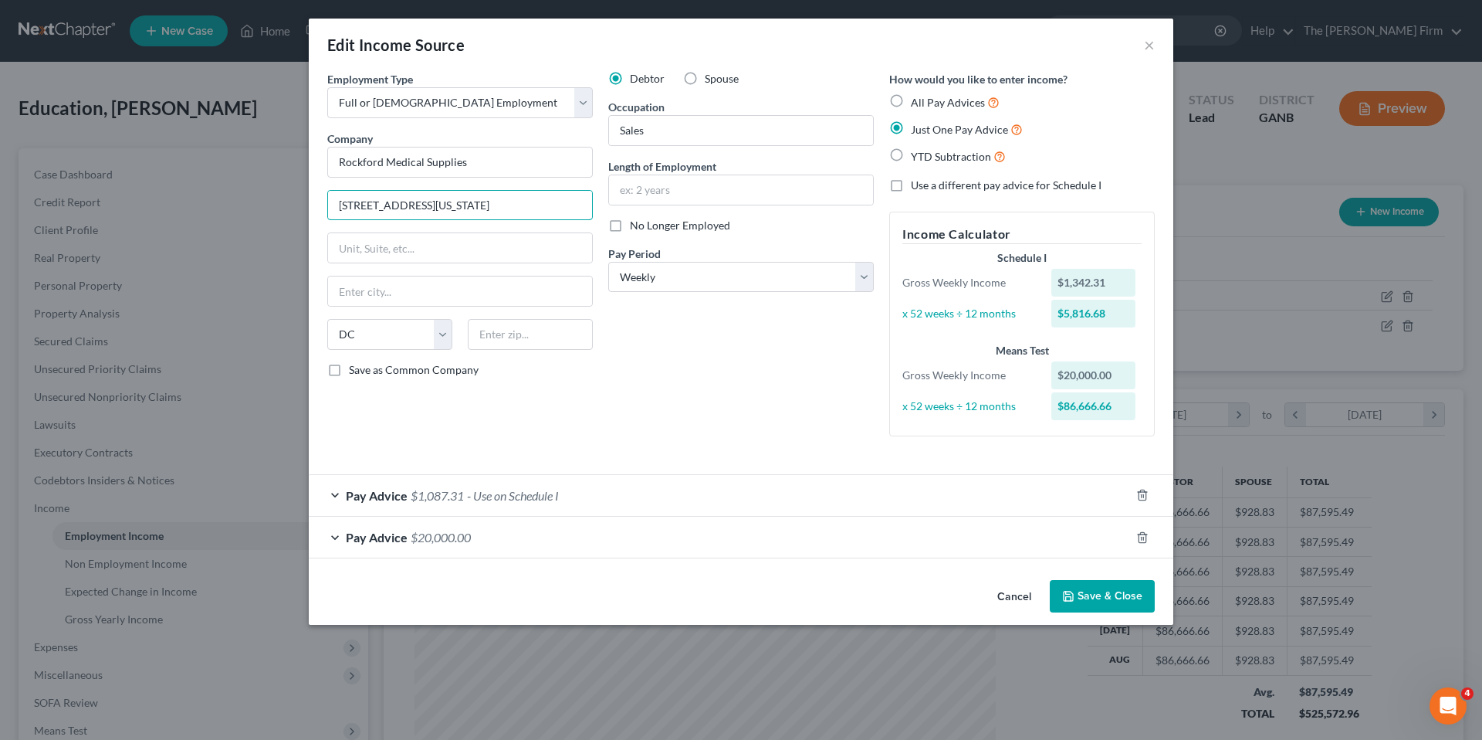
type input "2551 N Washington Ave"
type input "Washington"
type input "20007"
click at [749, 132] on input "Sales" at bounding box center [741, 130] width 264 height 29
type input "Sales Rep"
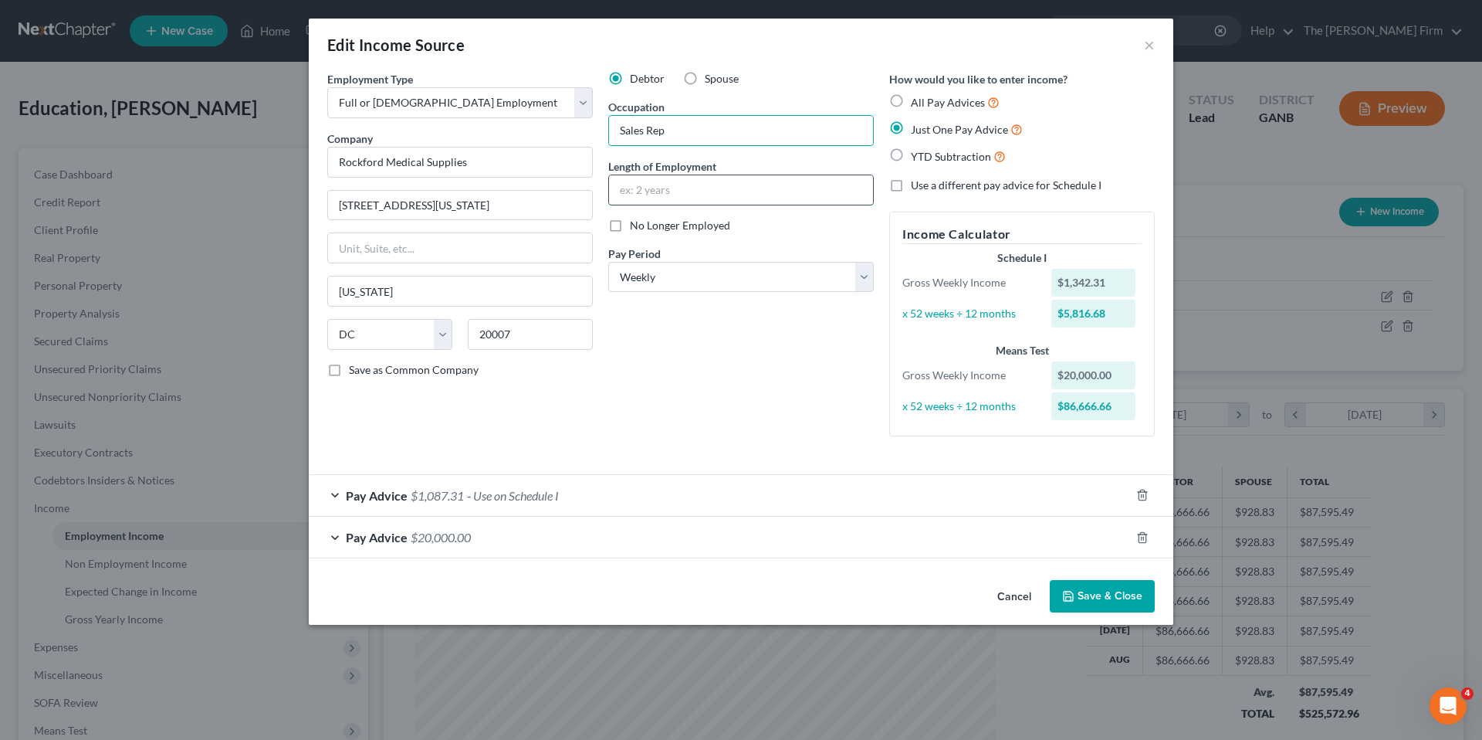
click at [729, 187] on input "text" at bounding box center [741, 189] width 264 height 29
type input "2 Years"
click at [1108, 600] on button "Save & Close" at bounding box center [1102, 596] width 105 height 32
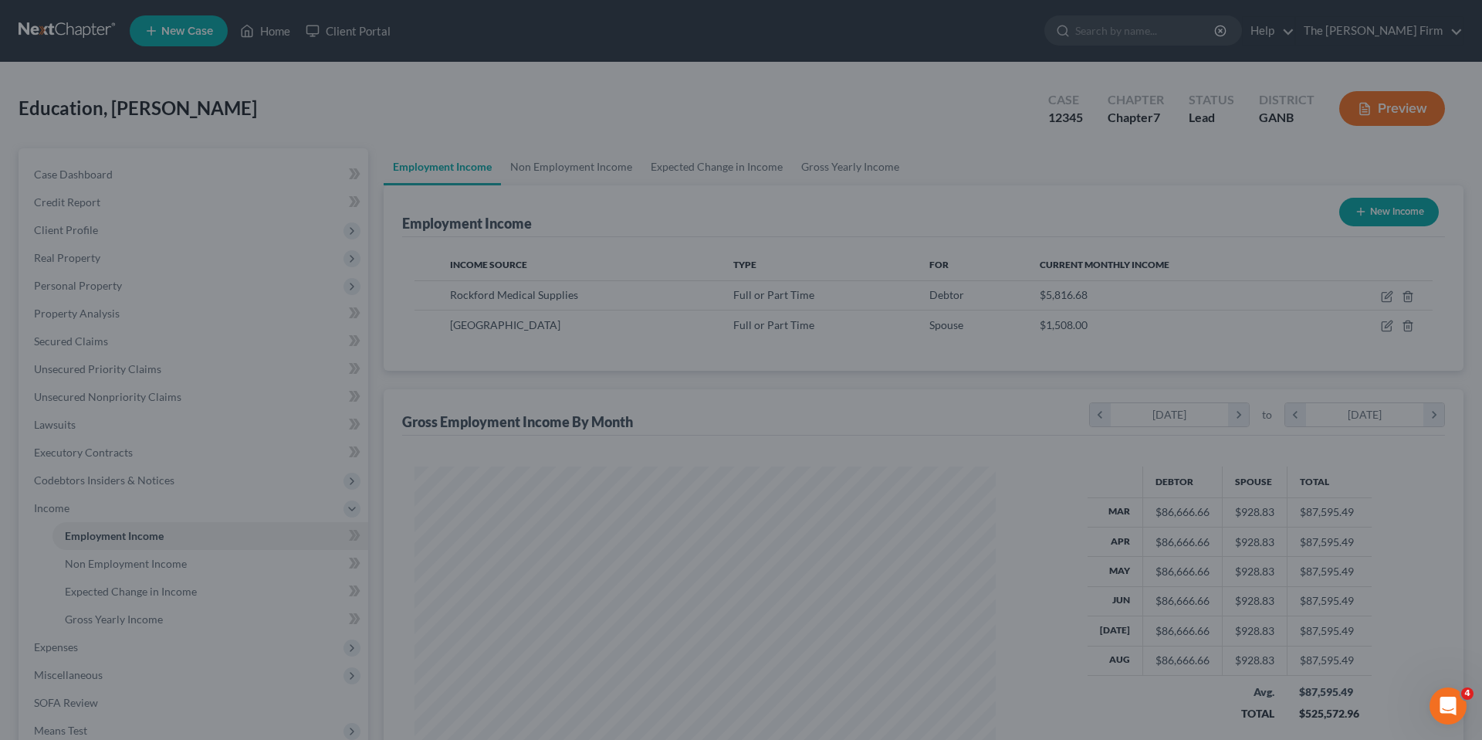
scroll to position [771643, 771325]
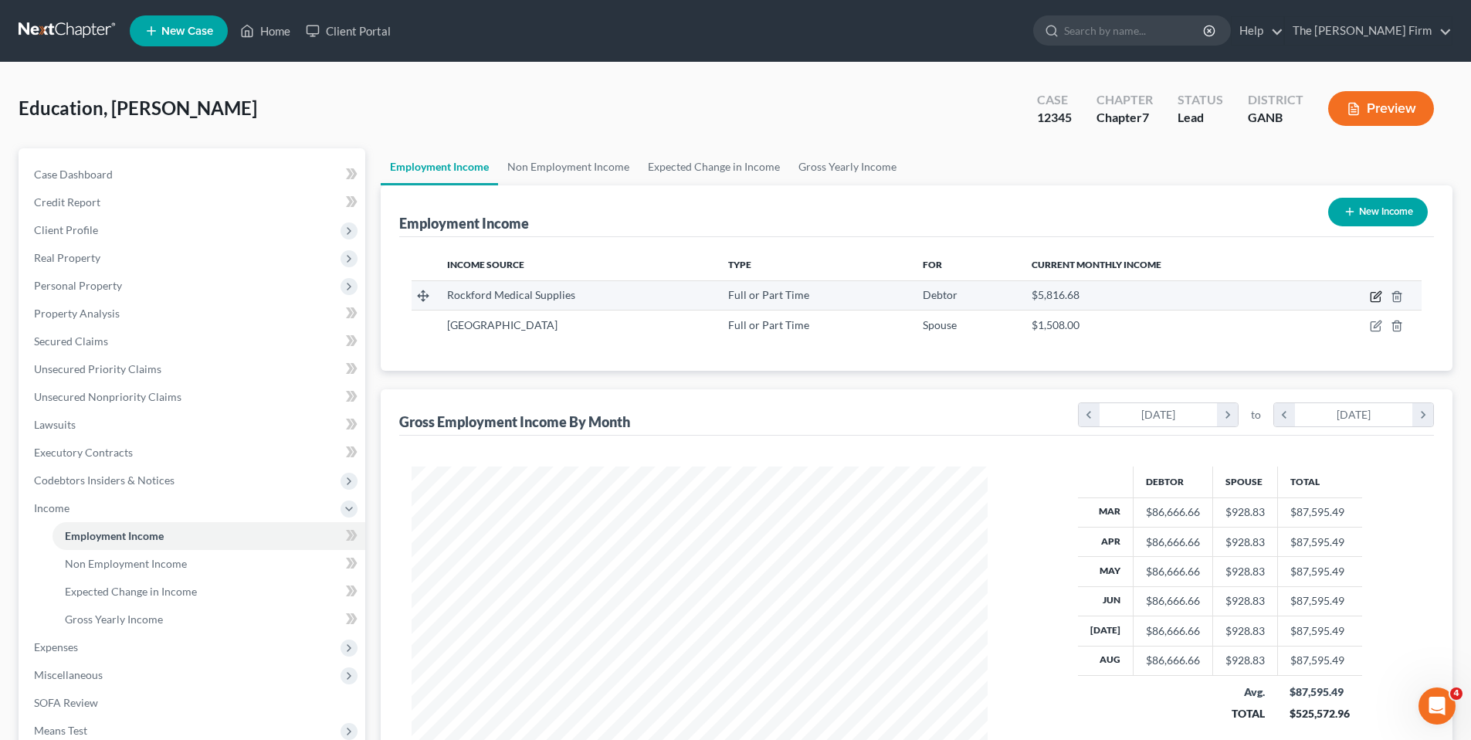
click at [1379, 299] on icon "button" at bounding box center [1374, 297] width 9 height 9
select select "0"
select select "8"
select select "3"
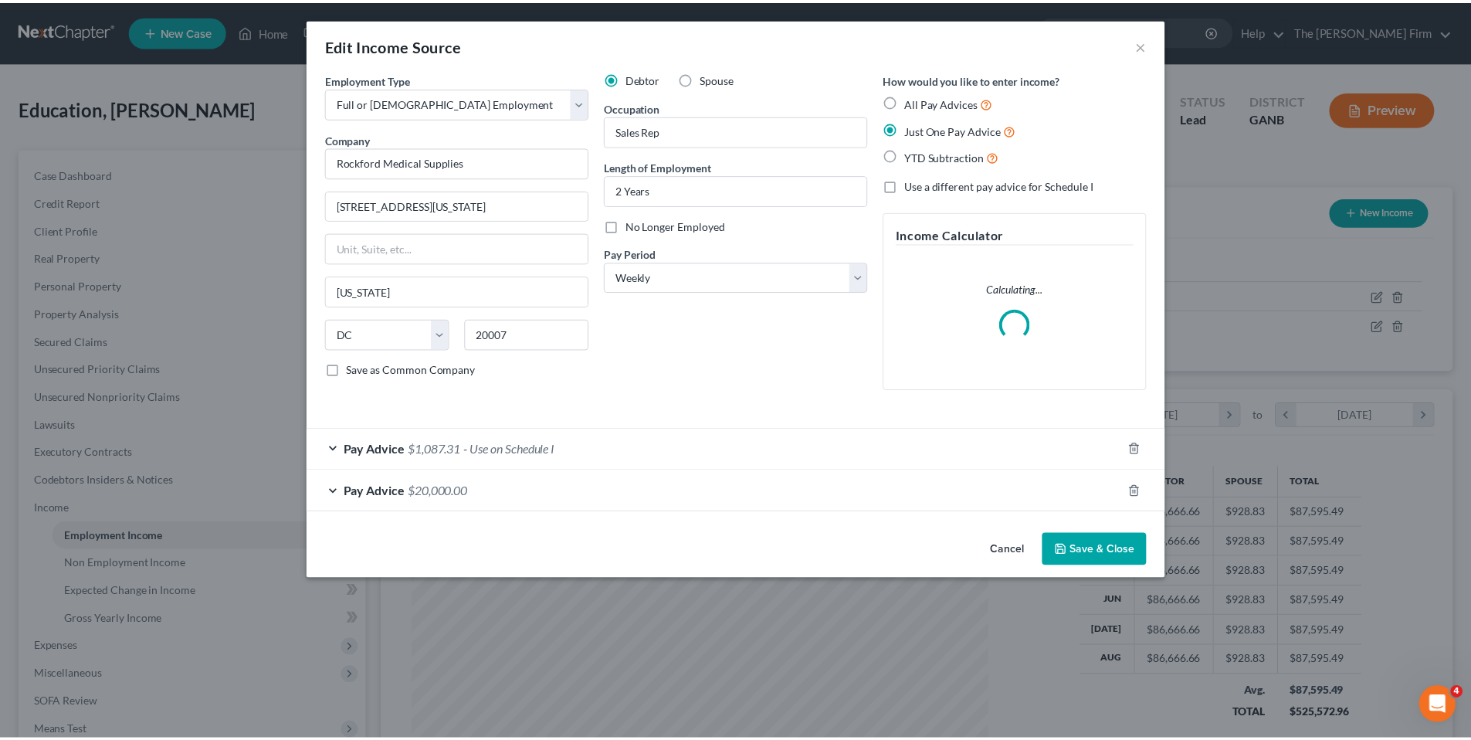
scroll to position [290, 612]
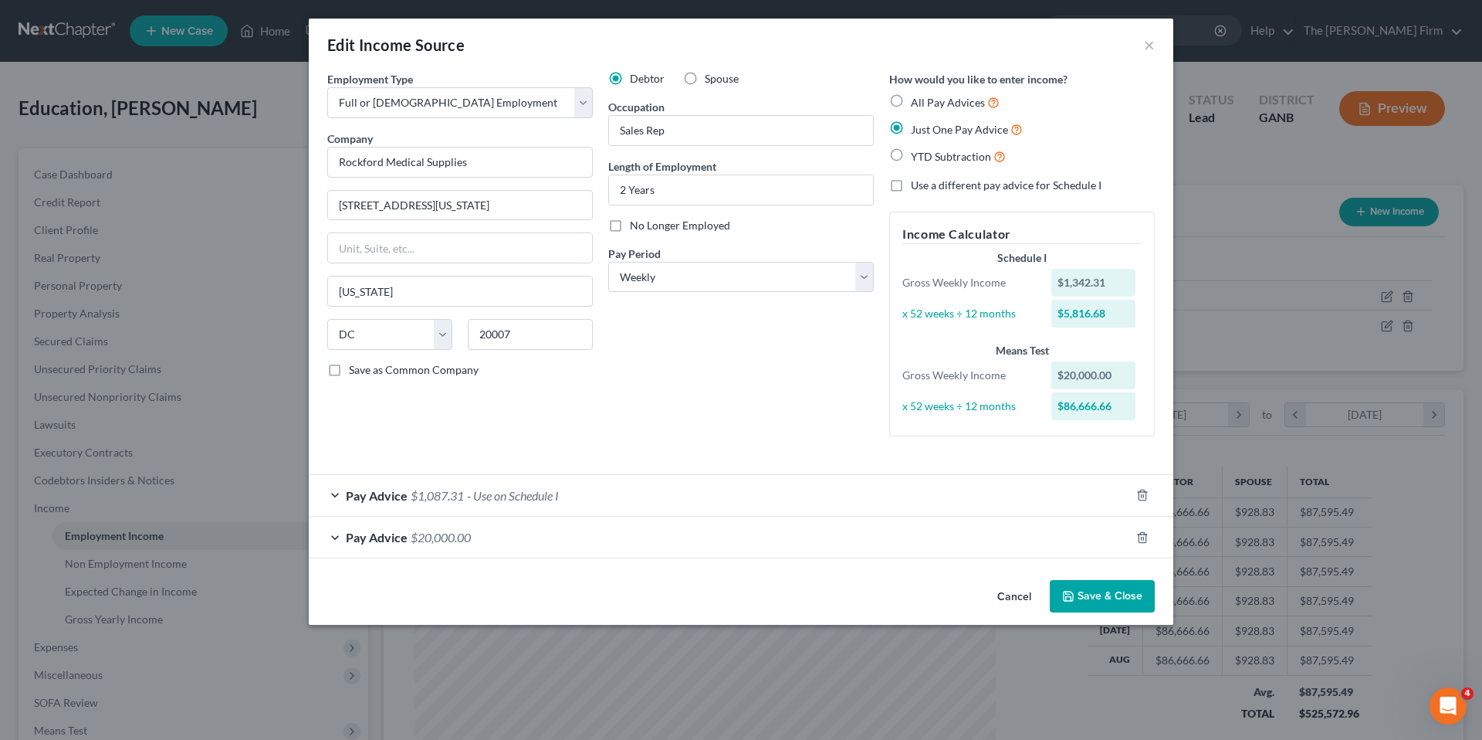
click at [1012, 595] on button "Cancel" at bounding box center [1014, 596] width 59 height 31
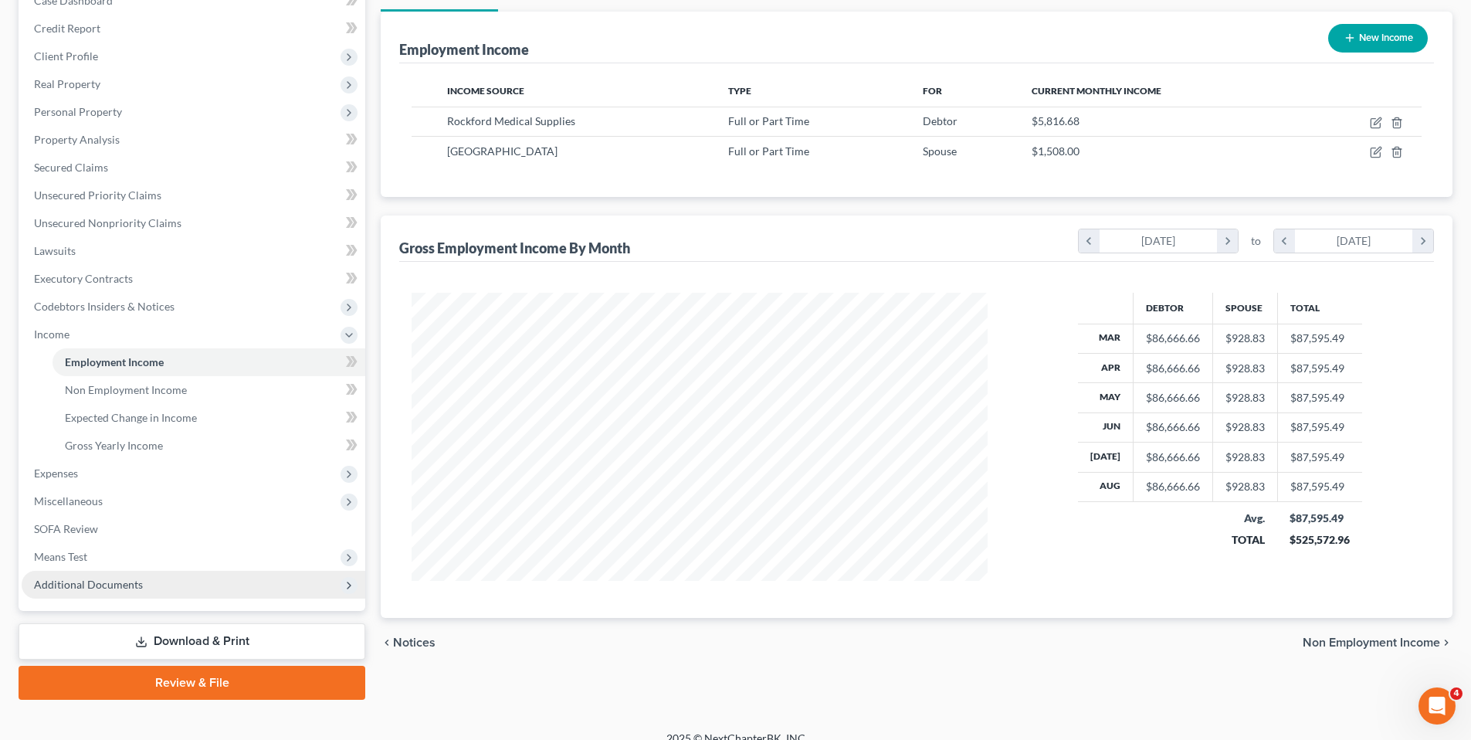
scroll to position [192, 0]
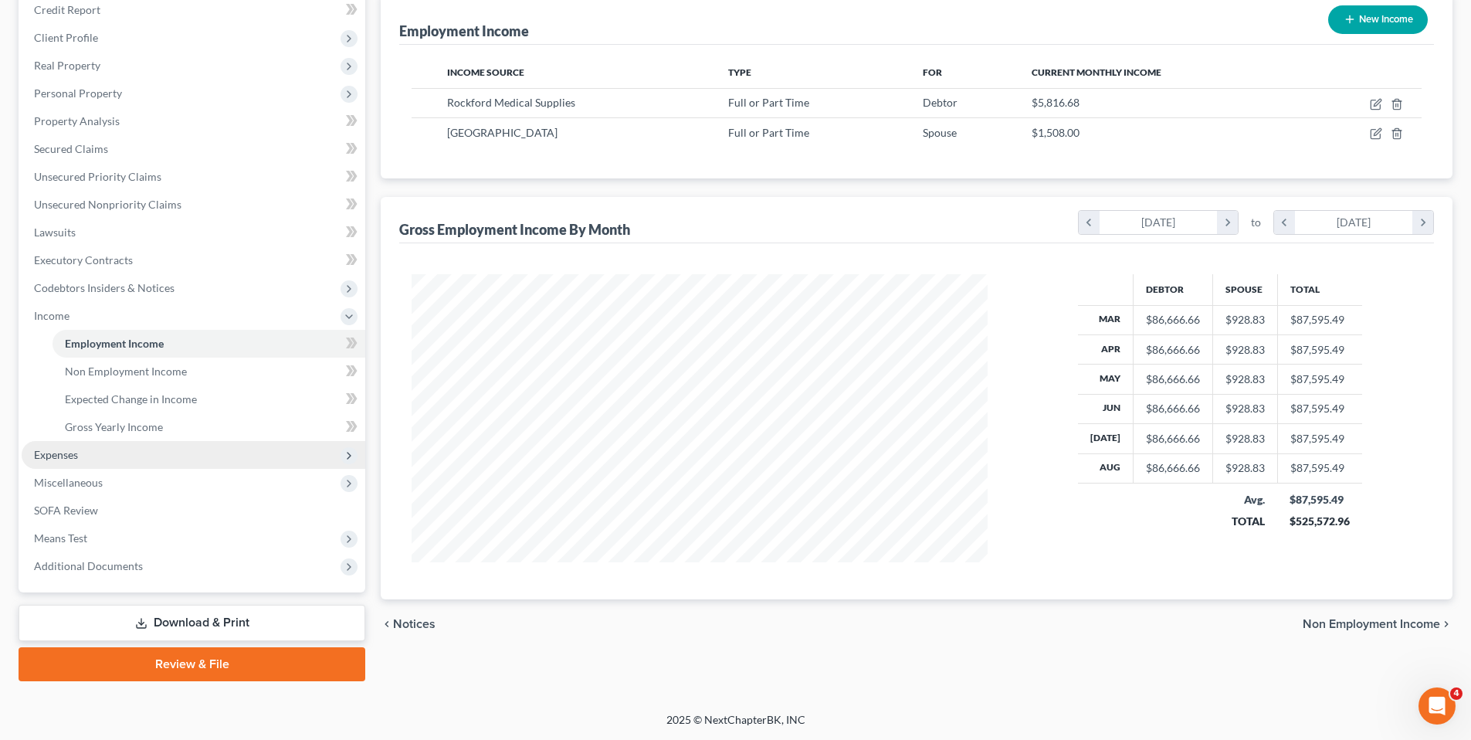
click at [113, 455] on span "Expenses" at bounding box center [194, 455] width 344 height 28
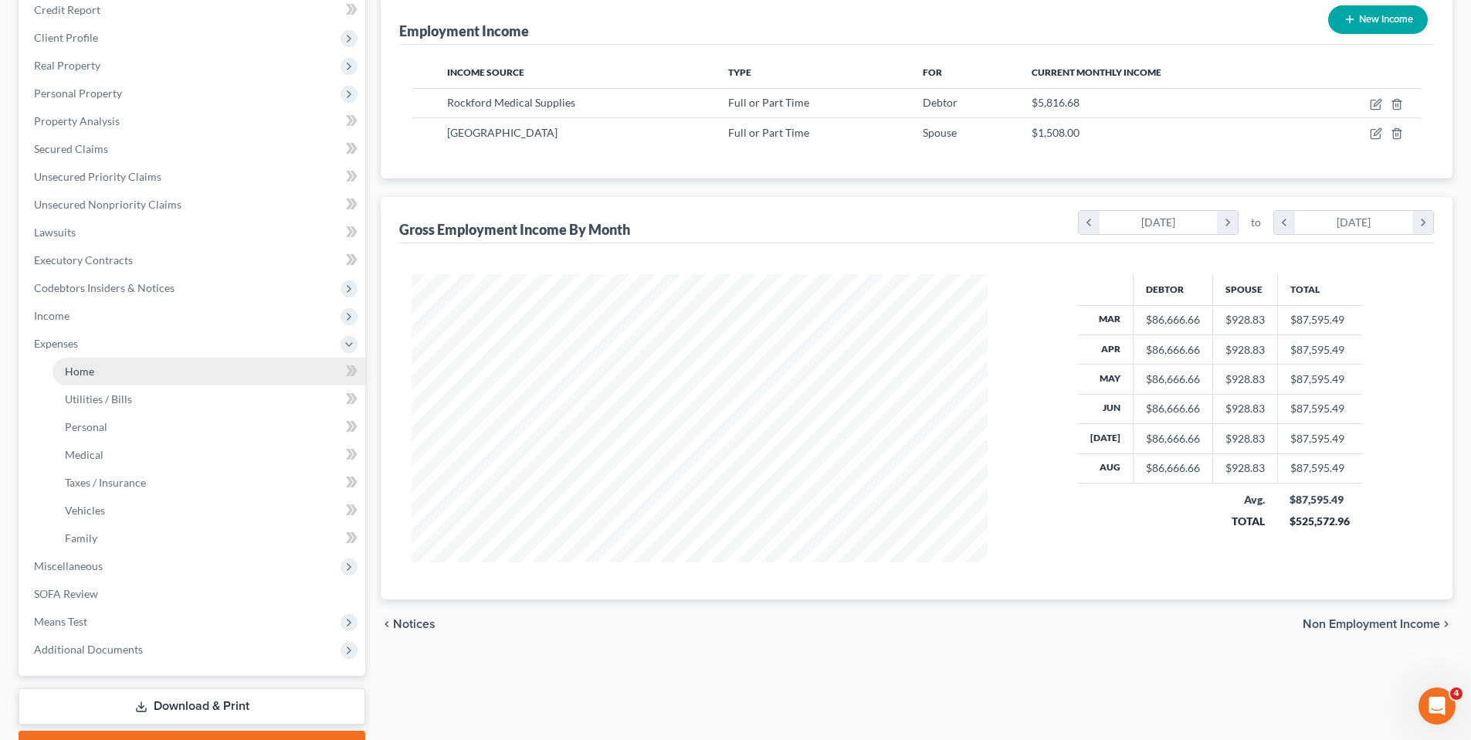
click at [118, 376] on link "Home" at bounding box center [208, 371] width 313 height 28
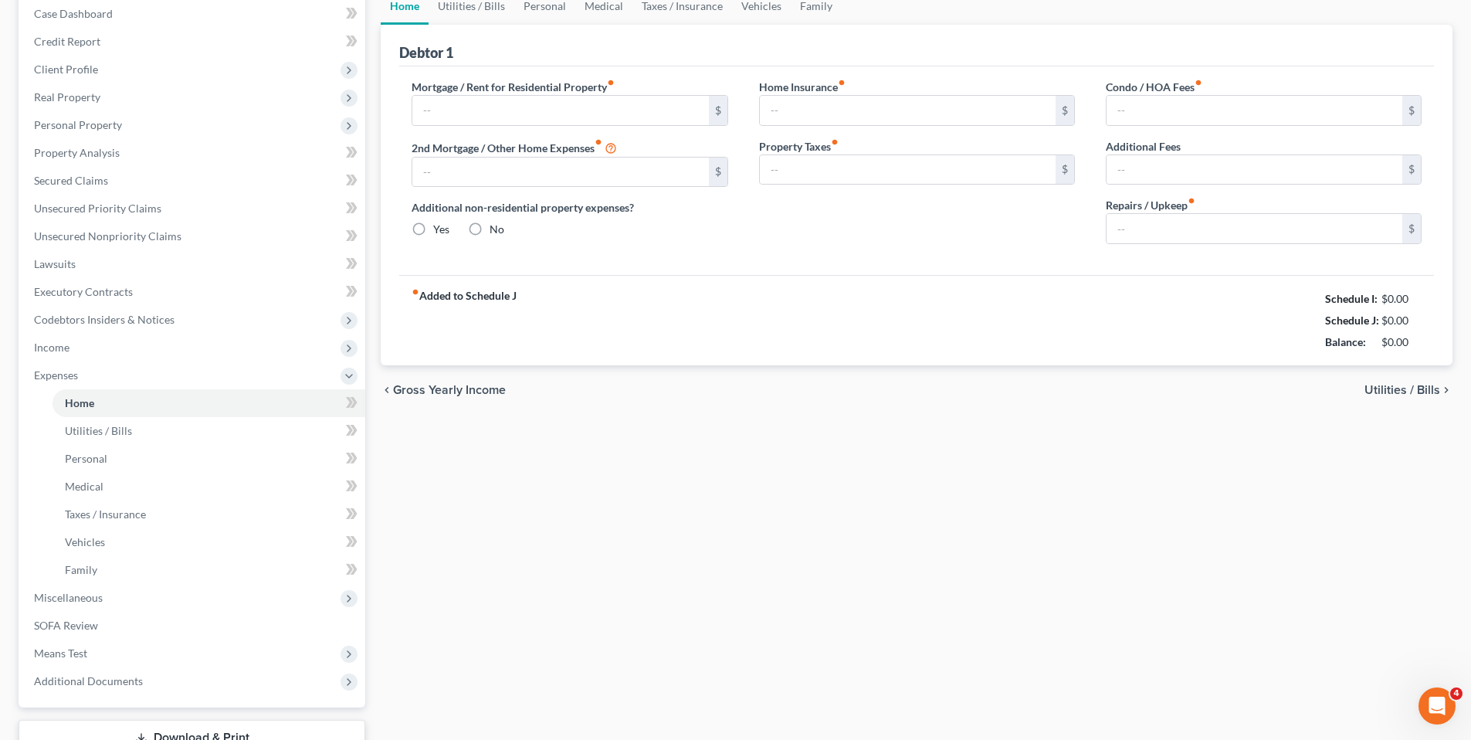
type input "219,091.00"
type input "0.00"
radio input "true"
type input "0.00"
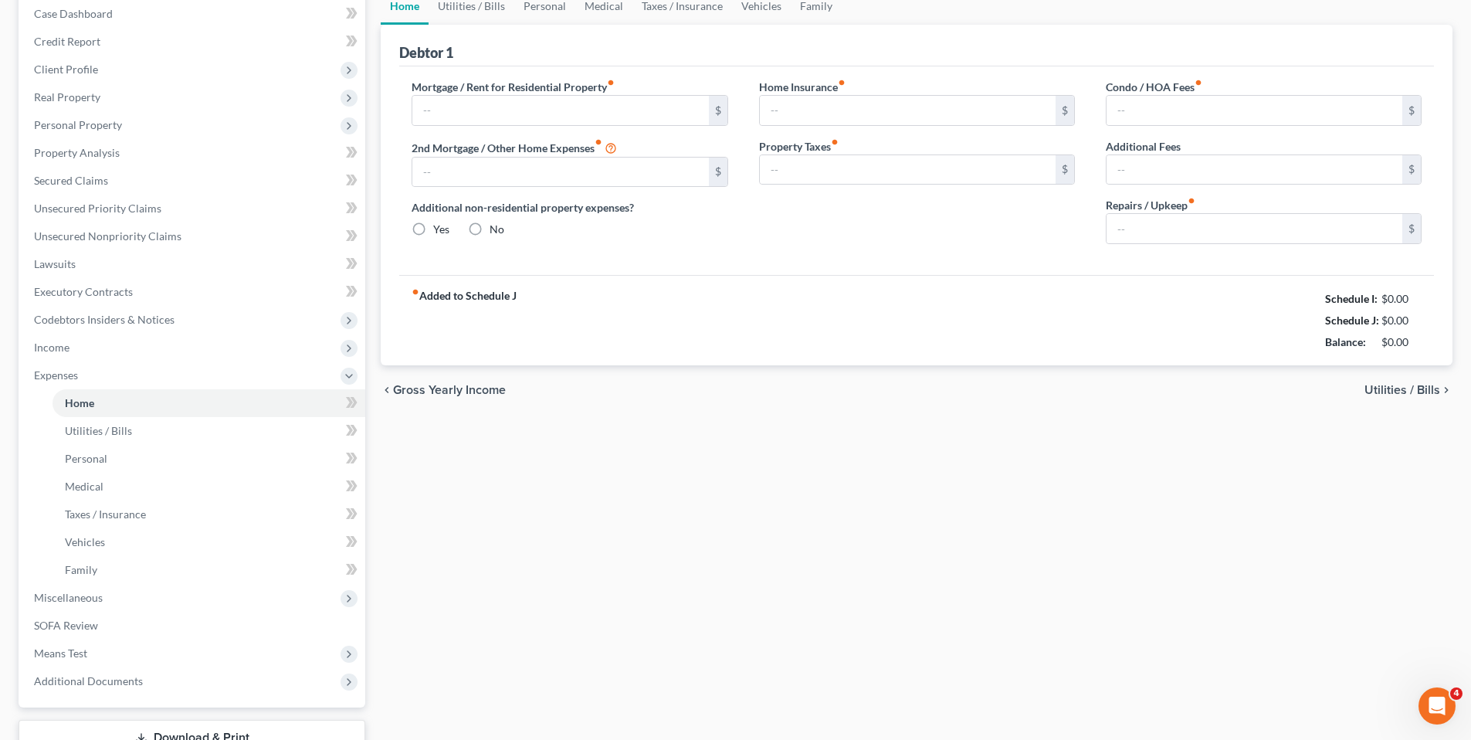
type input "0.00"
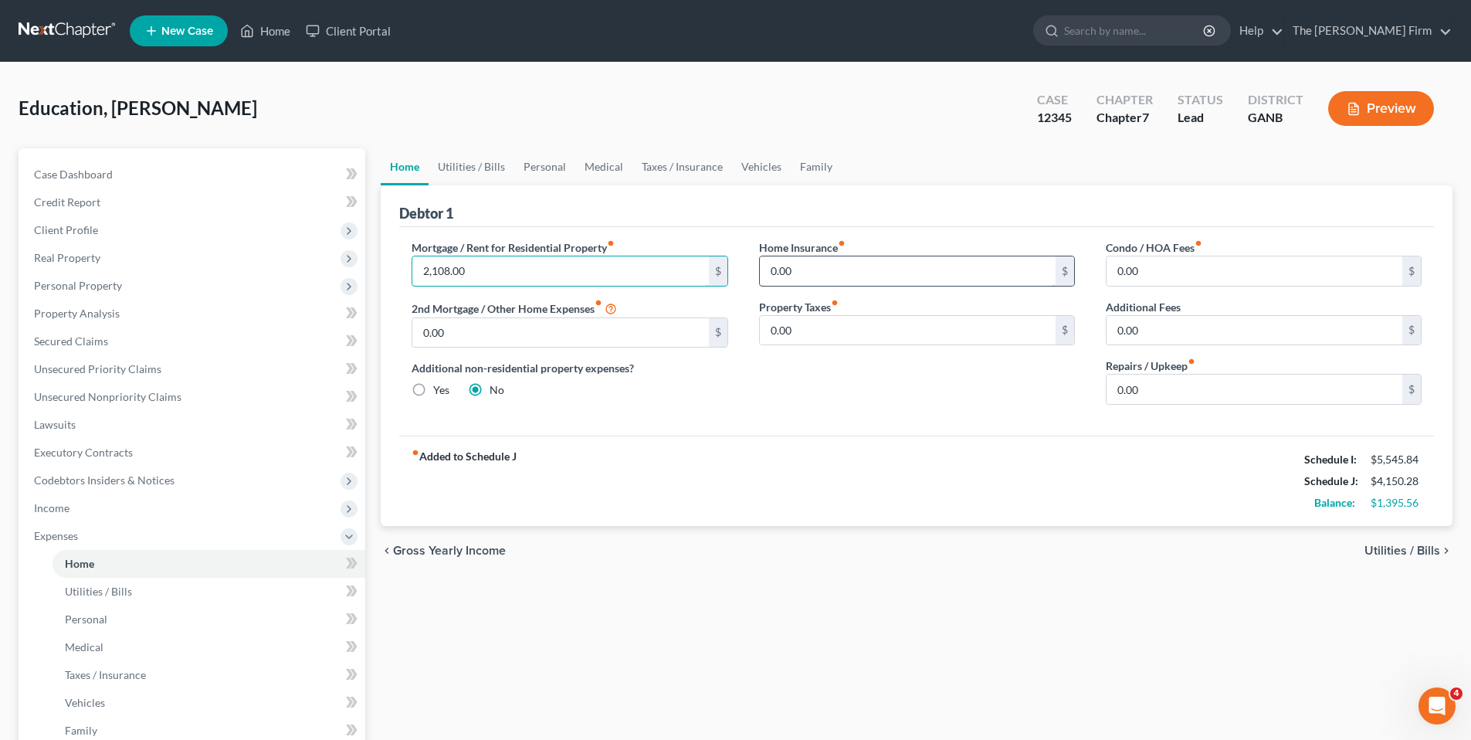
type input "2,108.00"
drag, startPoint x: 877, startPoint y: 273, endPoint x: 753, endPoint y: 275, distance: 123.5
click at [753, 275] on div "Home Insurance fiber_manual_record 0.00 $ Property Taxes fiber_manual_record 0.…" at bounding box center [916, 328] width 347 height 178
drag, startPoint x: 882, startPoint y: 267, endPoint x: 774, endPoint y: 264, distance: 107.3
click at [774, 264] on input "0.00" at bounding box center [908, 270] width 296 height 29
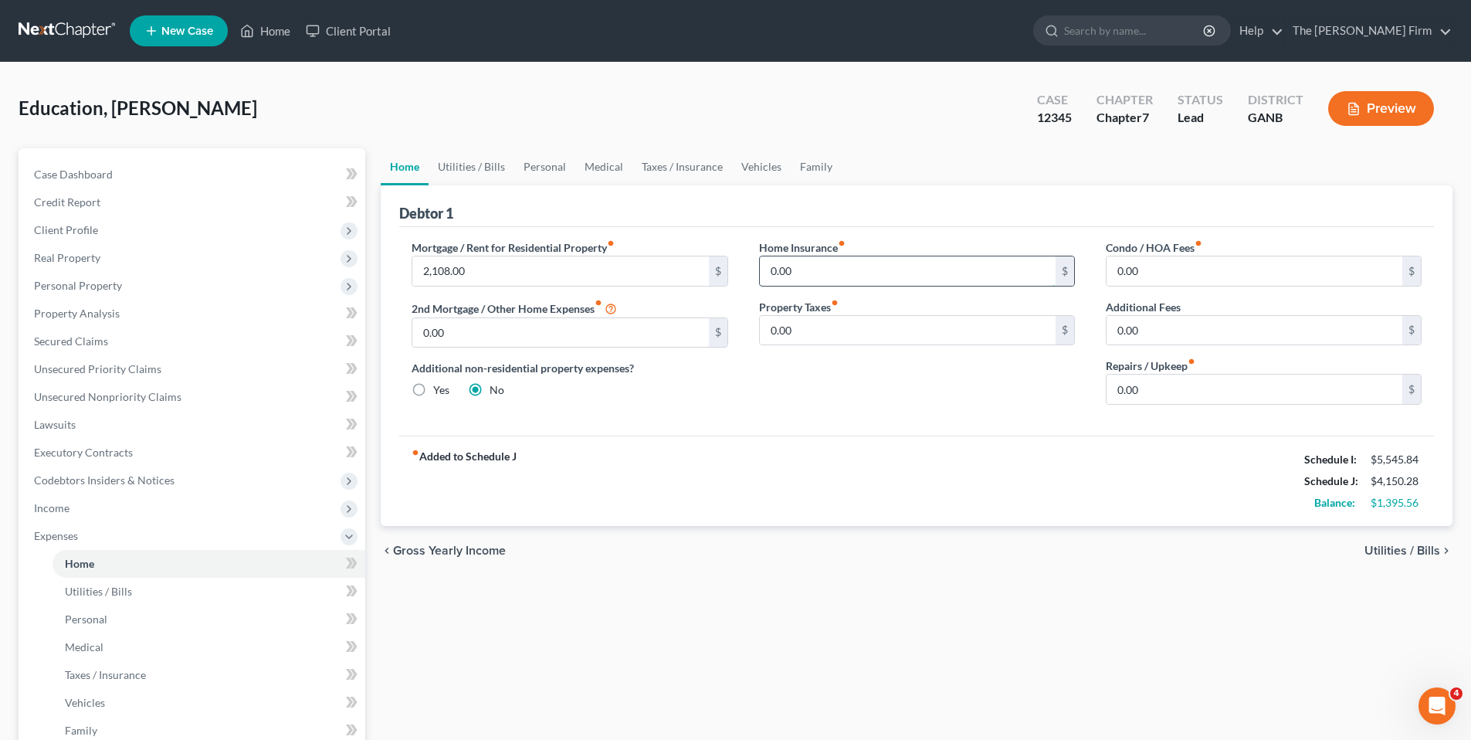
type input "0"
type input "150.00"
drag, startPoint x: 1176, startPoint y: 387, endPoint x: 1093, endPoint y: 385, distance: 83.4
click at [1093, 385] on div "Condo / HOA Fees fiber_manual_record 0.00 $ Additional Fees 0.00 $ Repairs / Up…" at bounding box center [1263, 328] width 347 height 178
type input "225.00"
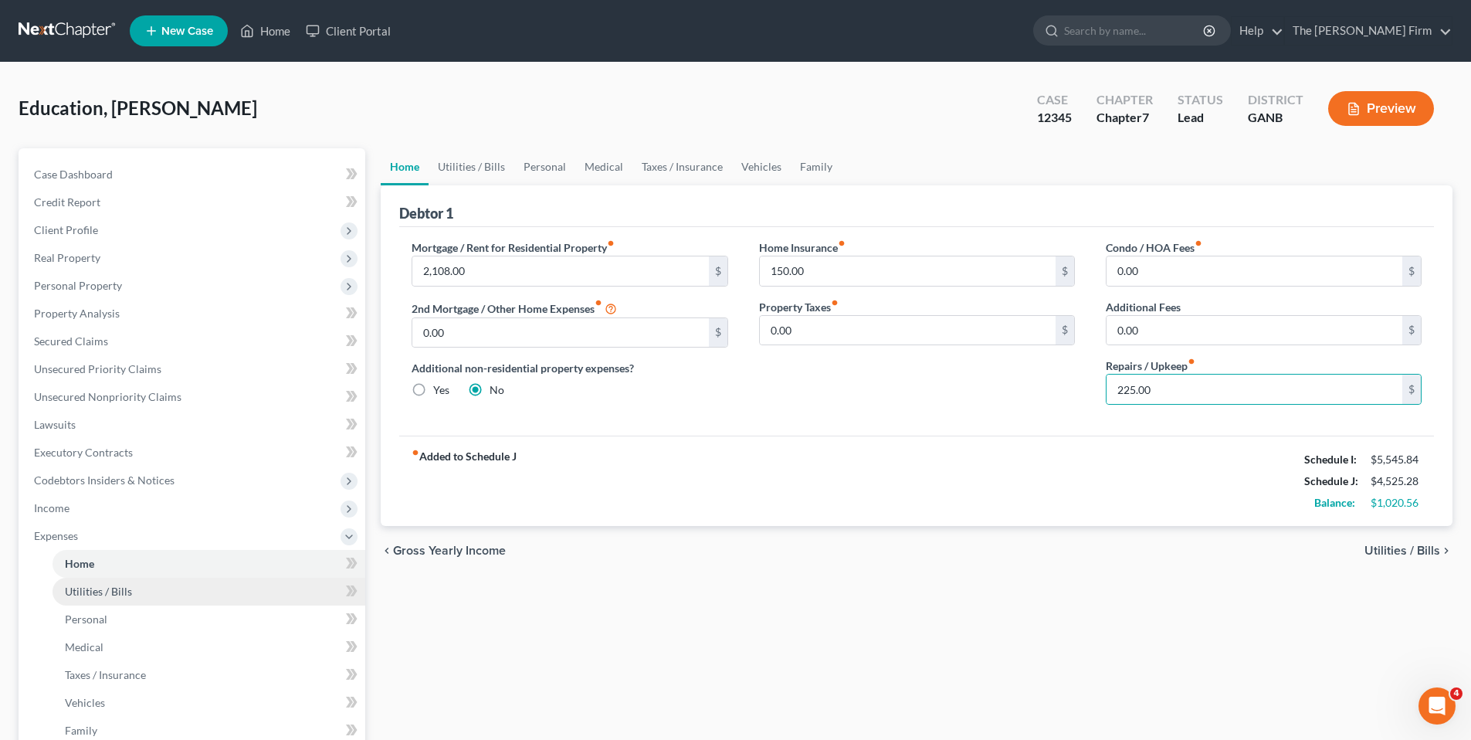
click at [106, 590] on span "Utilities / Bills" at bounding box center [98, 590] width 67 height 13
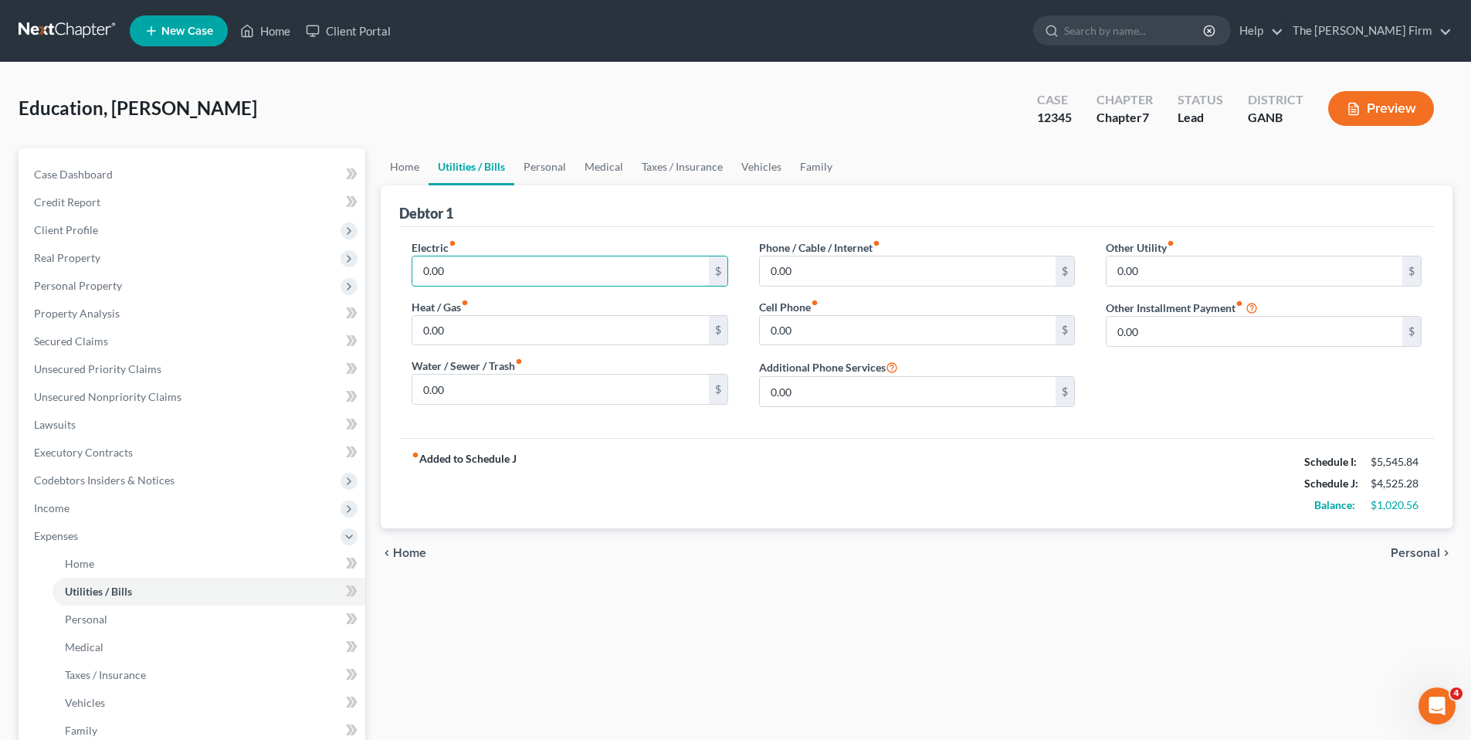
drag, startPoint x: 506, startPoint y: 268, endPoint x: 408, endPoint y: 271, distance: 98.1
click at [408, 271] on div "Electric fiber_manual_record 0.00 $ Heat / Gas fiber_manual_record 0.00 $ Water…" at bounding box center [569, 329] width 347 height 180
drag, startPoint x: 485, startPoint y: 271, endPoint x: 364, endPoint y: 265, distance: 121.4
click at [364, 265] on div "Petition Navigation Case Dashboard Payments Invoices Payments Payments Credit R…" at bounding box center [735, 552] width 1449 height 808
type input "400.00"
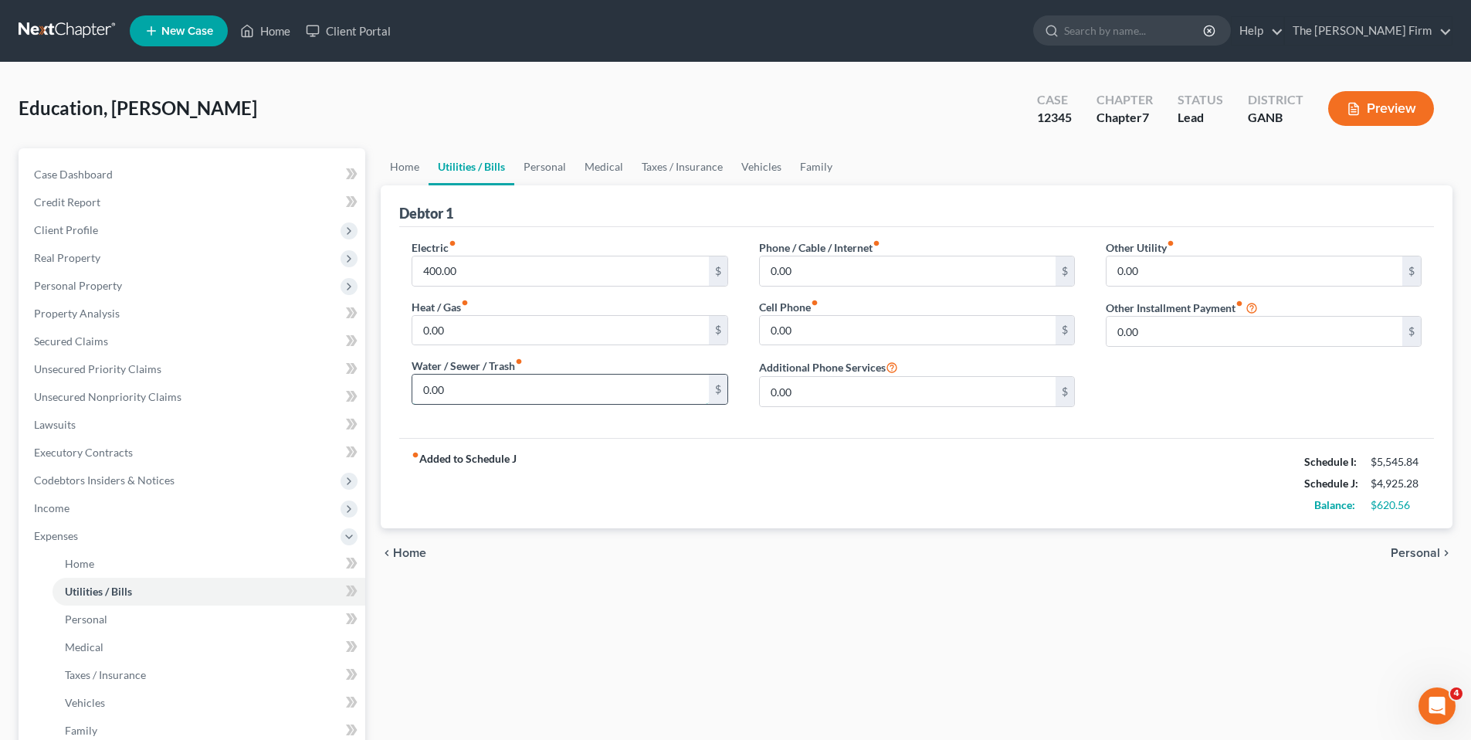
click at [480, 401] on input "0.00" at bounding box center [560, 388] width 296 height 29
type input "102.00"
drag, startPoint x: 871, startPoint y: 270, endPoint x: 820, endPoint y: 276, distance: 51.3
click at [820, 274] on input "0.00" at bounding box center [908, 270] width 296 height 29
type input "100.00"
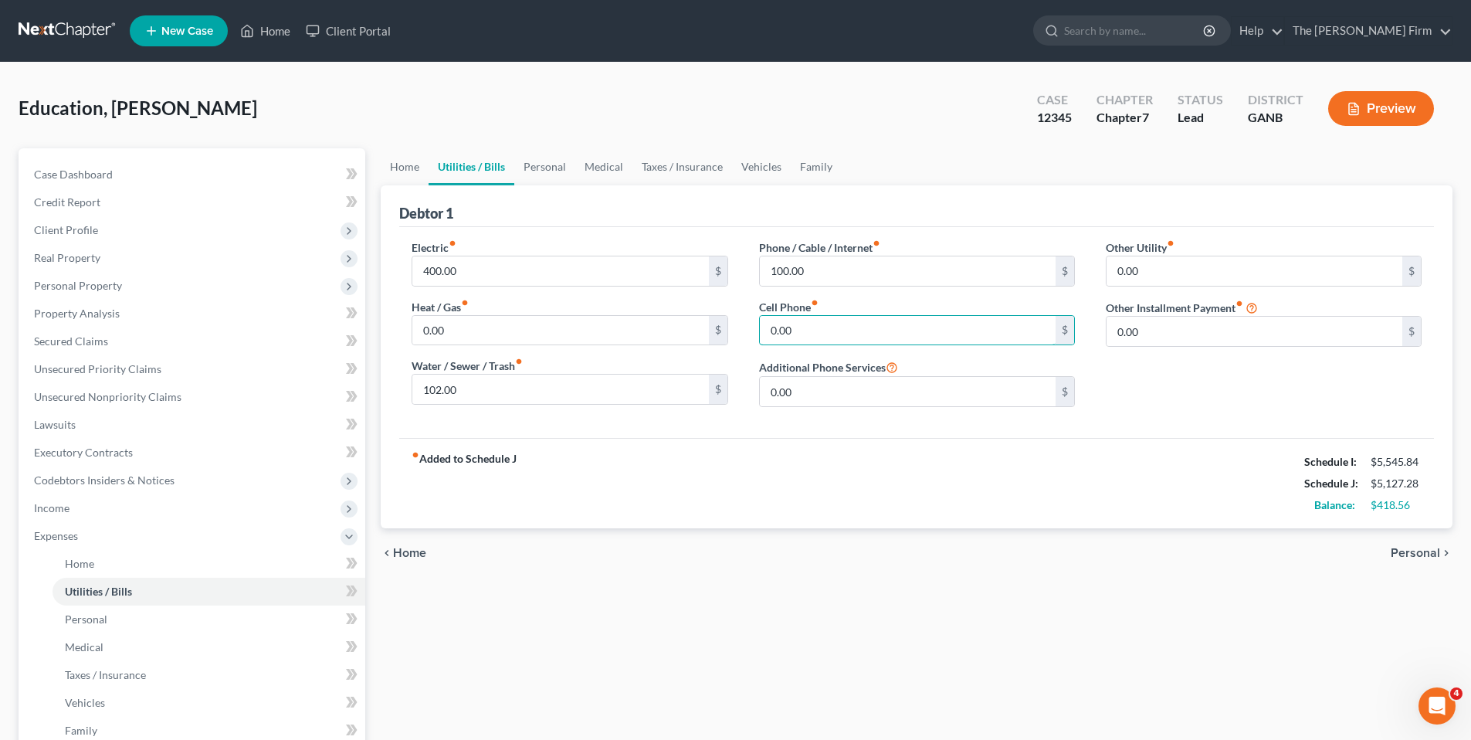
drag, startPoint x: 811, startPoint y: 338, endPoint x: 744, endPoint y: 338, distance: 66.4
click at [744, 338] on div "Phone / Cable / Internet fiber_manual_record 100.00 $ Cell Phone fiber_manual_r…" at bounding box center [916, 329] width 347 height 180
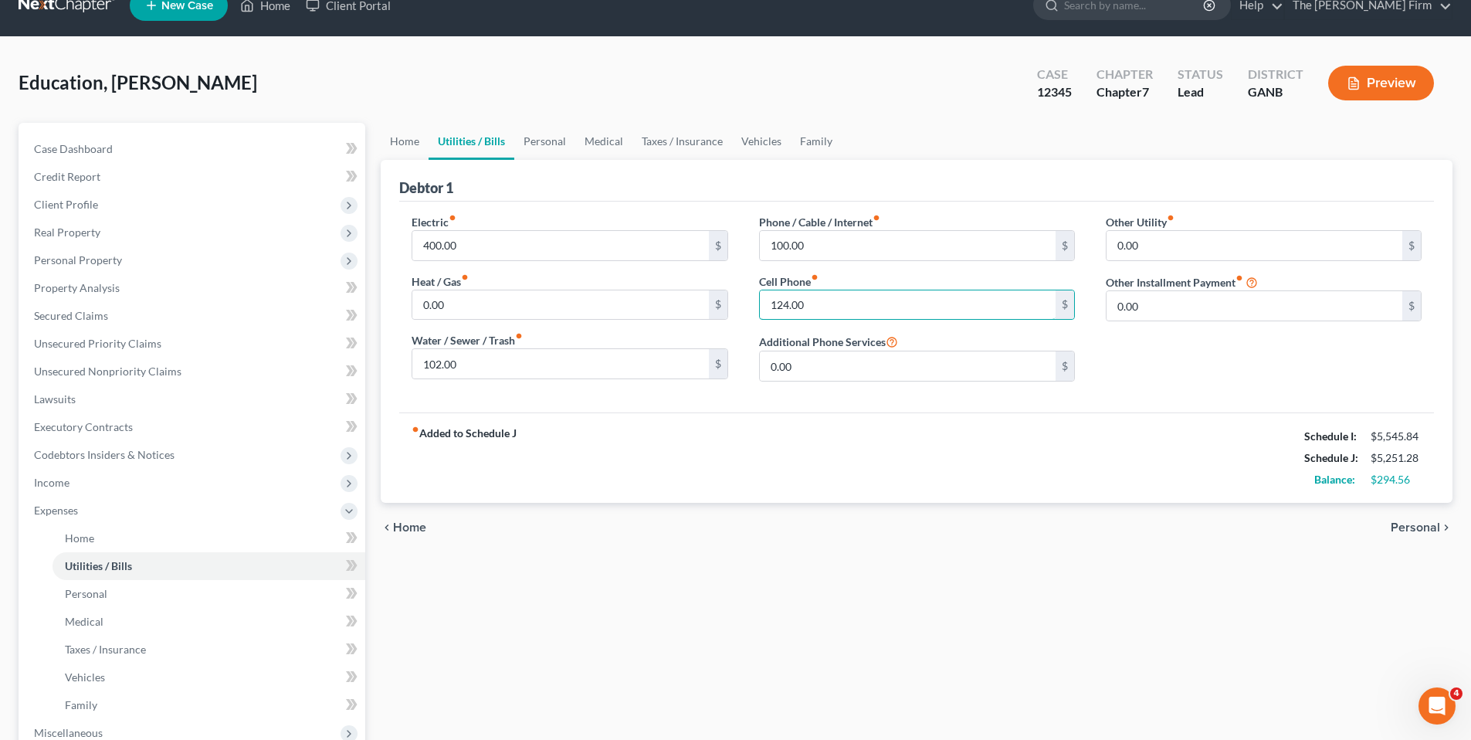
scroll to position [29, 0]
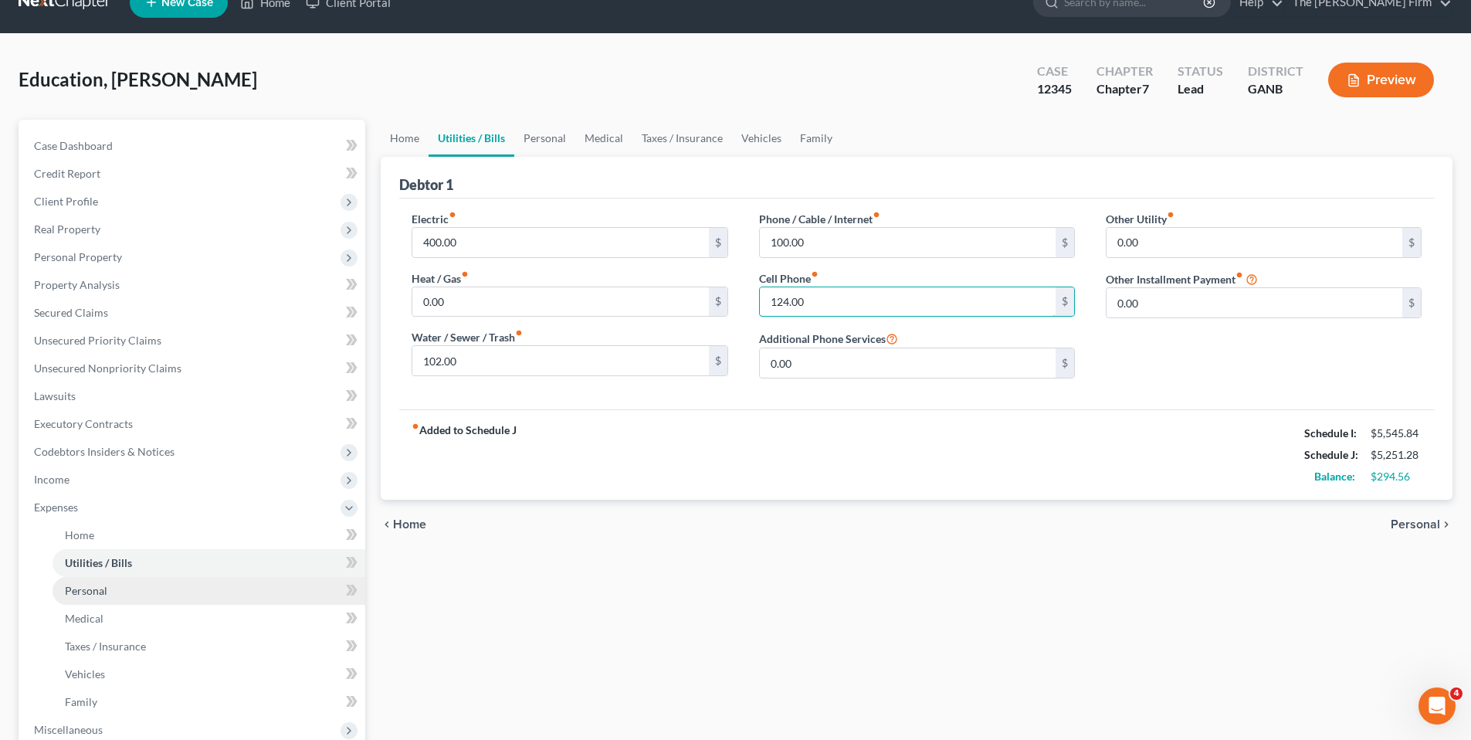
type input "124.00"
click at [90, 594] on span "Personal" at bounding box center [86, 590] width 42 height 13
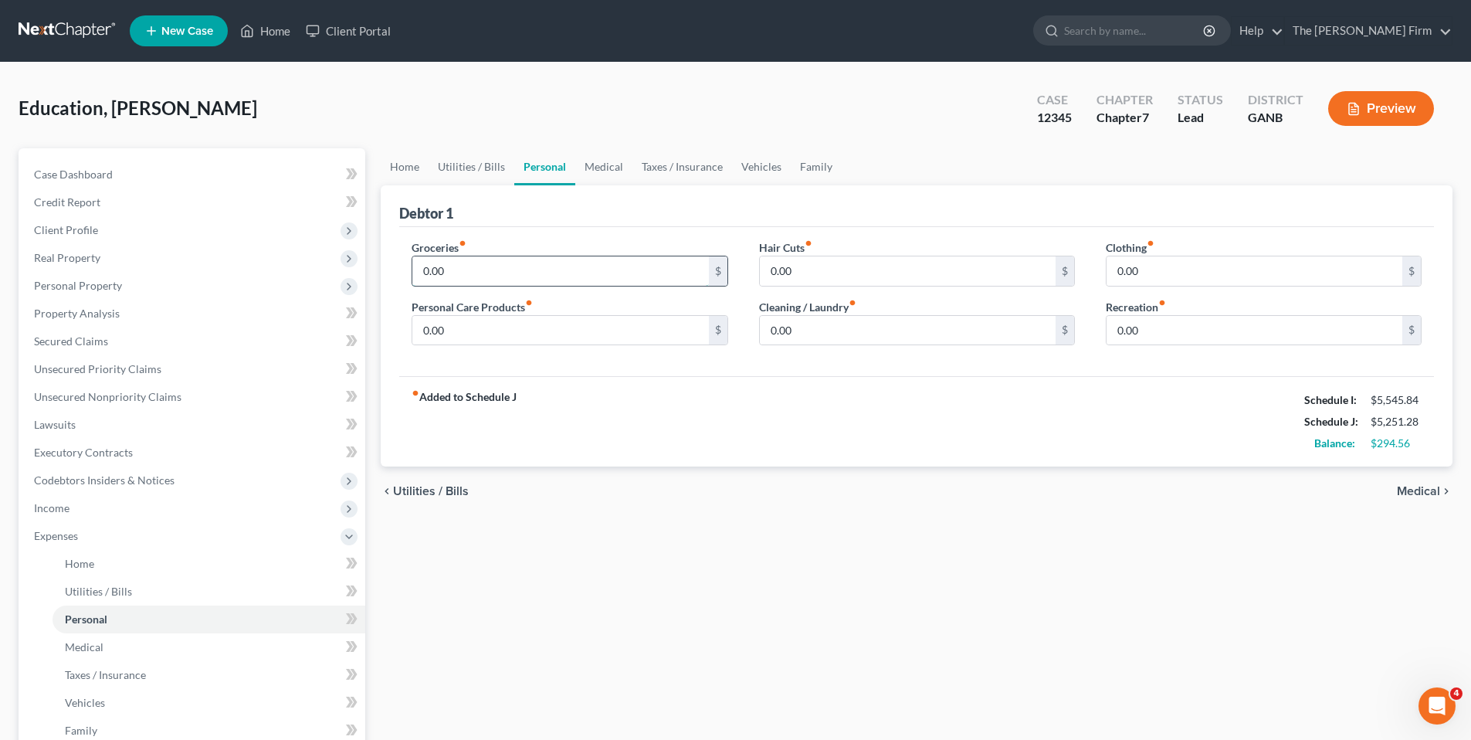
click at [575, 276] on input "0.00" at bounding box center [560, 270] width 296 height 29
type input "600.00"
drag, startPoint x: 1189, startPoint y: 261, endPoint x: 1176, endPoint y: 273, distance: 17.5
click at [1176, 273] on input "0.00" at bounding box center [1254, 270] width 296 height 29
type input "150.00"
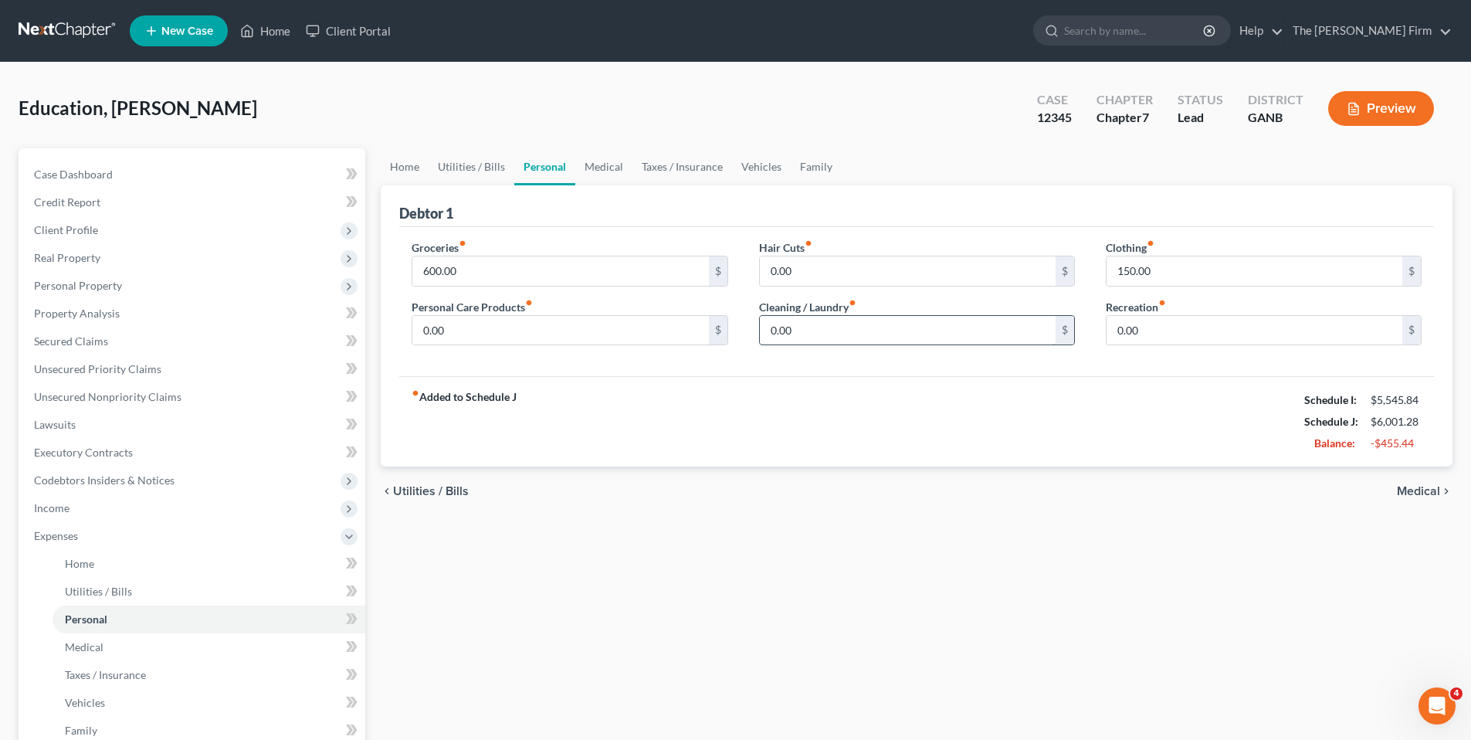
drag, startPoint x: 936, startPoint y: 324, endPoint x: 820, endPoint y: 333, distance: 116.1
click at [818, 333] on input "0.00" at bounding box center [908, 330] width 296 height 29
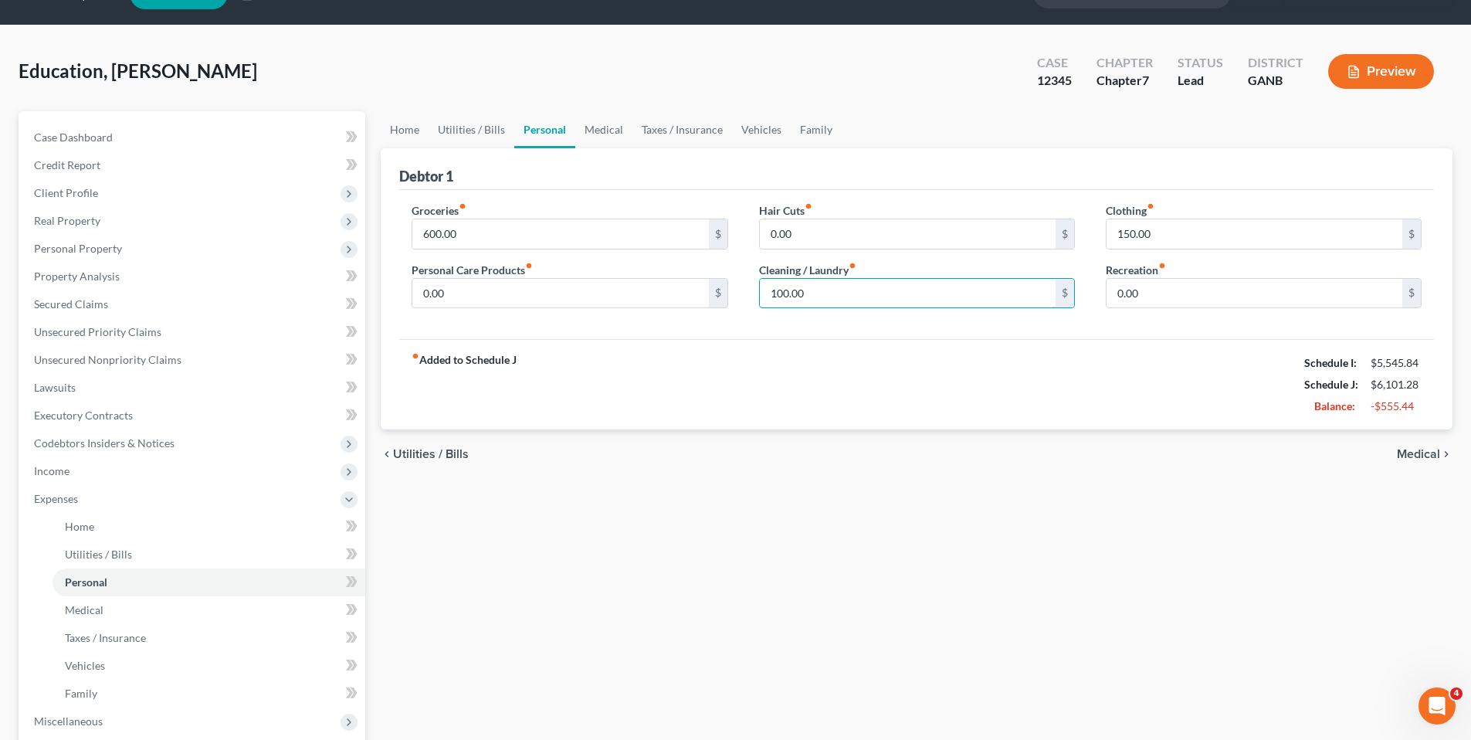
scroll to position [38, 0]
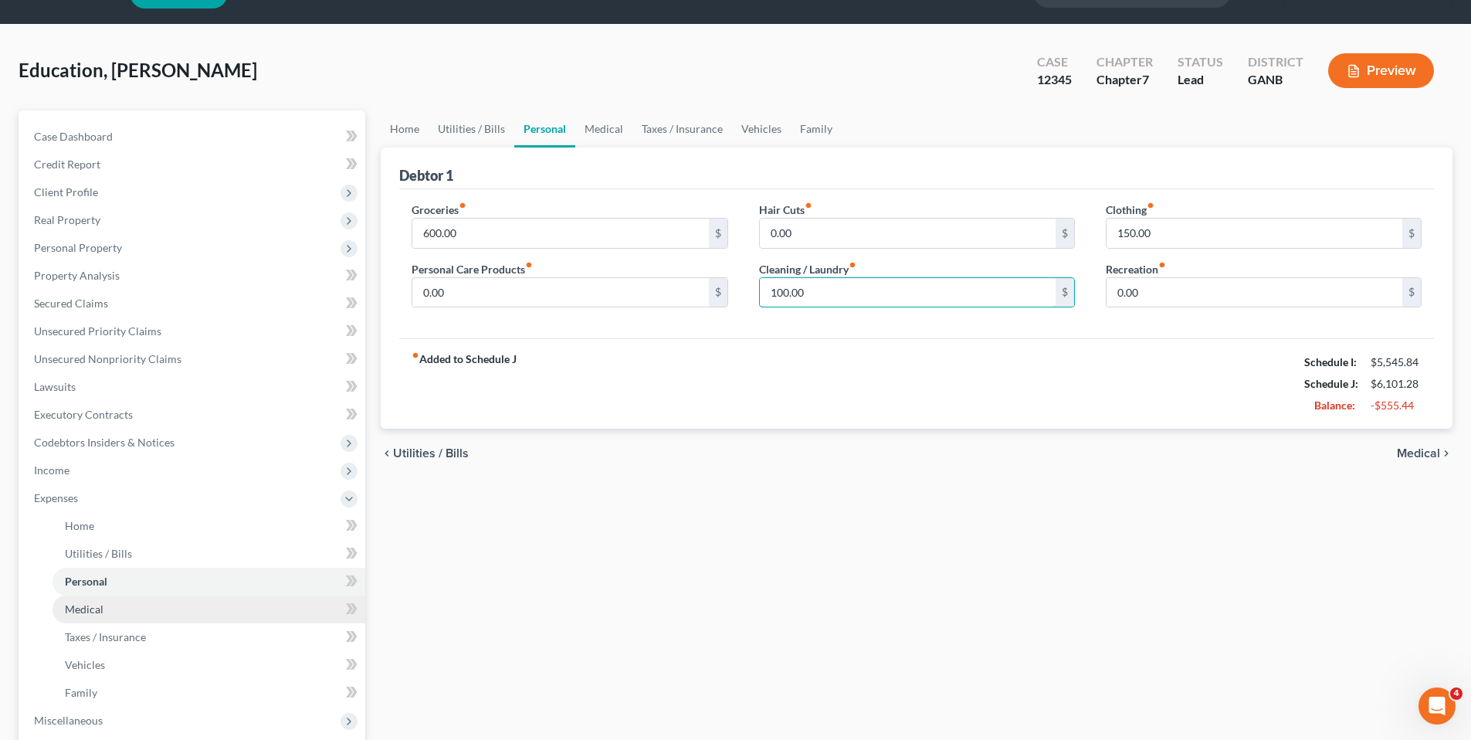
type input "100.00"
click at [83, 613] on span "Medical" at bounding box center [84, 608] width 39 height 13
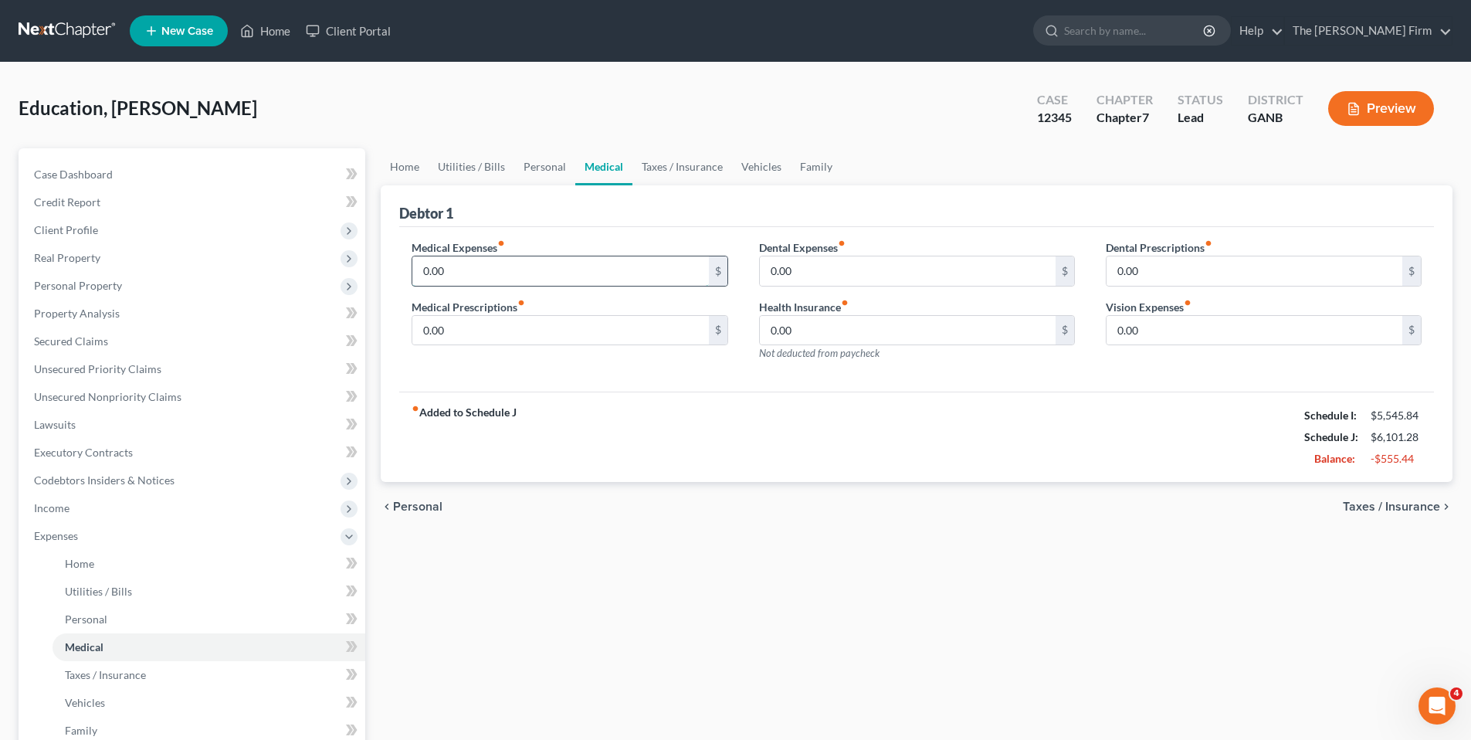
drag, startPoint x: 608, startPoint y: 269, endPoint x: 434, endPoint y: 270, distance: 173.7
click at [434, 270] on input "0.00" at bounding box center [560, 270] width 296 height 29
type input "275.00"
click at [1033, 568] on div "Home Utilities / Bills Personal Medical Taxes / Insurance Vehicles Family Debto…" at bounding box center [916, 552] width 1087 height 808
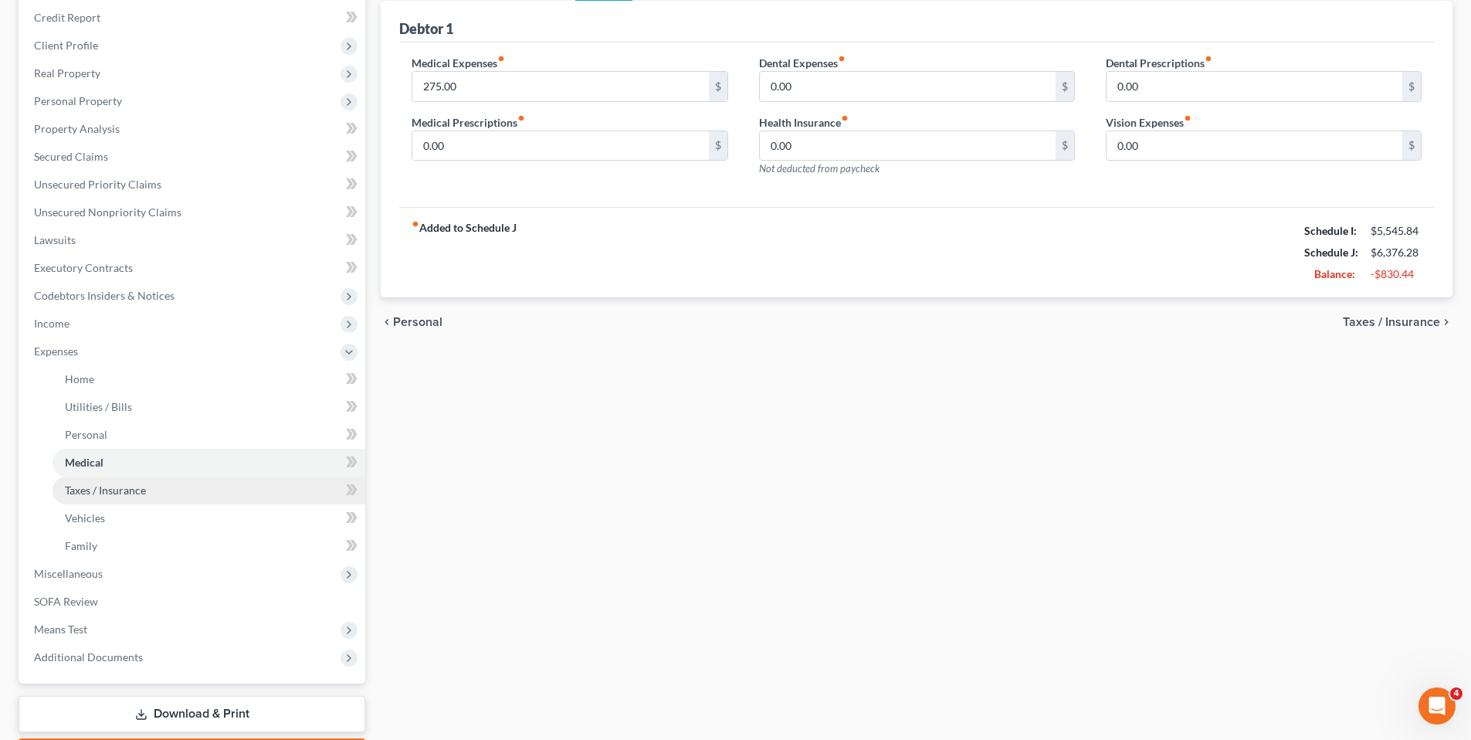
scroll to position [174, 0]
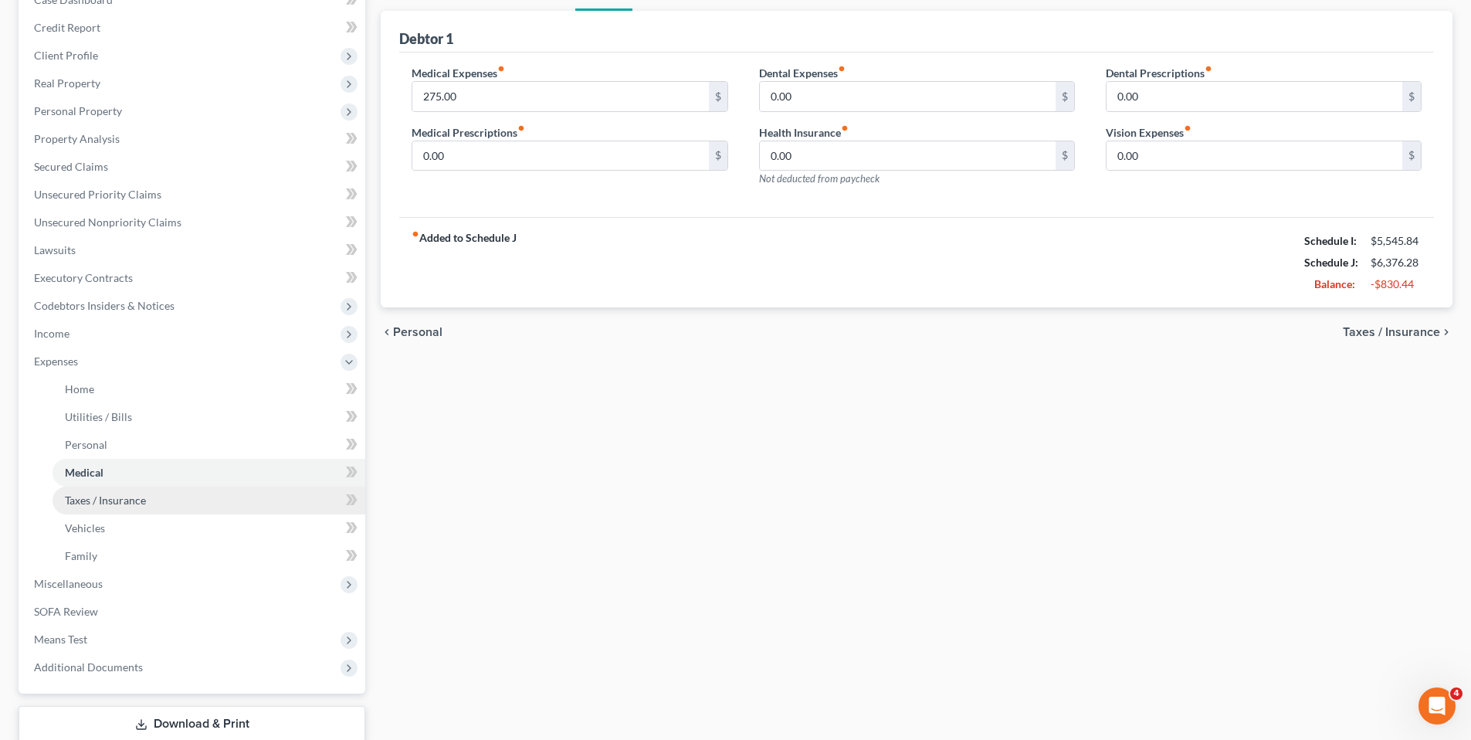
click at [143, 505] on span "Taxes / Insurance" at bounding box center [105, 499] width 81 height 13
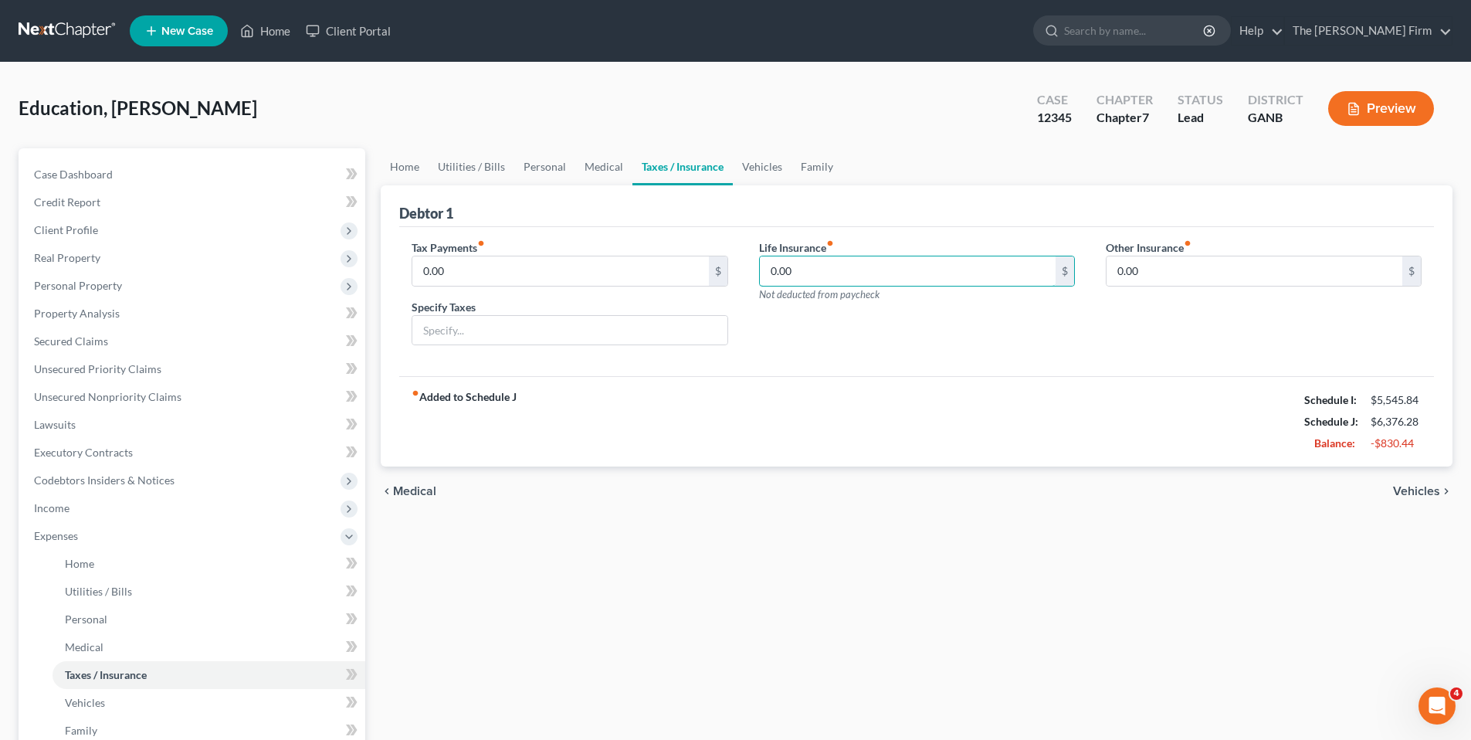
drag, startPoint x: 826, startPoint y: 273, endPoint x: 736, endPoint y: 272, distance: 89.6
click at [736, 272] on div "Tax Payments fiber_manual_record 0.00 $ Specify Taxes Life Insurance fiber_manu…" at bounding box center [916, 298] width 1041 height 119
drag, startPoint x: 838, startPoint y: 275, endPoint x: 746, endPoint y: 275, distance: 92.6
click at [746, 275] on div "Life Insurance fiber_manual_record 0.00 $ Not deducted from paycheck" at bounding box center [916, 298] width 347 height 119
type input "100.00"
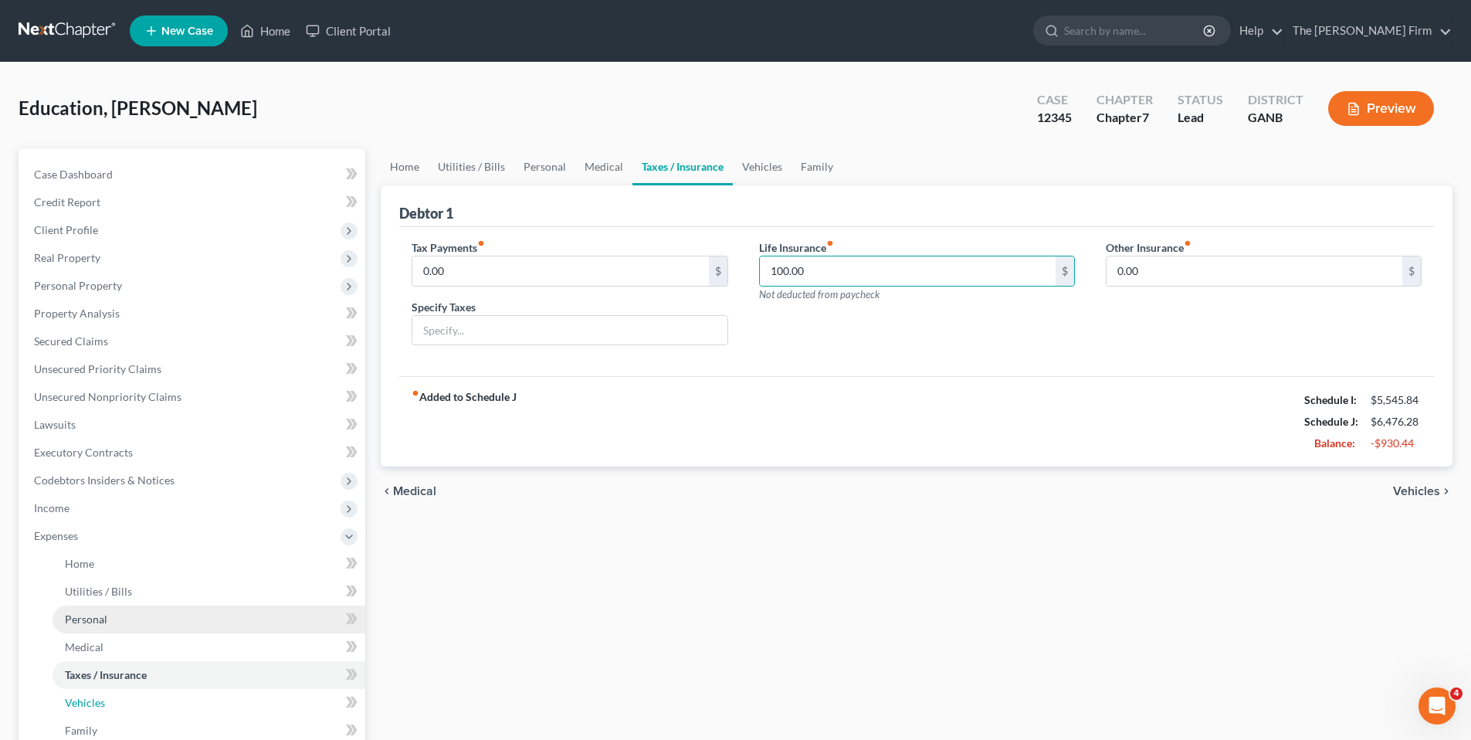
click at [90, 703] on span "Vehicles" at bounding box center [85, 702] width 40 height 13
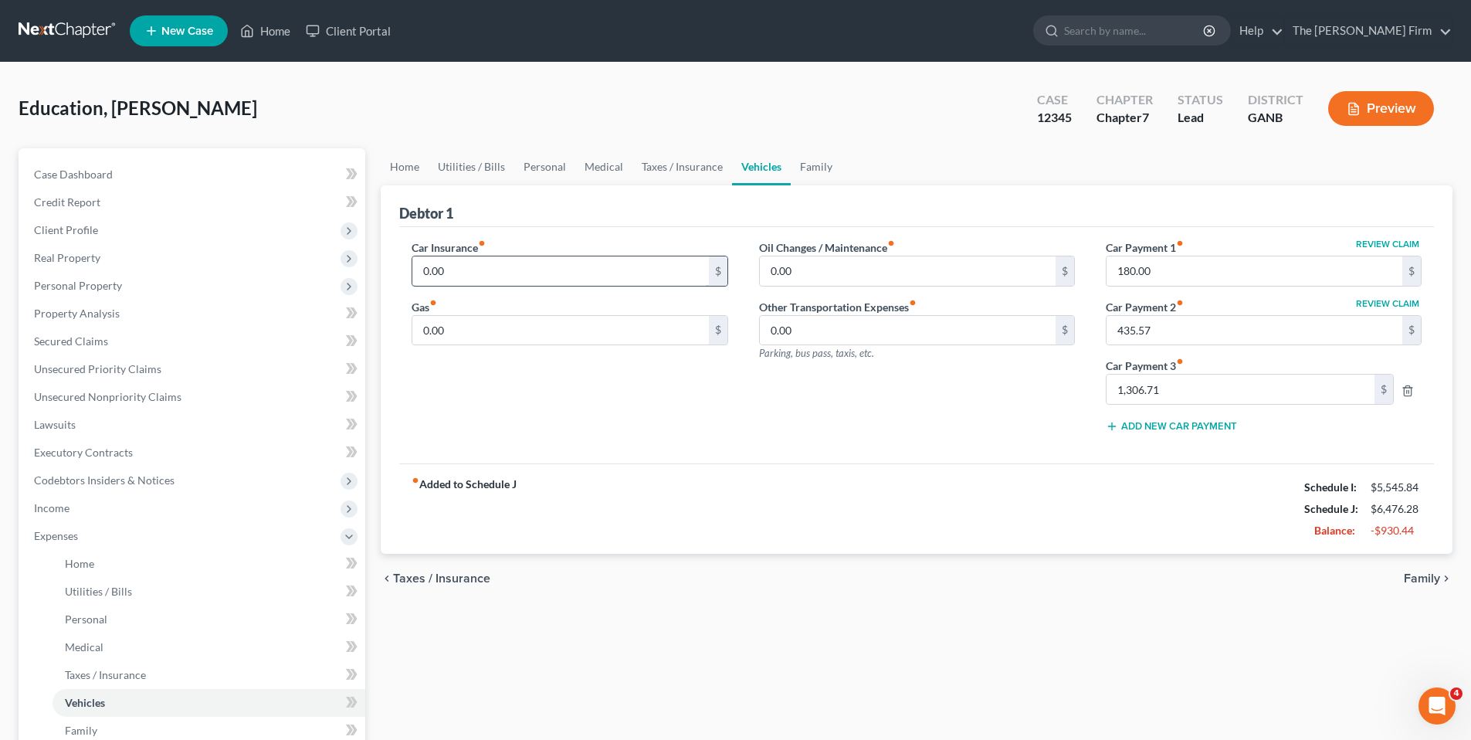
click at [542, 276] on input "0.00" at bounding box center [560, 270] width 296 height 29
type input "400.00"
click at [646, 327] on input "0.00" at bounding box center [560, 330] width 296 height 29
type input "330.00"
click at [665, 430] on div "Car Insurance fiber_manual_record 400.00 $ Gas fiber_manual_record 330.00 $" at bounding box center [569, 341] width 347 height 205
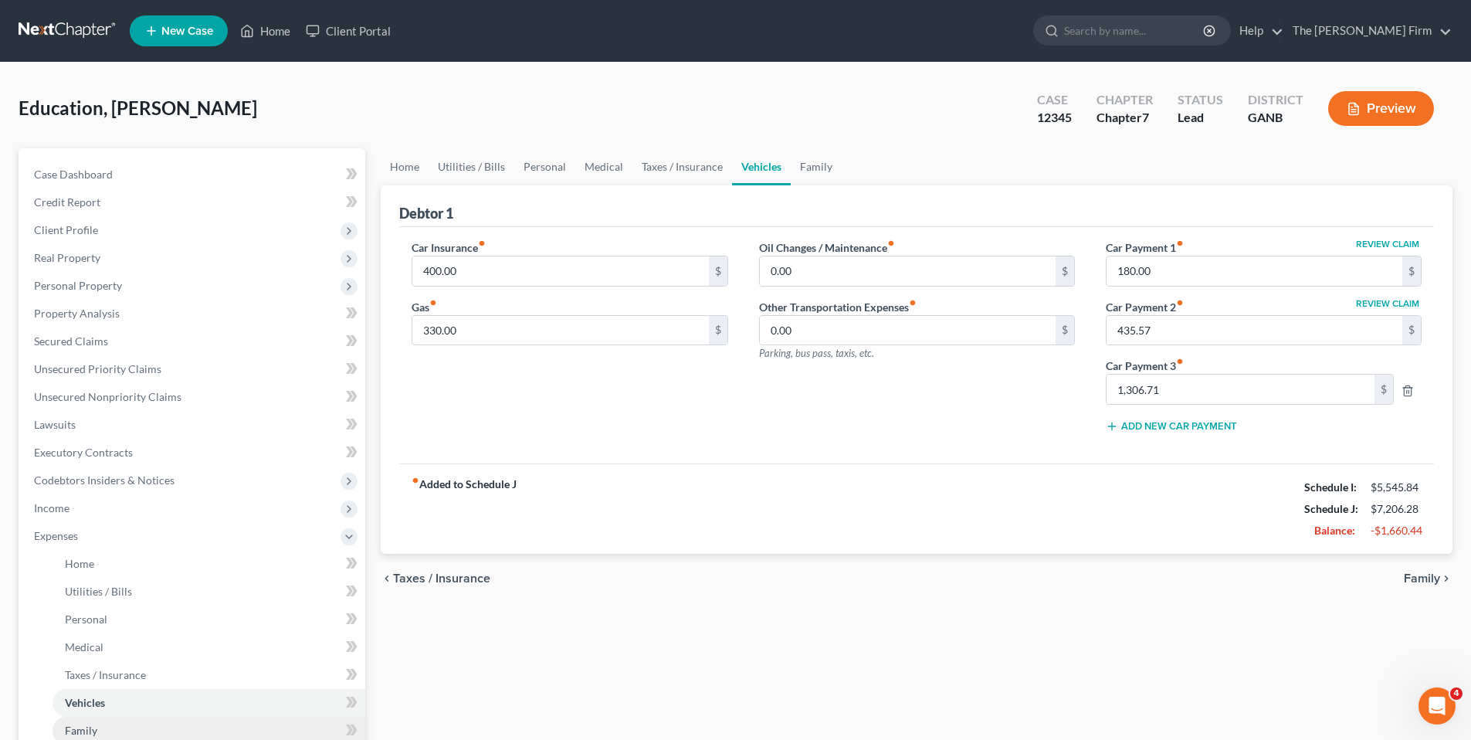
click at [84, 726] on span "Family" at bounding box center [81, 729] width 32 height 13
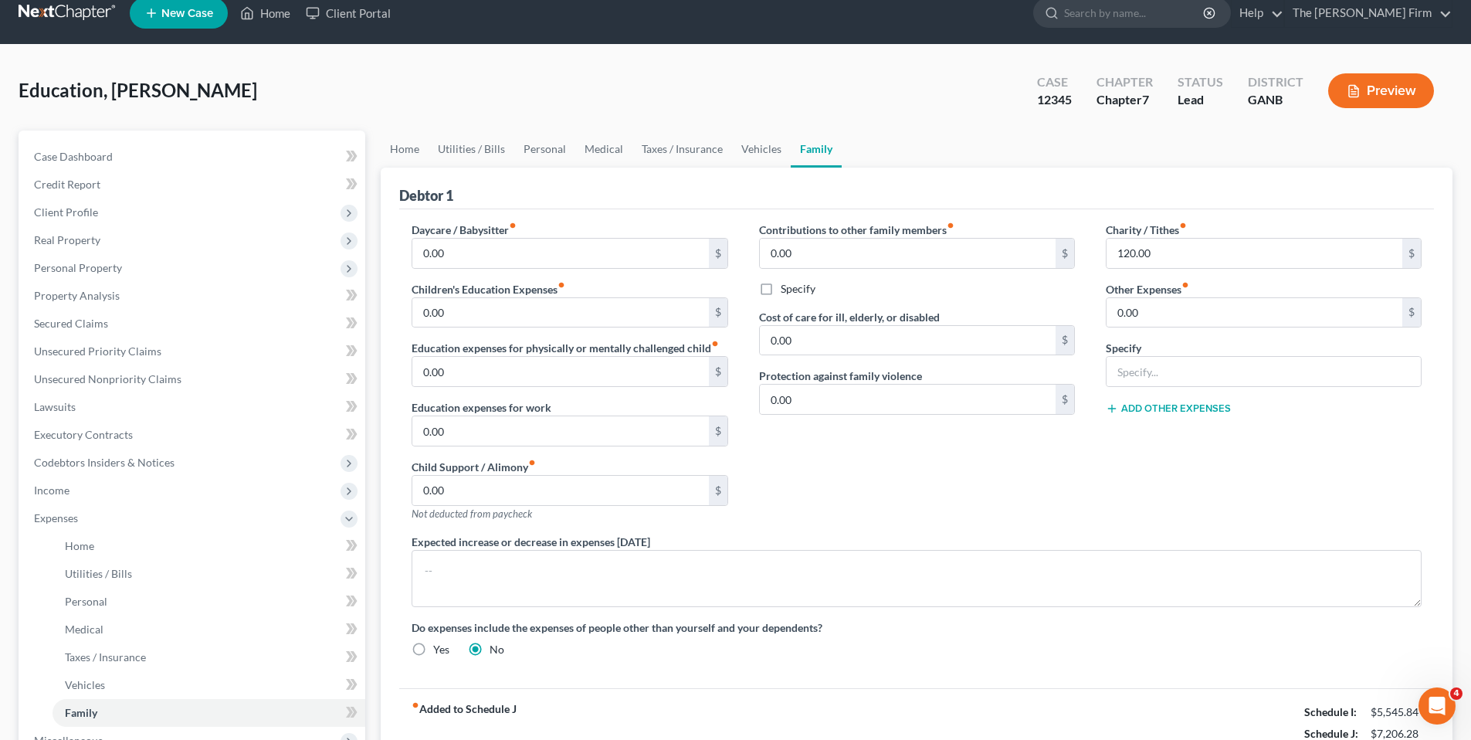
scroll to position [19, 0]
click at [101, 604] on span "Personal" at bounding box center [86, 600] width 42 height 13
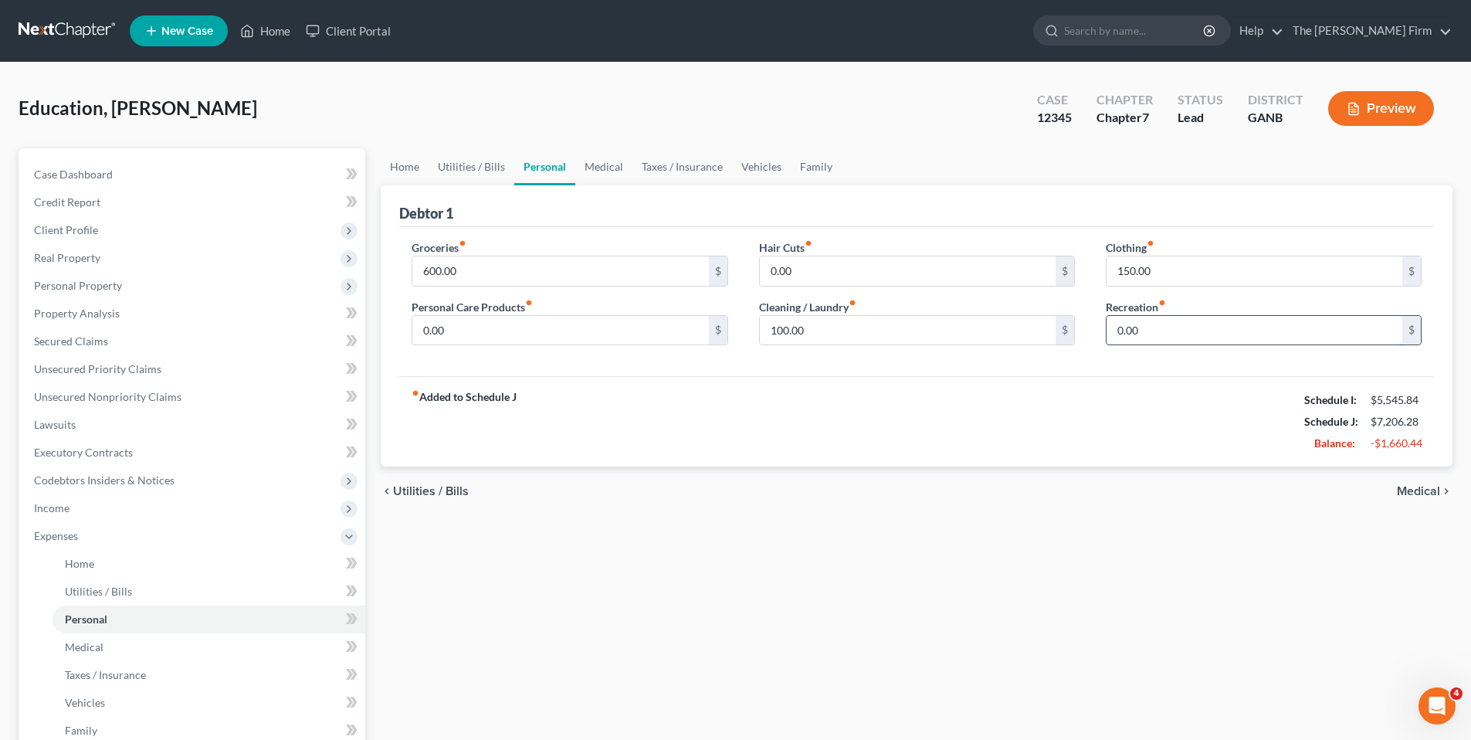
click at [1171, 332] on input "0.00" at bounding box center [1254, 330] width 296 height 29
type input "75.00"
drag, startPoint x: 103, startPoint y: 679, endPoint x: 355, endPoint y: 671, distance: 251.8
click at [103, 679] on span "Taxes / Insurance" at bounding box center [105, 674] width 81 height 13
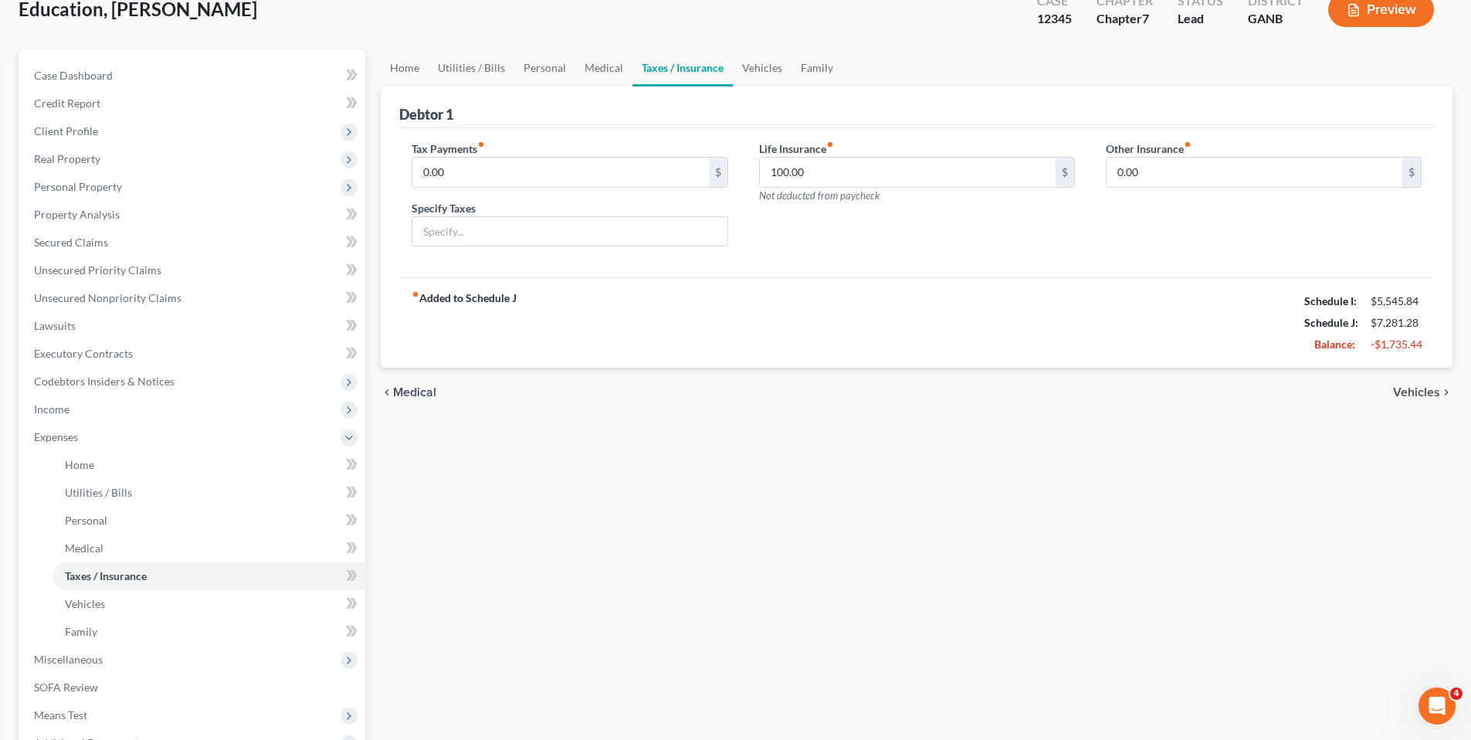
scroll to position [100, 0]
click at [94, 637] on link "Family" at bounding box center [208, 631] width 313 height 28
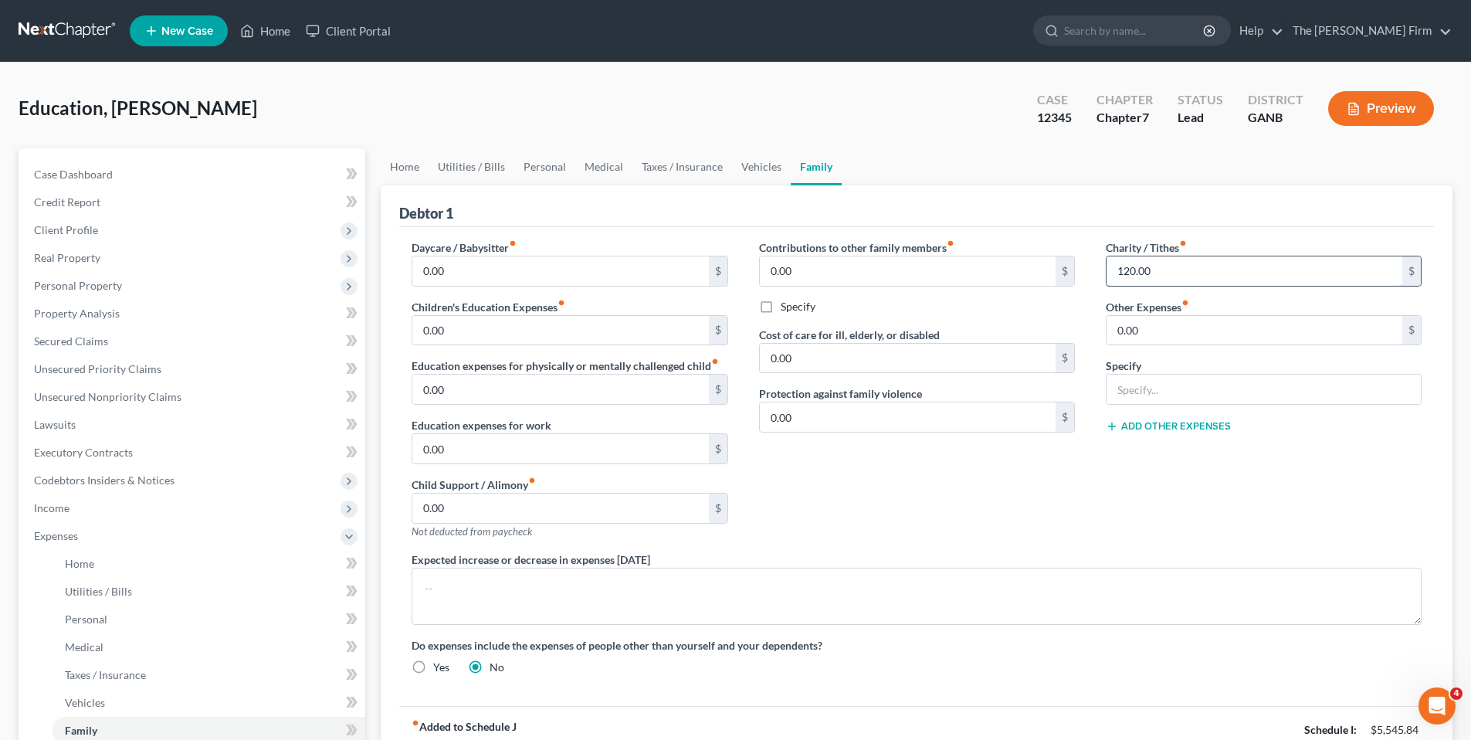
drag, startPoint x: 1172, startPoint y: 269, endPoint x: 1163, endPoint y: 272, distance: 9.5
click at [1163, 272] on input "120.00" at bounding box center [1254, 270] width 296 height 29
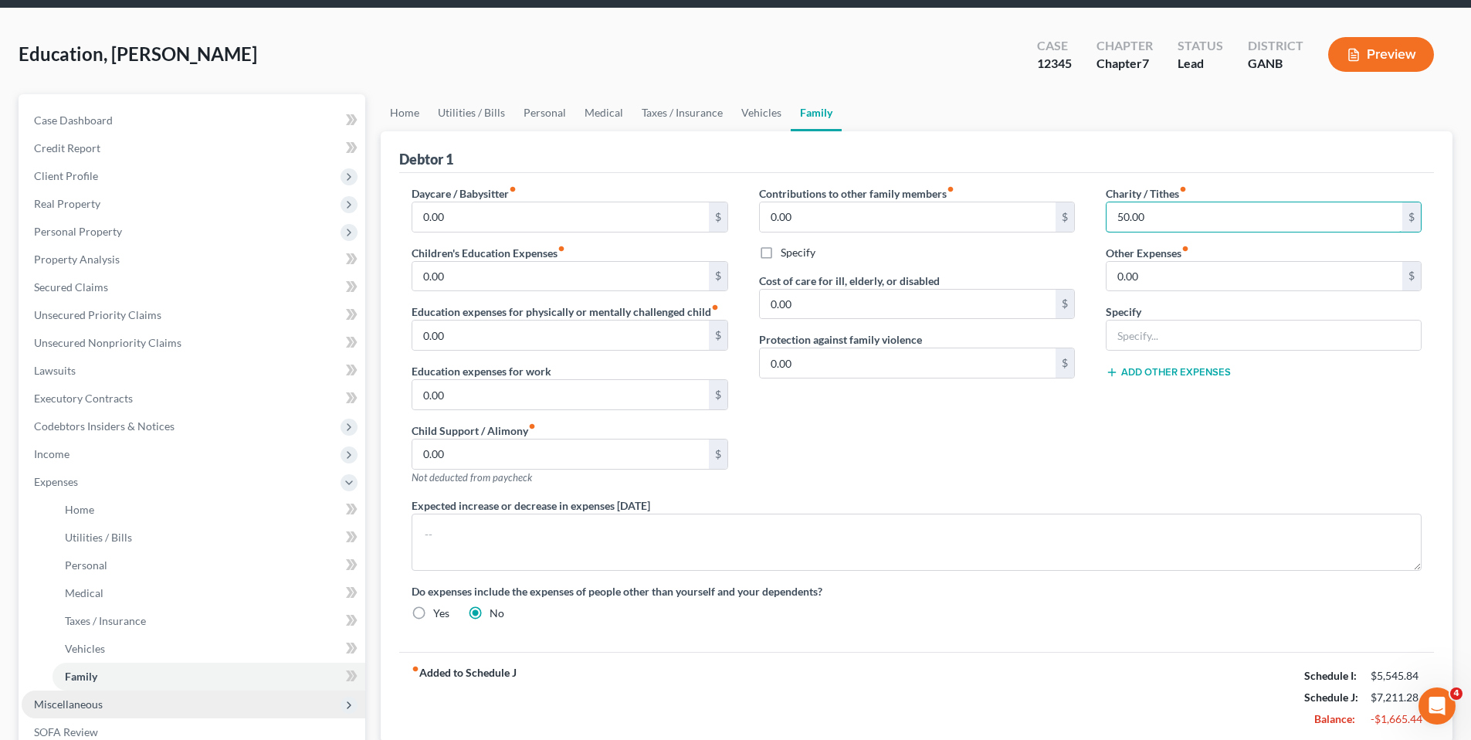
scroll to position [75, 0]
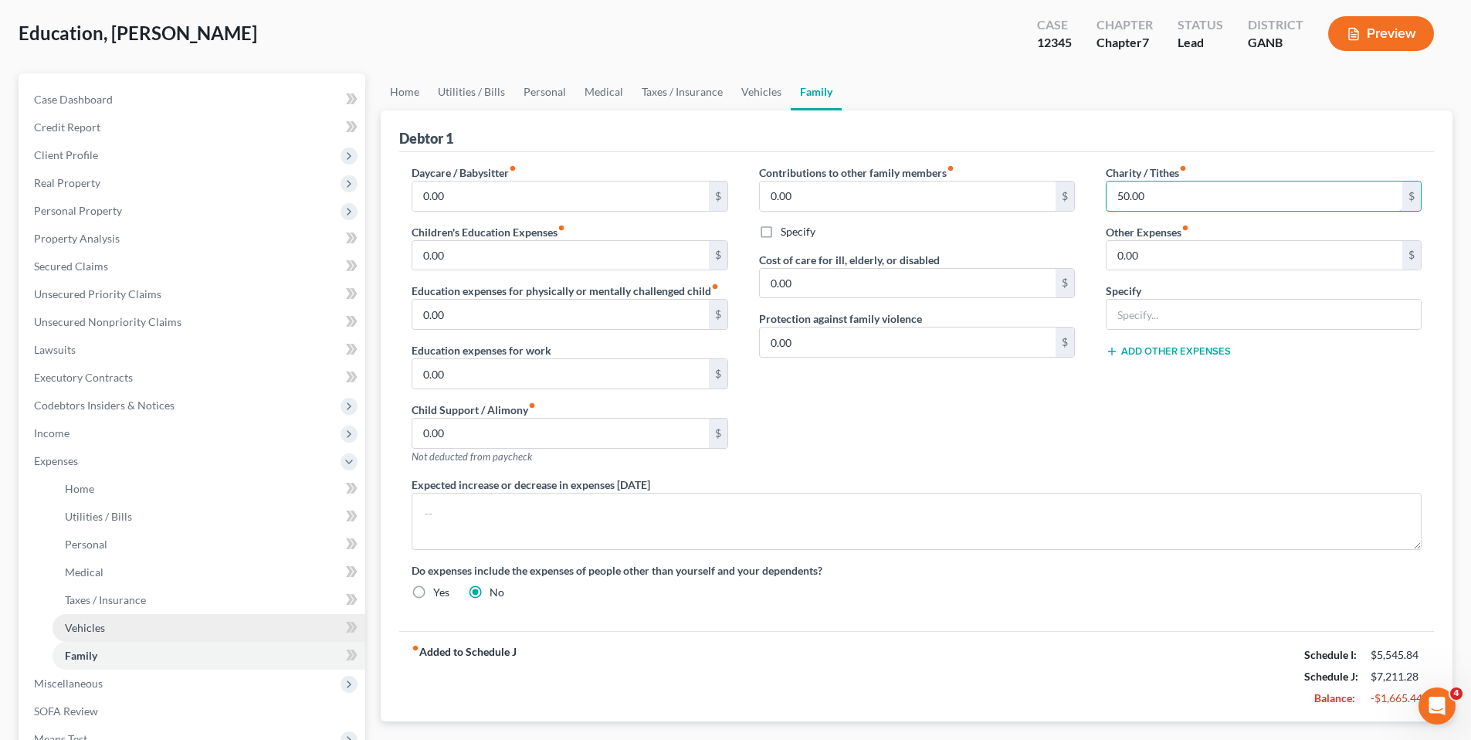
type input "50.00"
click at [103, 631] on span "Vehicles" at bounding box center [85, 627] width 40 height 13
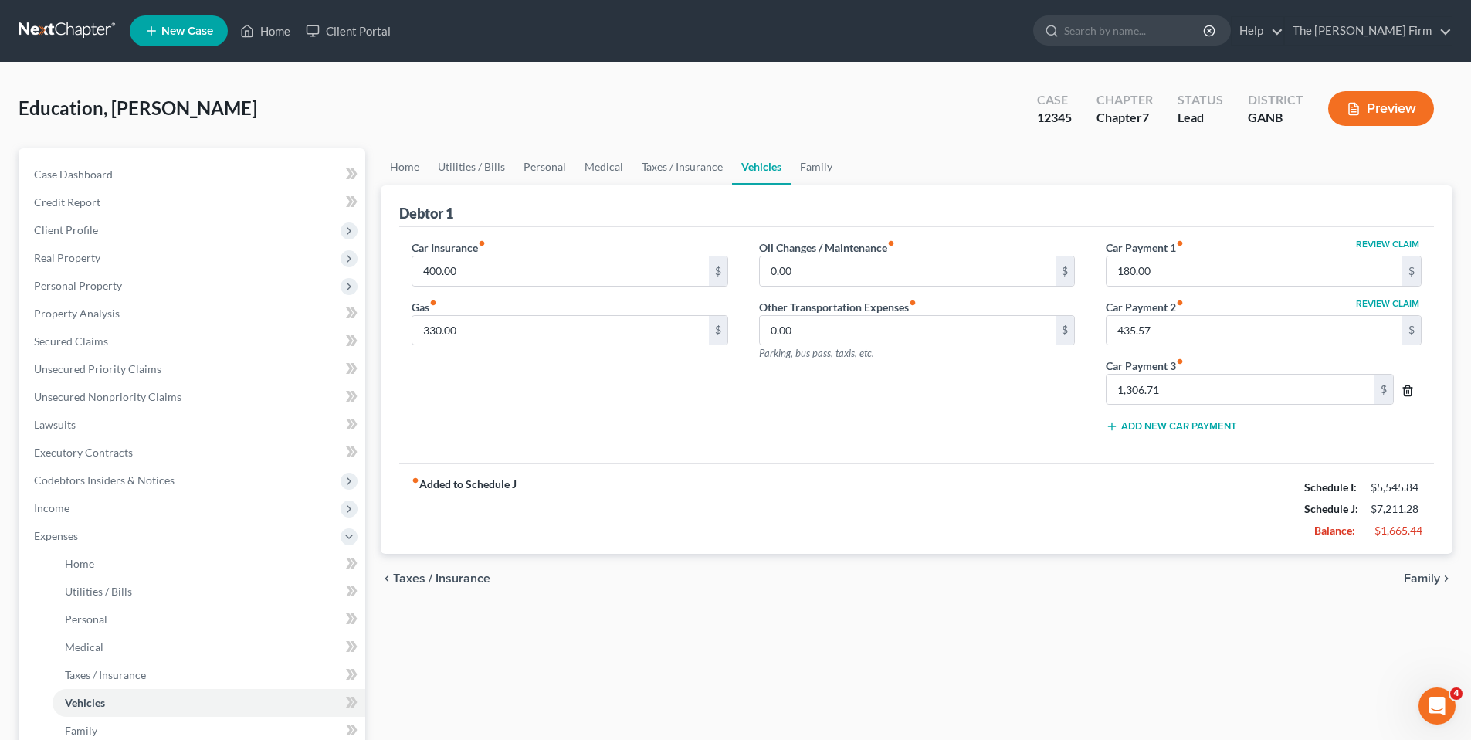
click at [1409, 391] on icon "button" at bounding box center [1407, 390] width 12 height 12
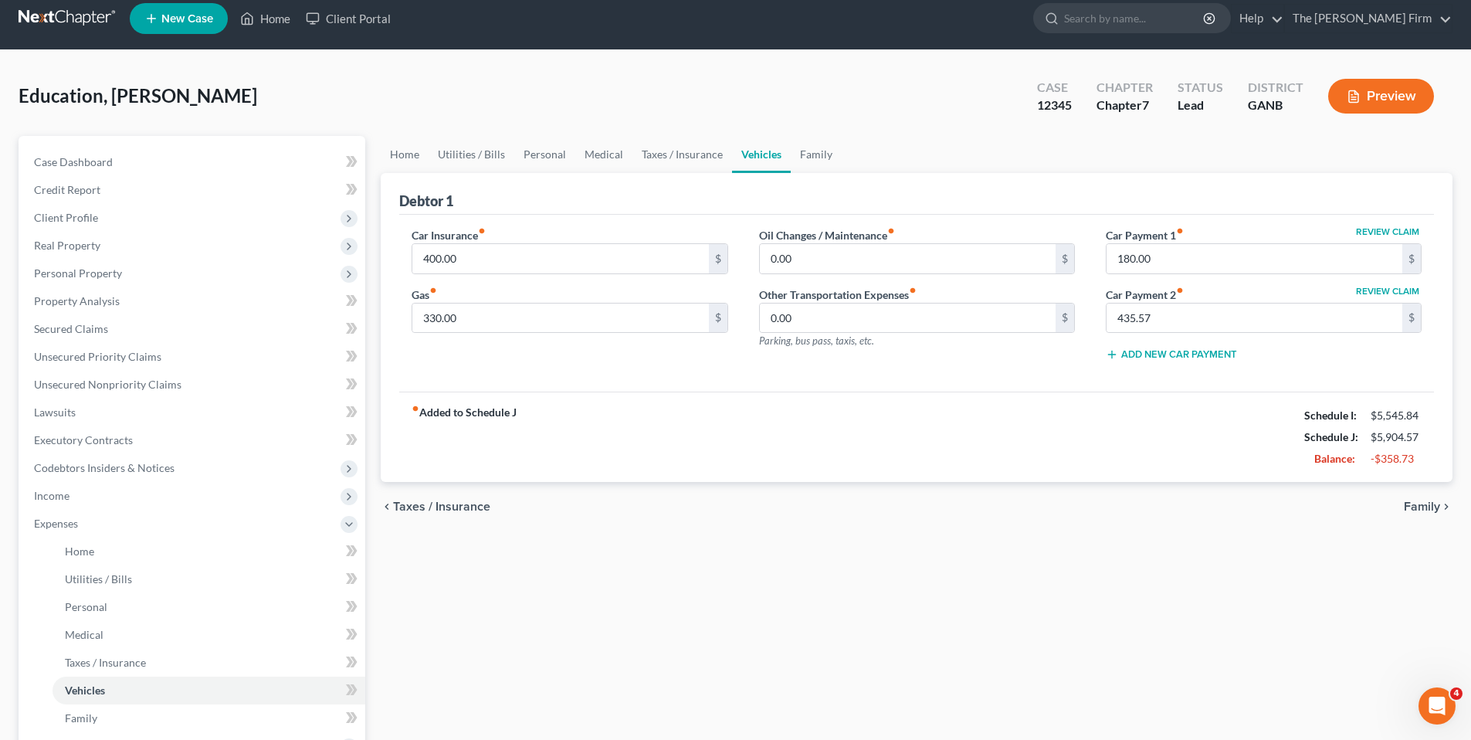
scroll to position [15, 0]
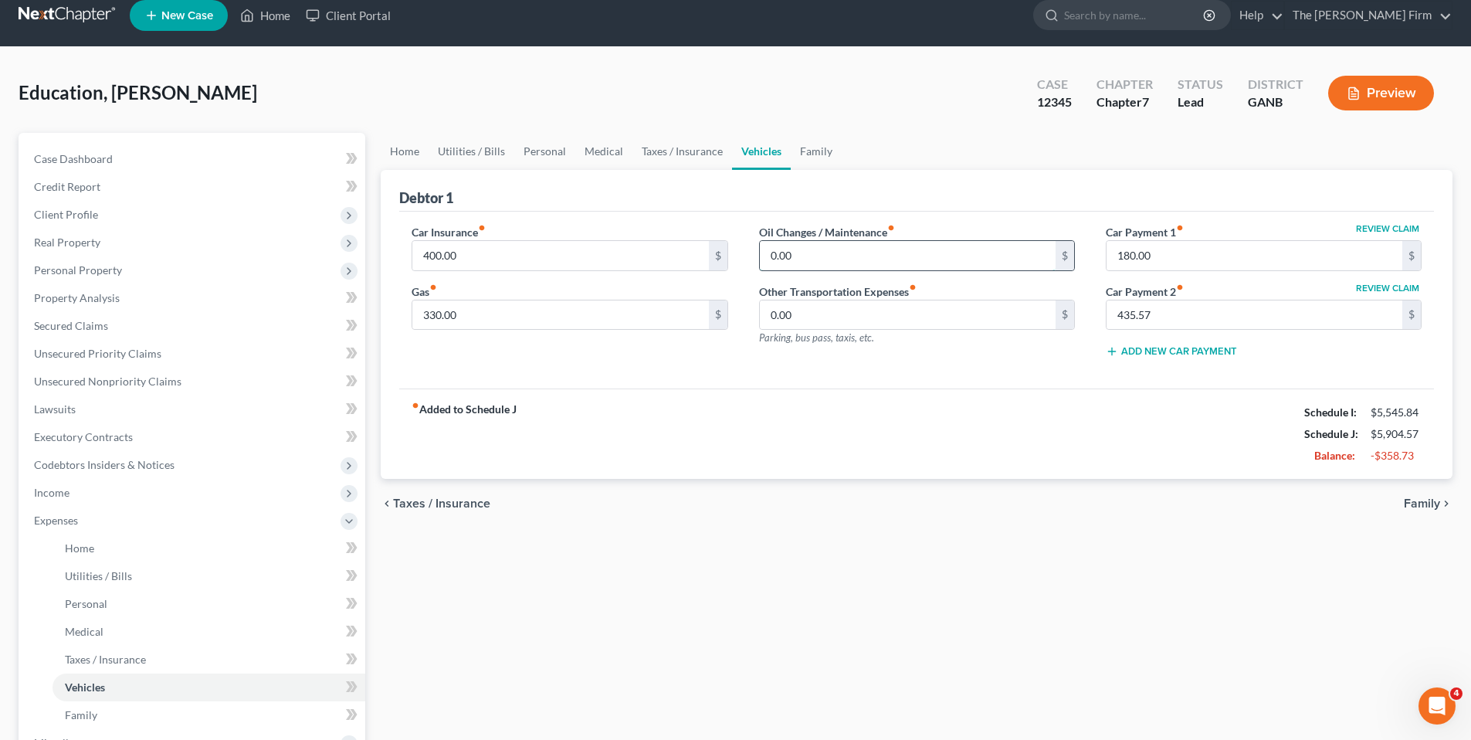
click at [870, 259] on input "0.00" at bounding box center [908, 255] width 296 height 29
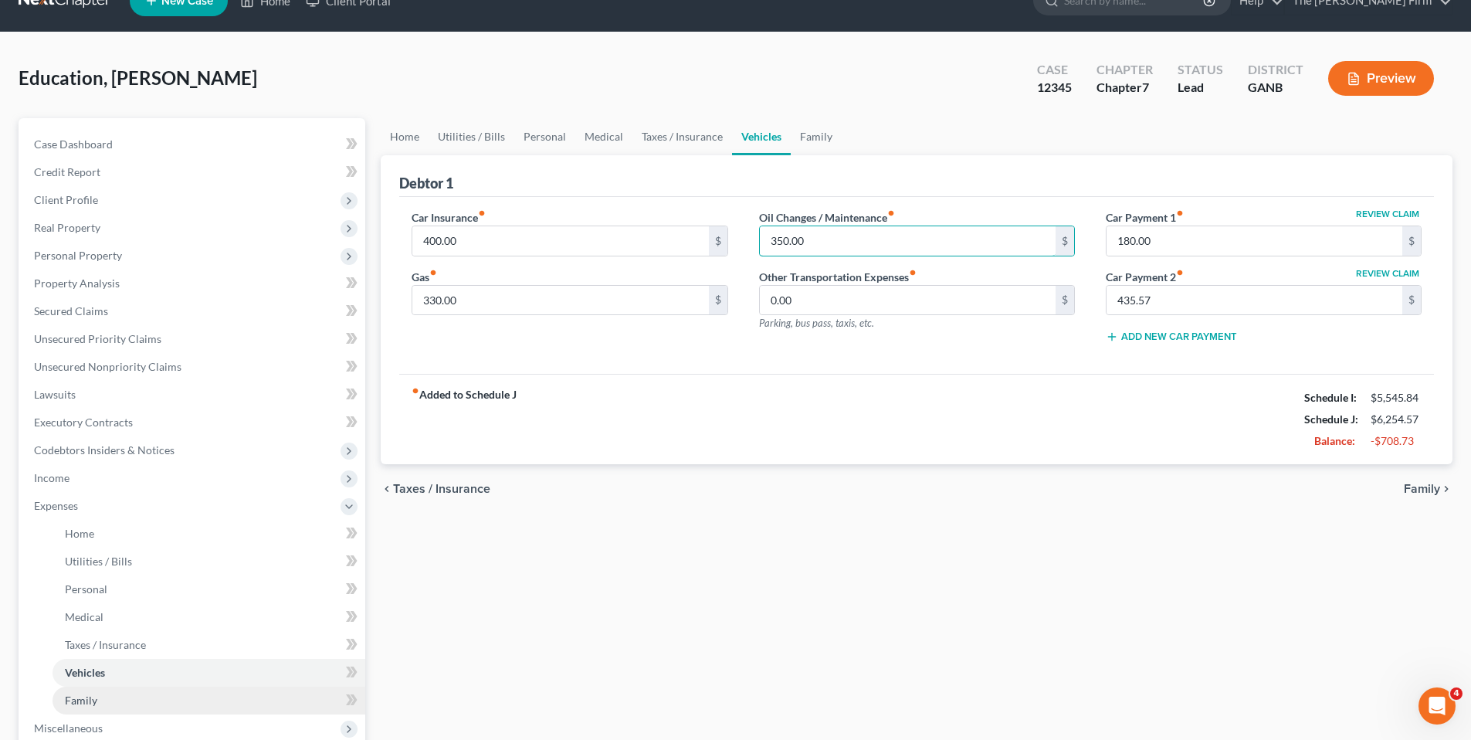
scroll to position [32, 0]
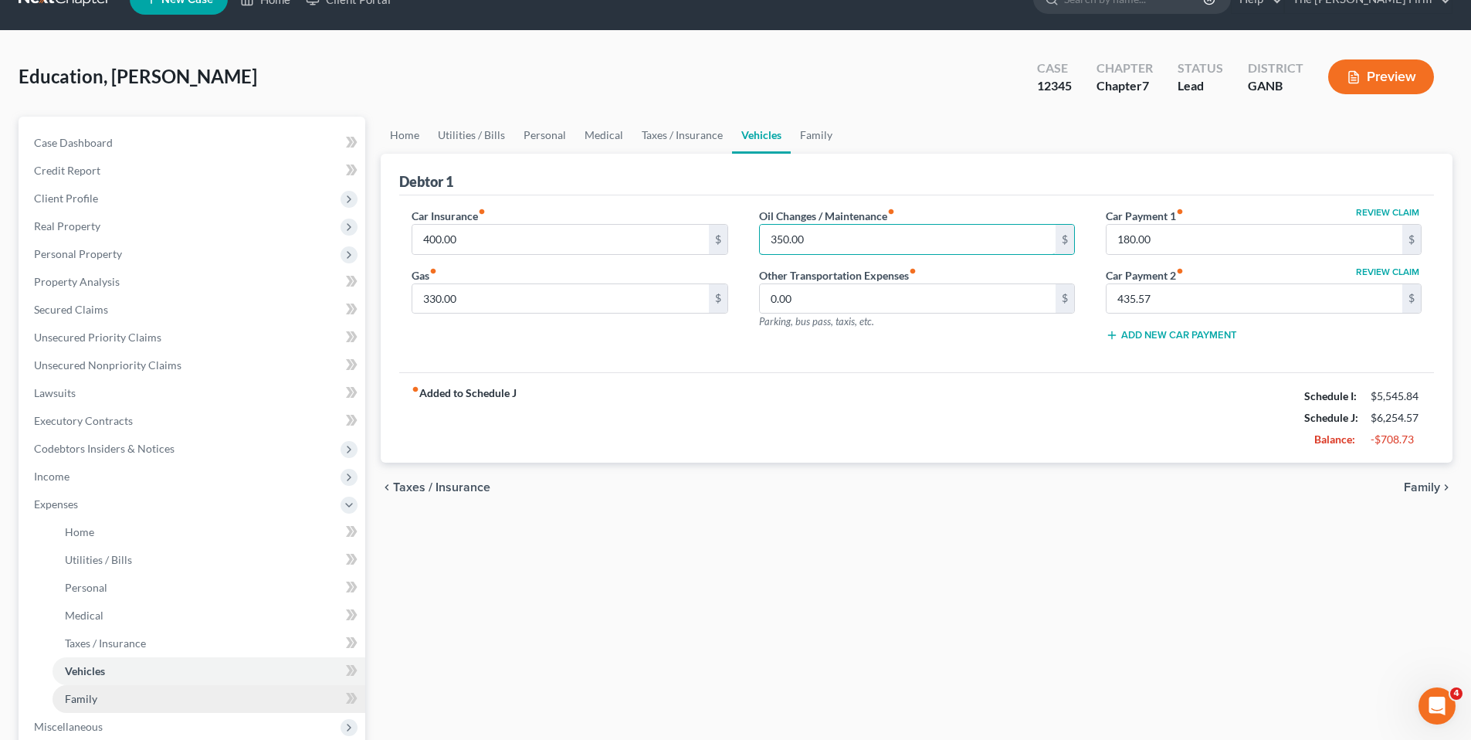
type input "350.00"
click at [116, 696] on link "Family" at bounding box center [208, 699] width 313 height 28
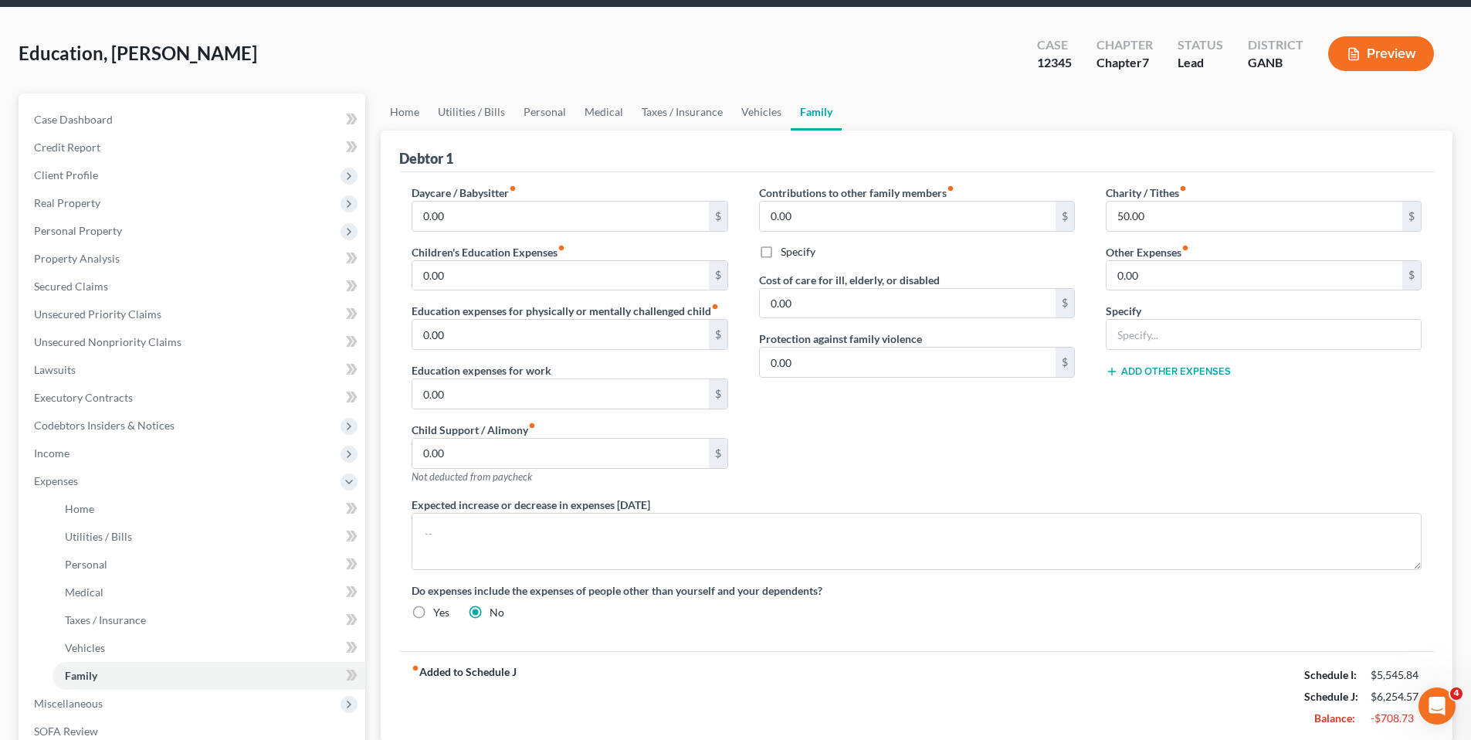
scroll to position [56, 0]
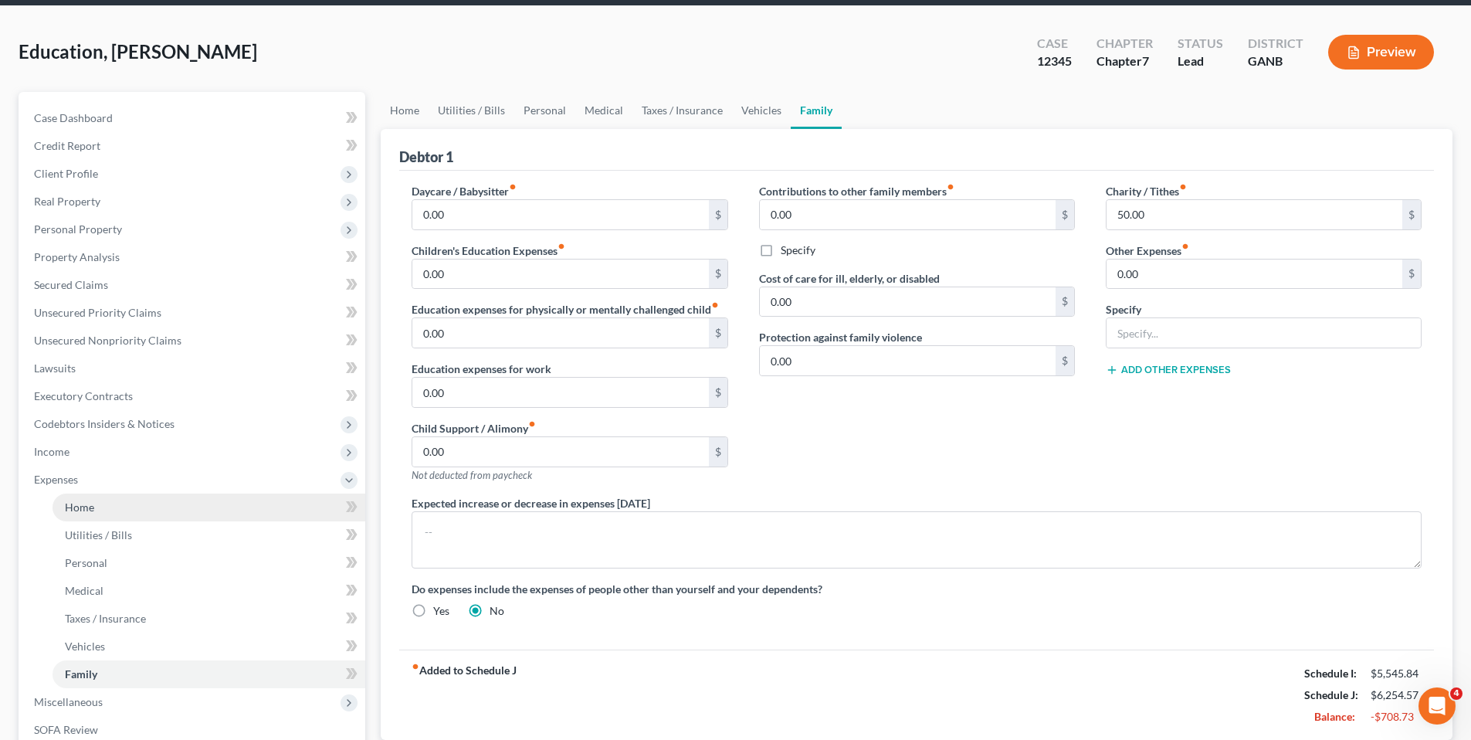
click at [72, 507] on span "Home" at bounding box center [79, 506] width 29 height 13
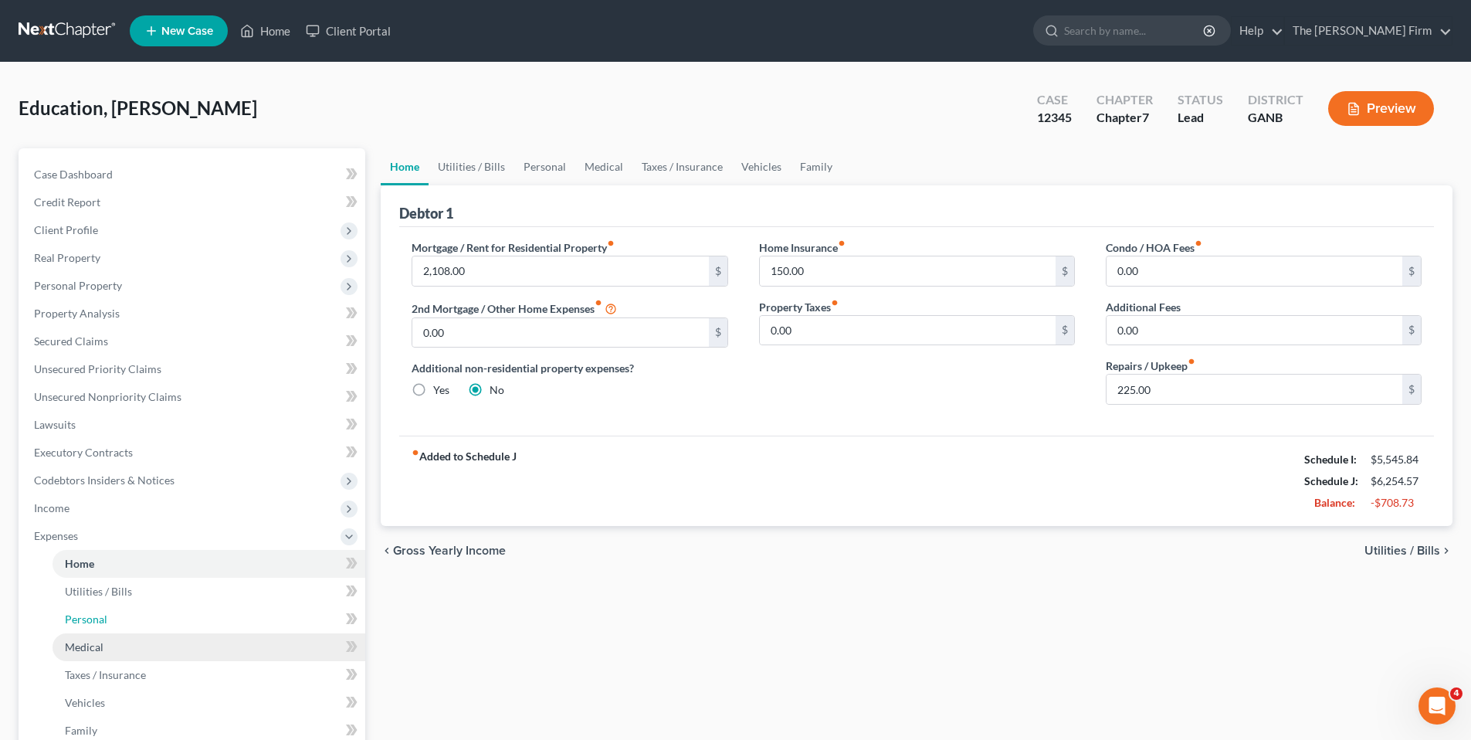
drag, startPoint x: 104, startPoint y: 616, endPoint x: 198, endPoint y: 632, distance: 95.6
click at [103, 617] on span "Personal" at bounding box center [86, 618] width 42 height 13
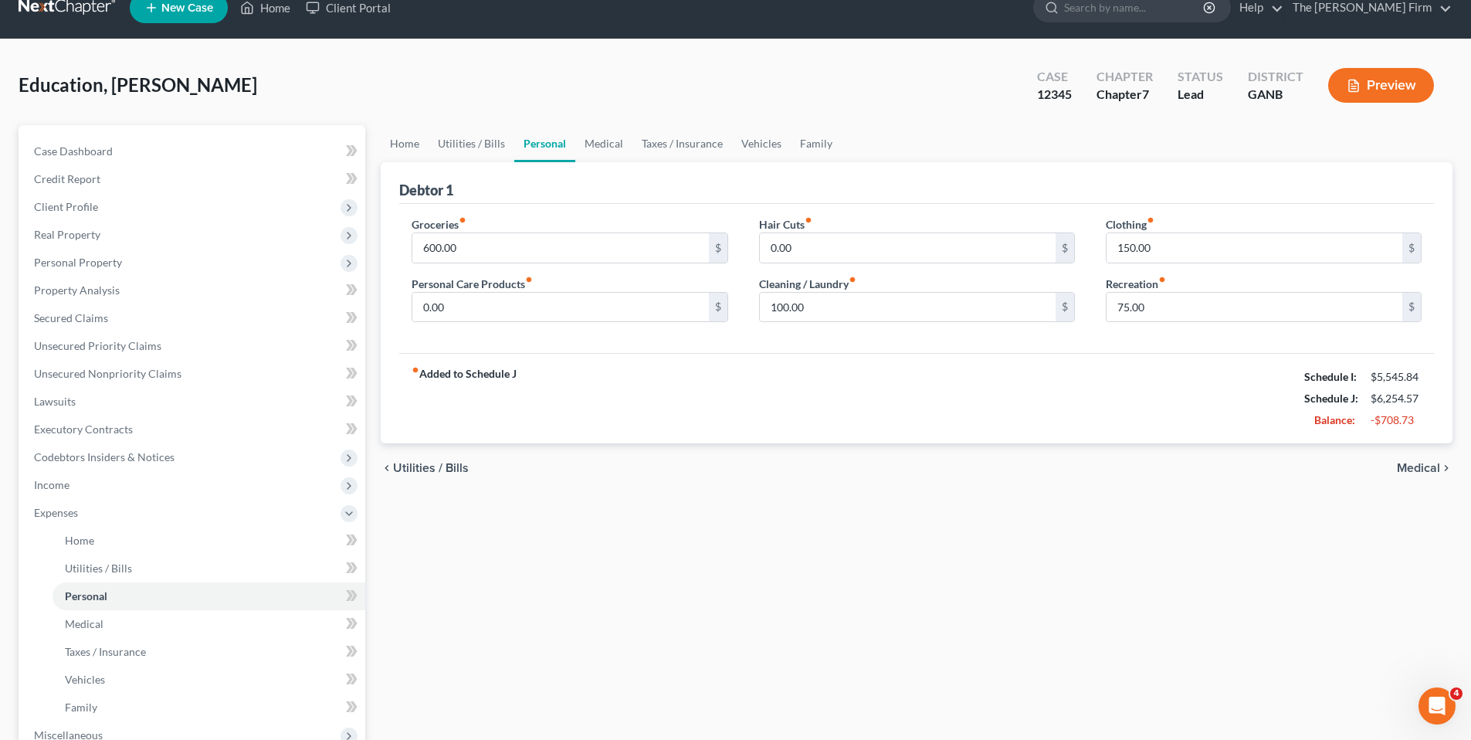
scroll to position [25, 0]
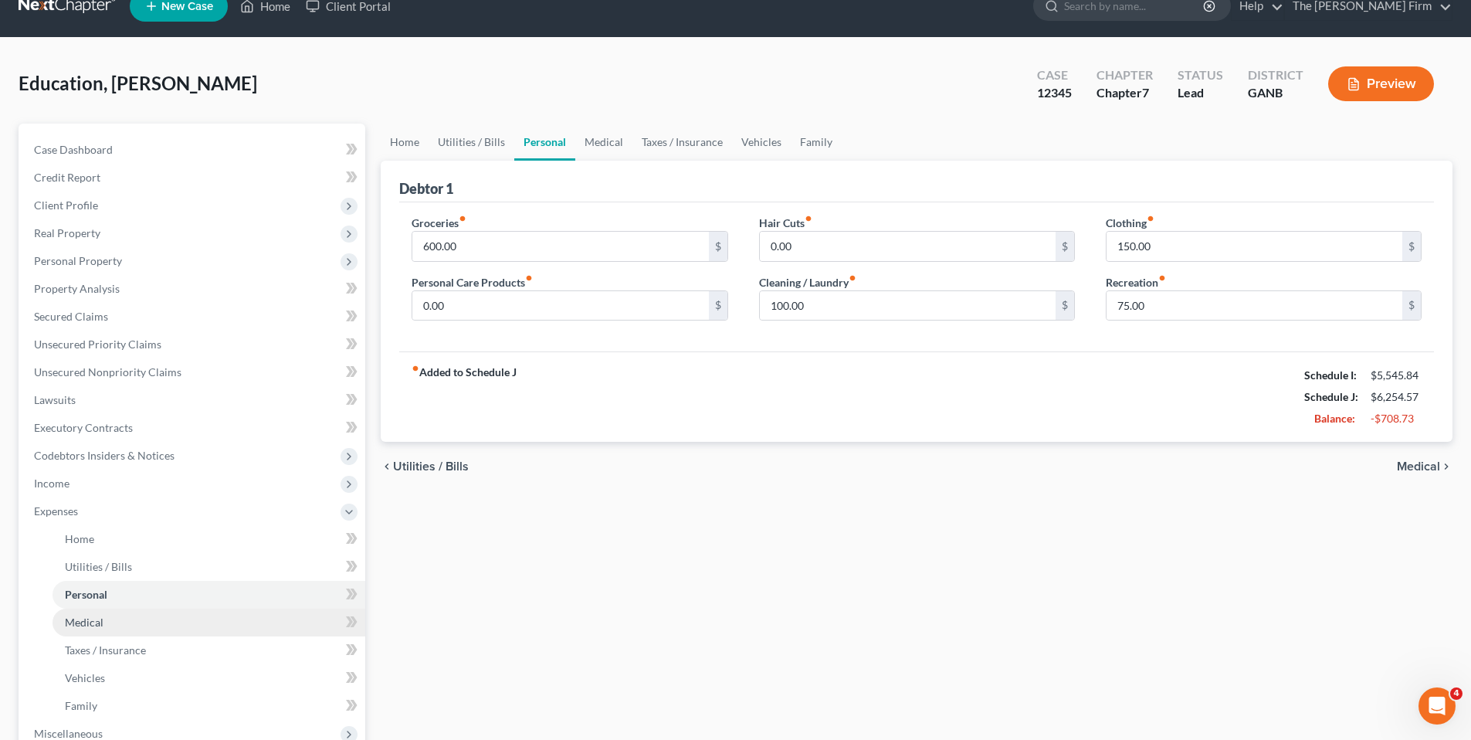
click at [130, 621] on link "Medical" at bounding box center [208, 622] width 313 height 28
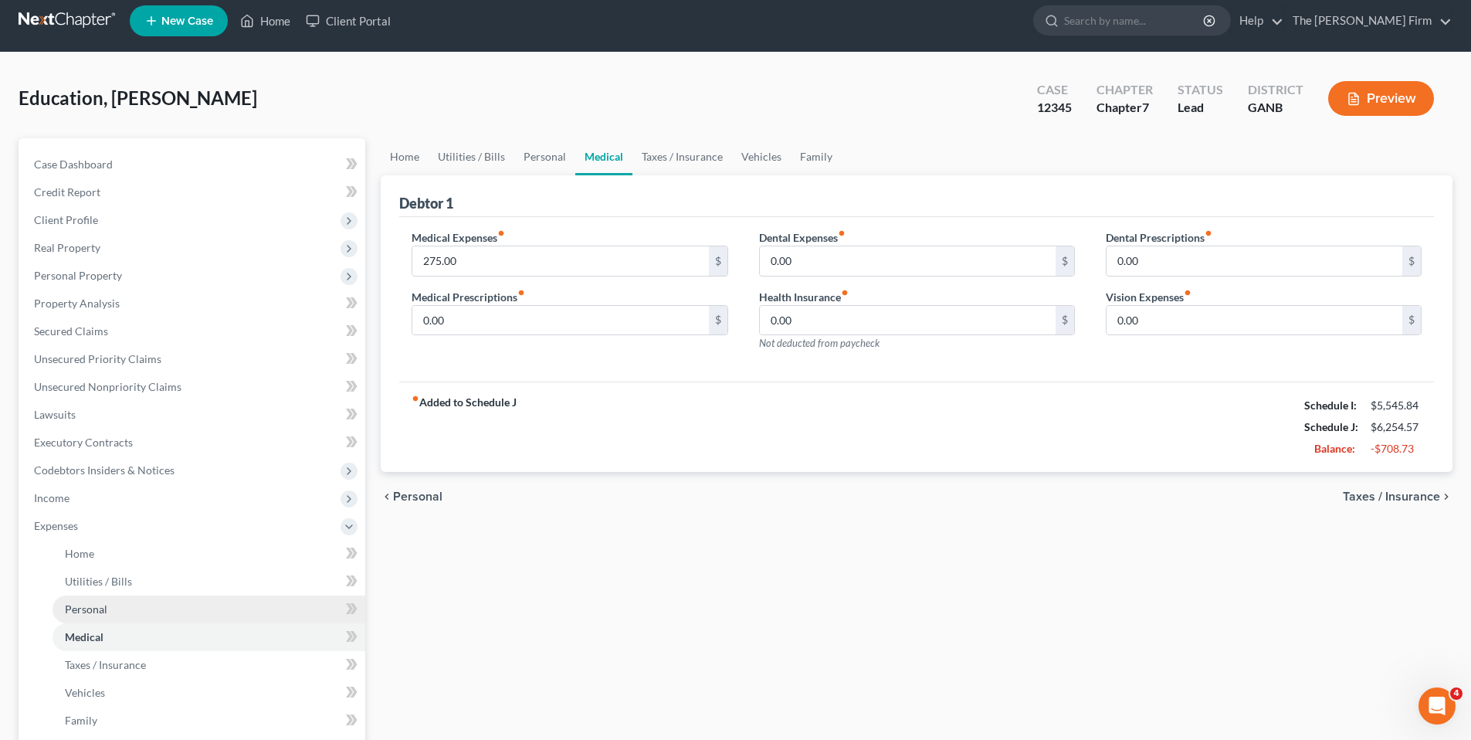
scroll to position [272, 0]
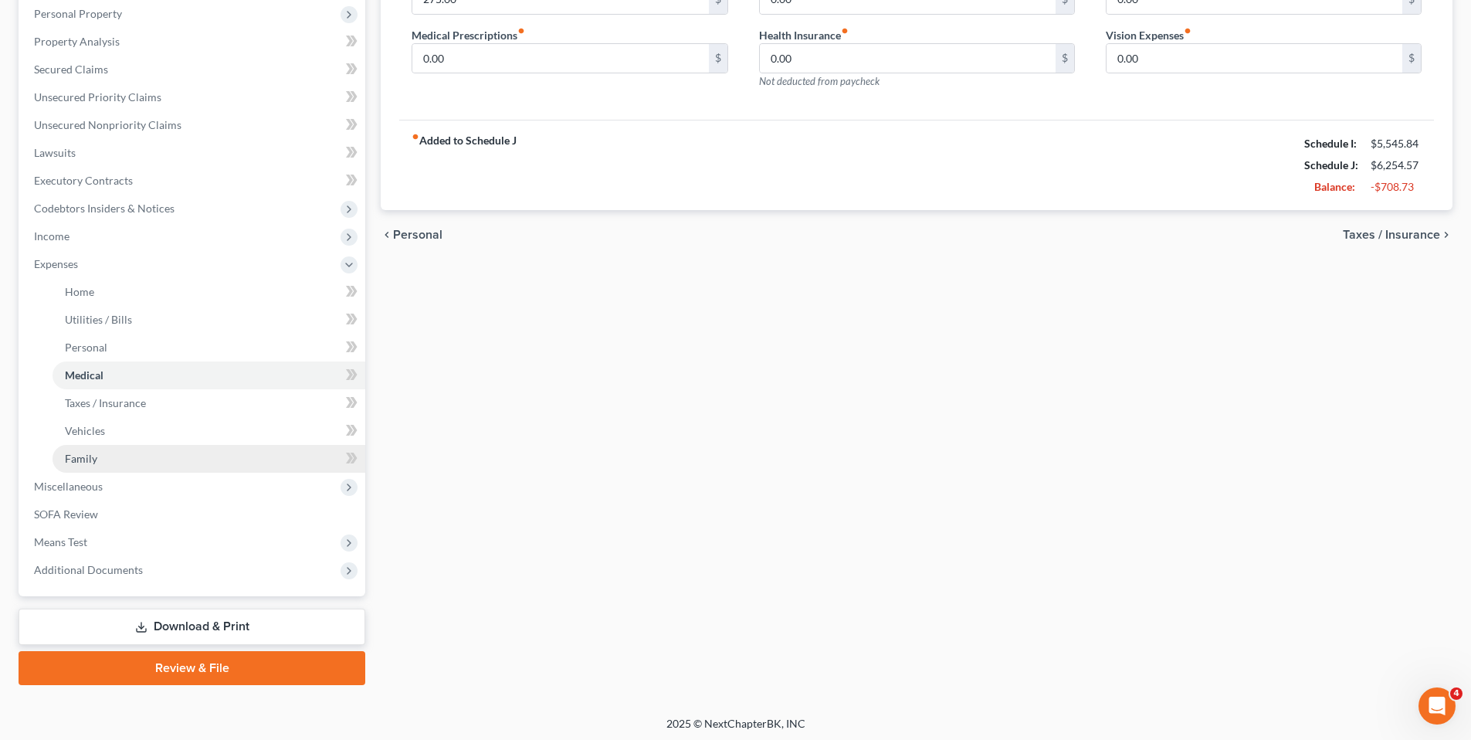
click at [96, 464] on link "Family" at bounding box center [208, 459] width 313 height 28
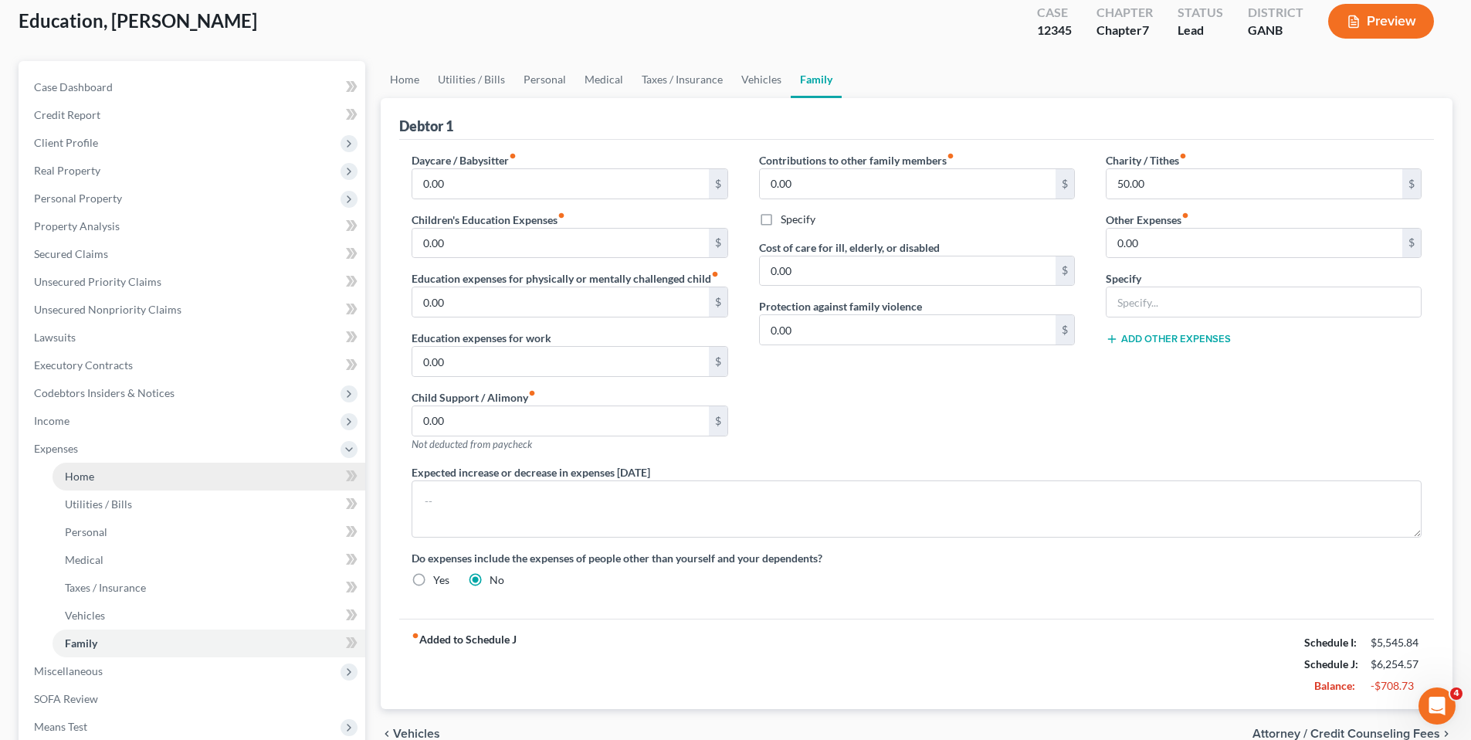
scroll to position [276, 0]
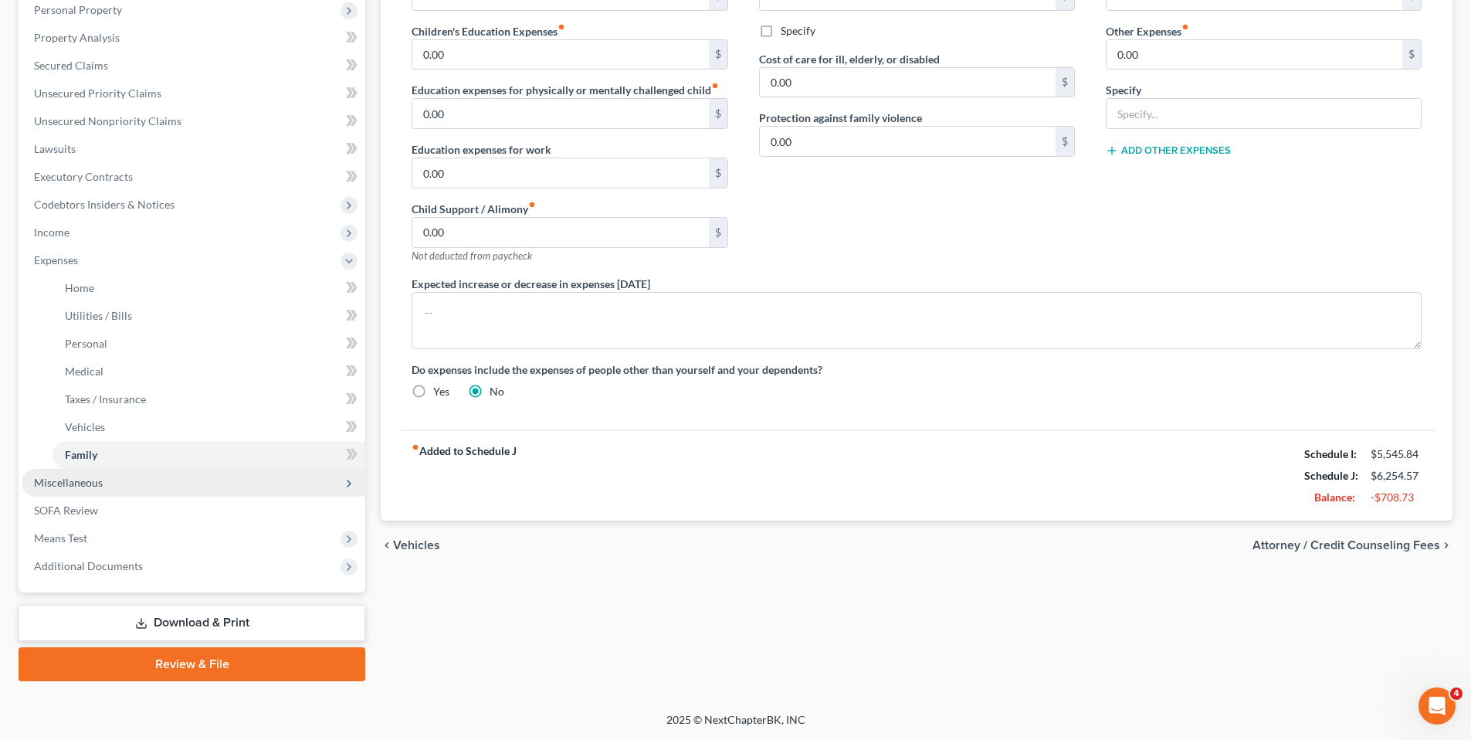
click at [99, 481] on span "Miscellaneous" at bounding box center [68, 482] width 69 height 13
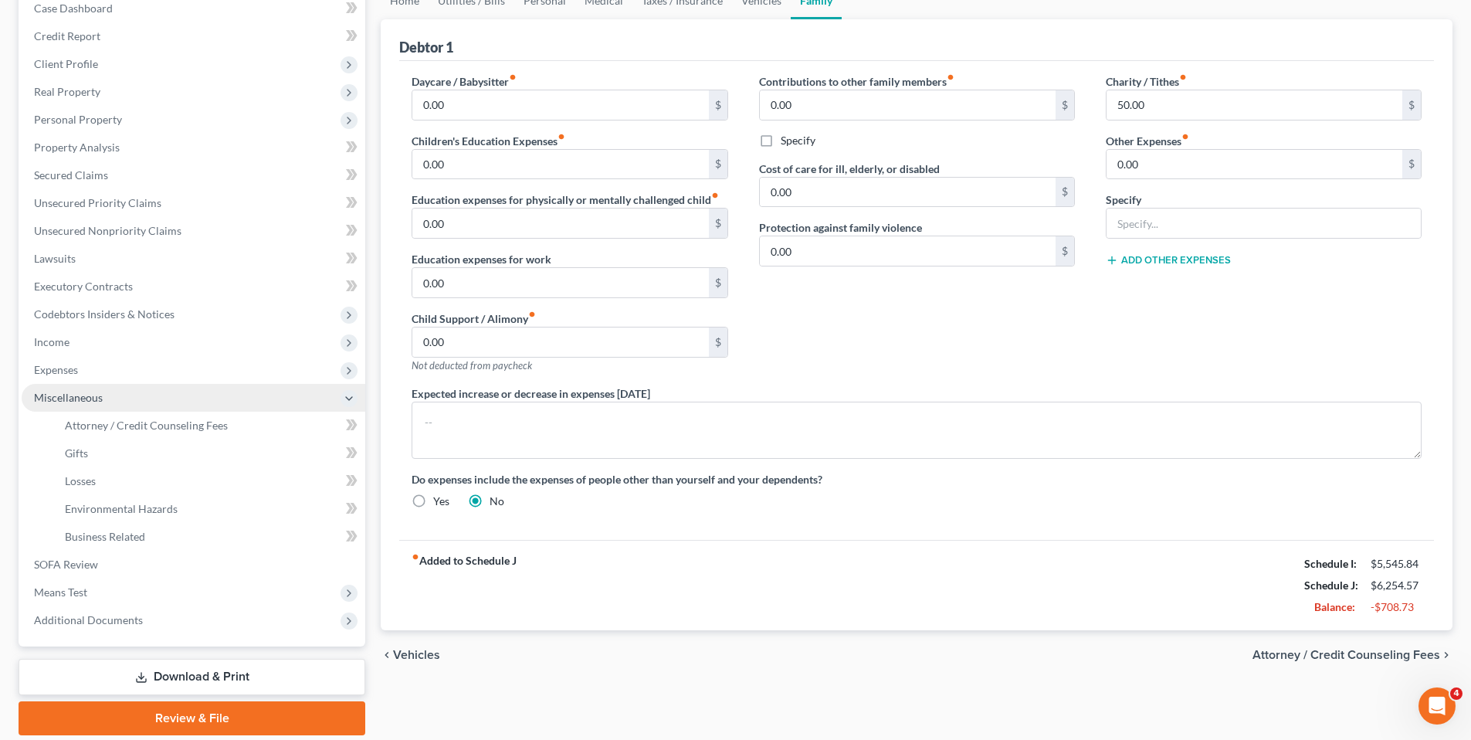
scroll to position [151, 0]
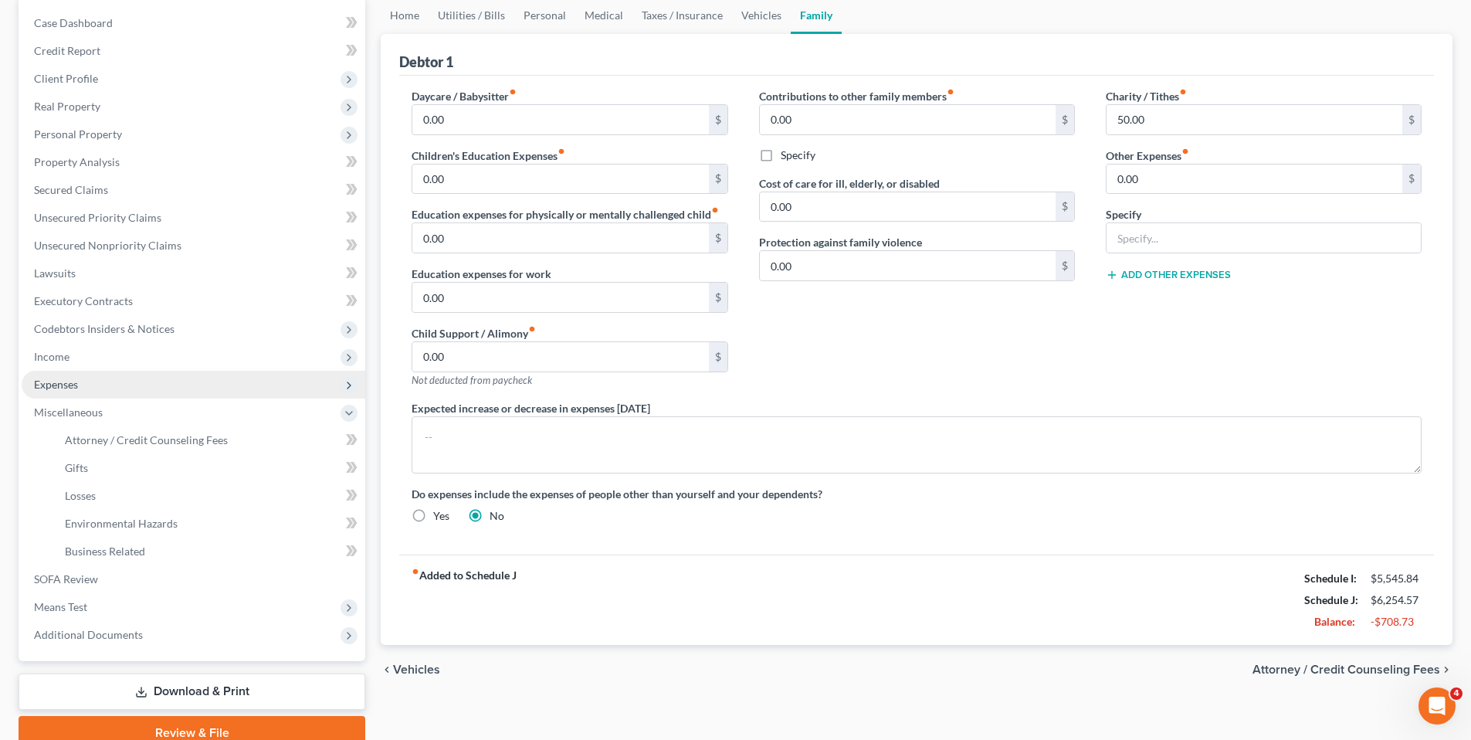
click at [72, 380] on span "Expenses" at bounding box center [56, 383] width 44 height 13
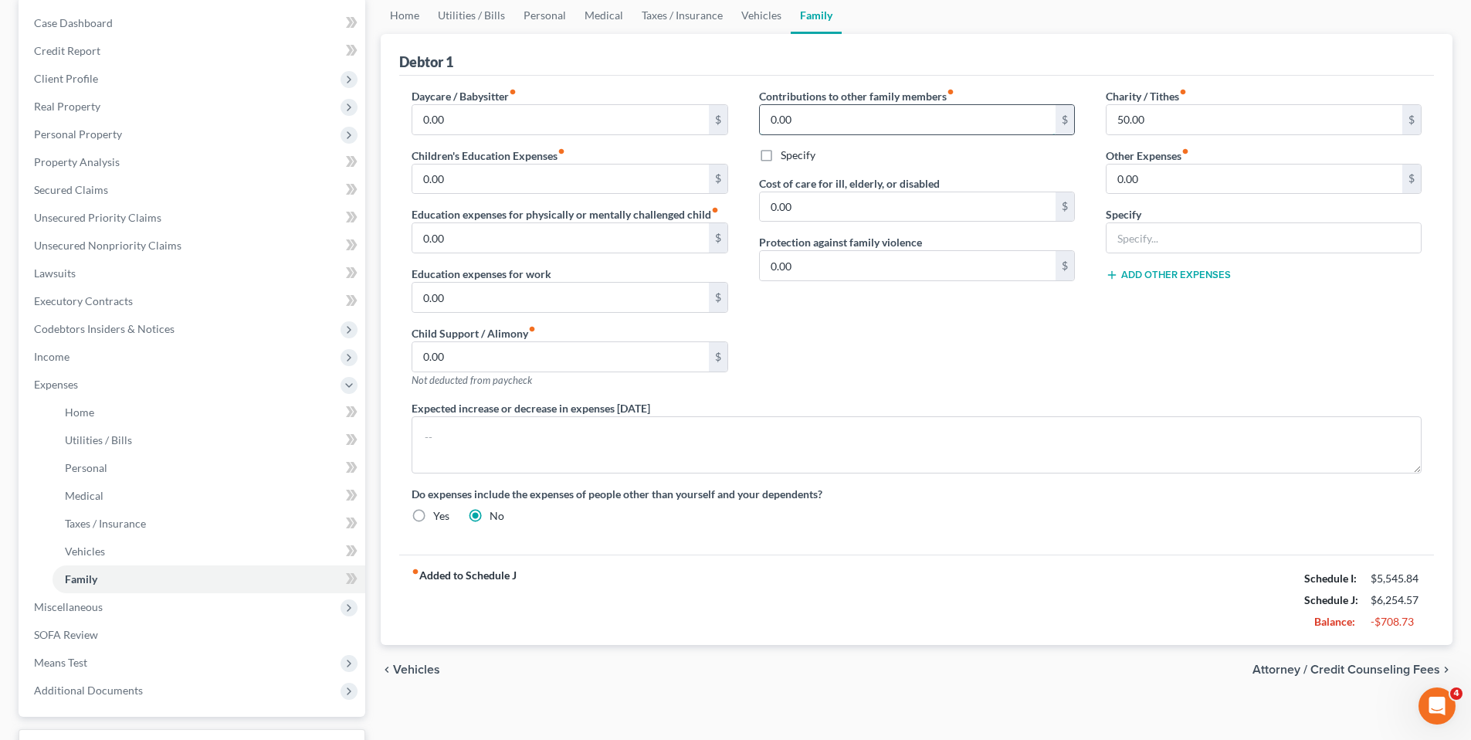
click at [865, 121] on input "0.00" at bounding box center [908, 119] width 296 height 29
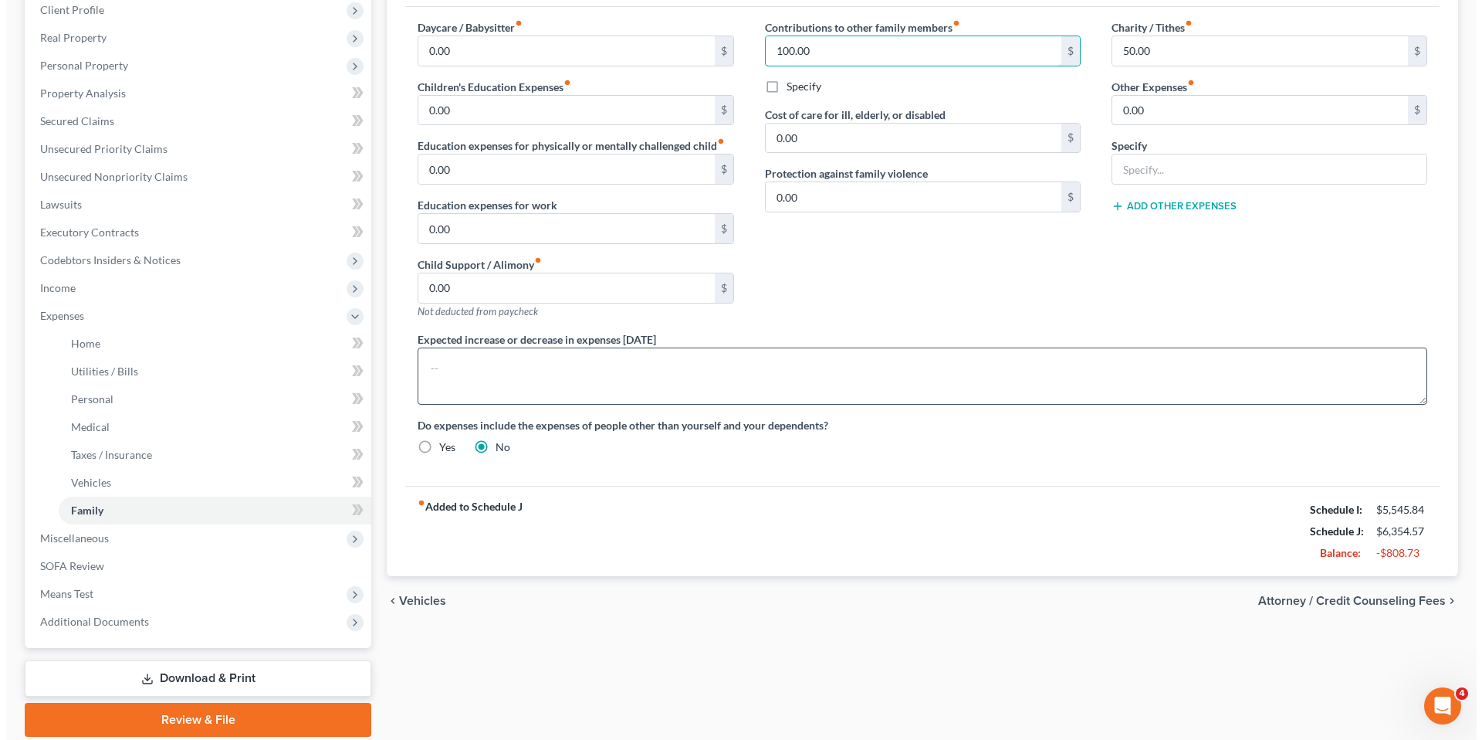
scroll to position [0, 0]
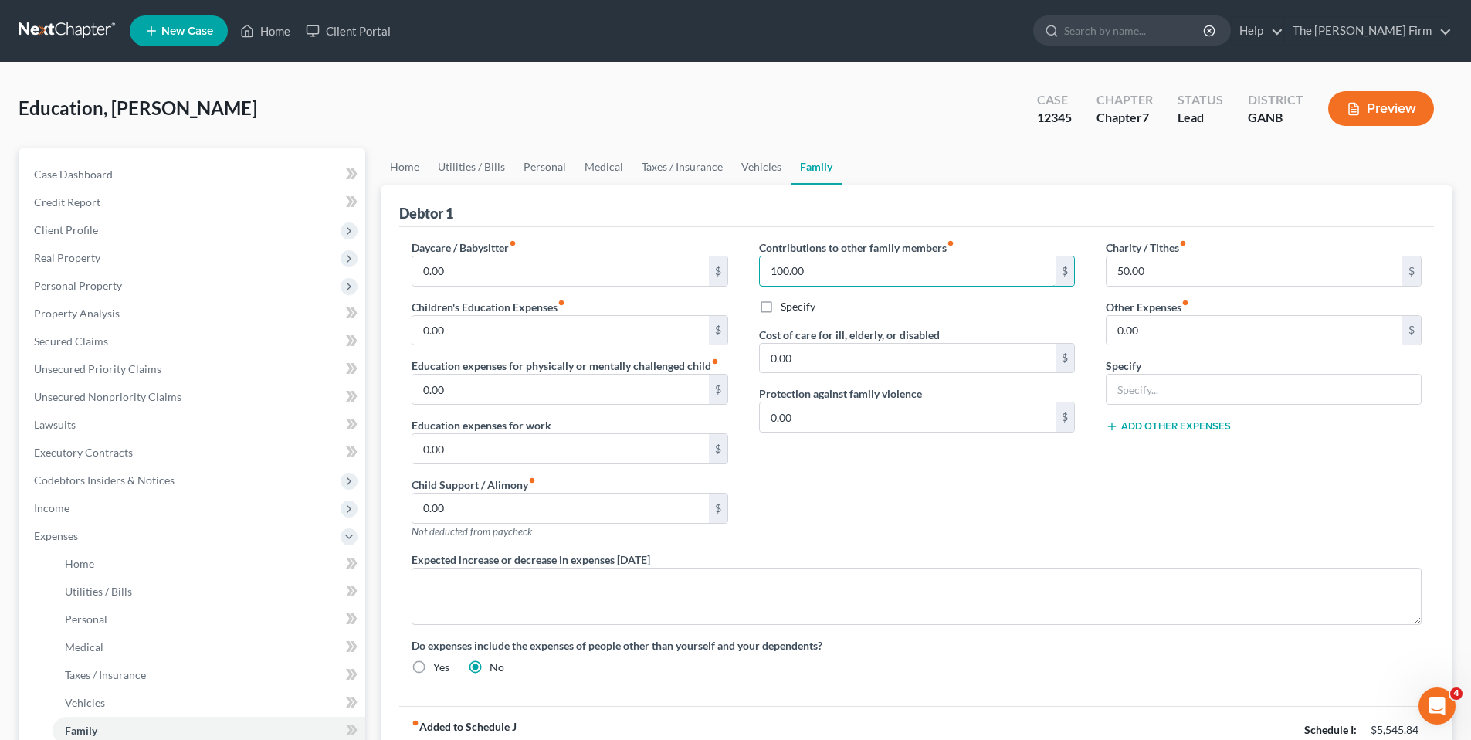
type input "100.00"
click at [1395, 113] on button "Preview" at bounding box center [1381, 108] width 106 height 35
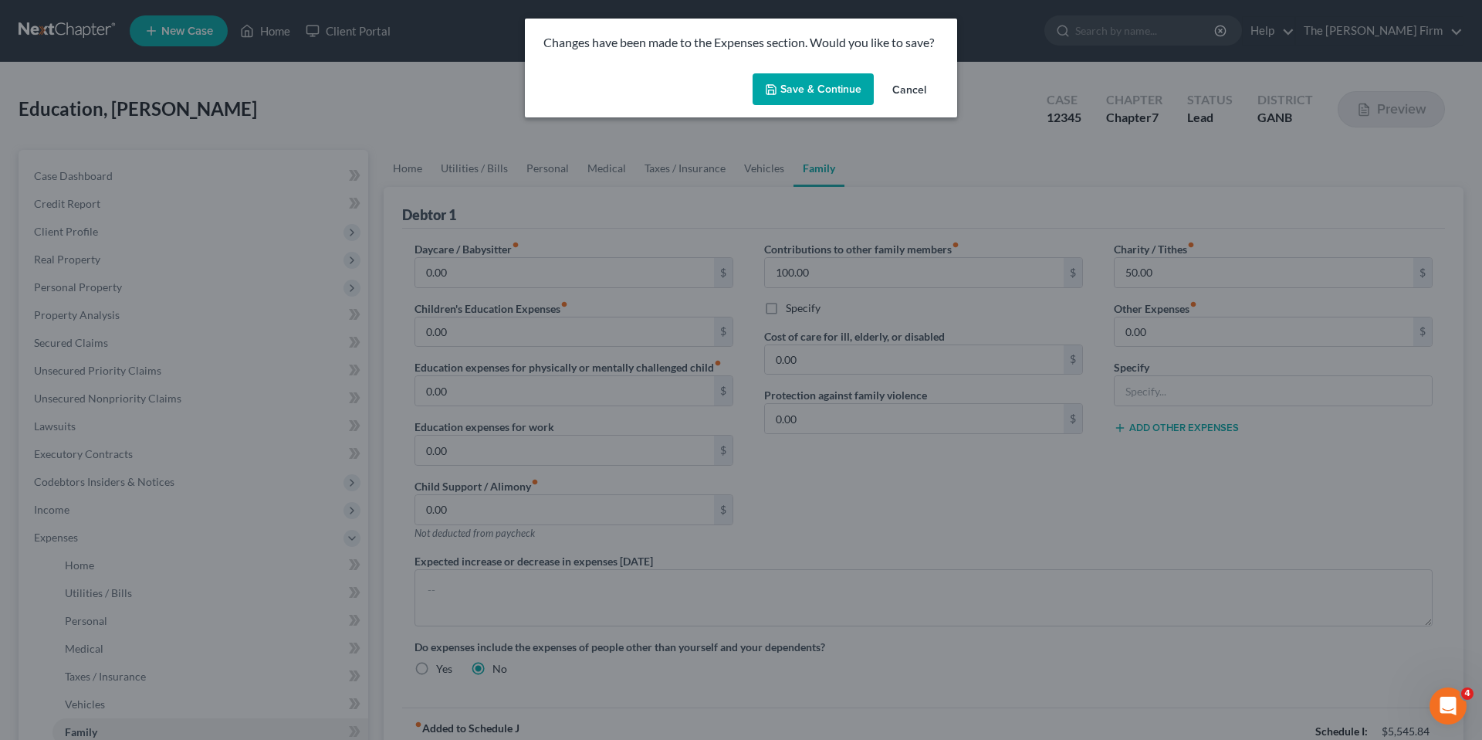
click at [845, 97] on button "Save & Continue" at bounding box center [813, 89] width 121 height 32
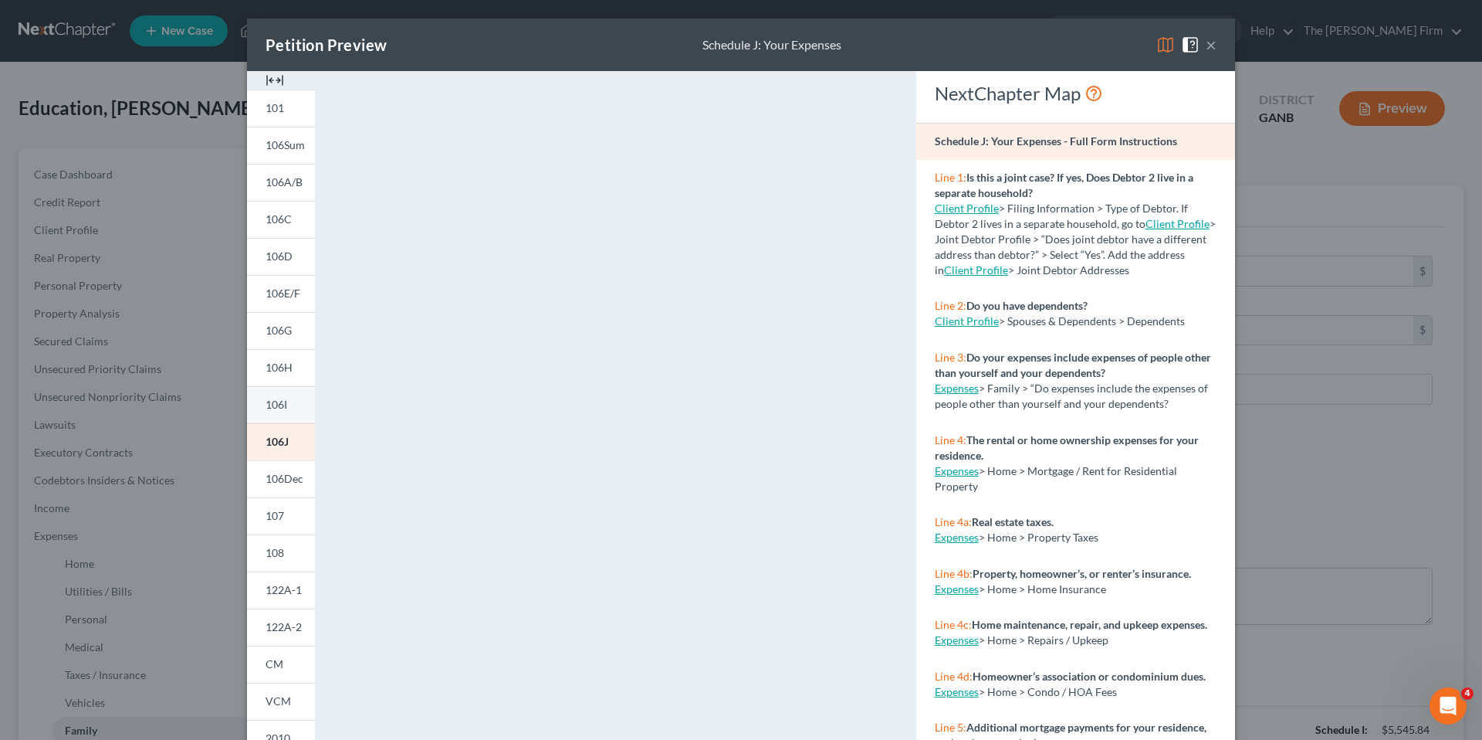
click at [283, 415] on link "106I" at bounding box center [281, 404] width 68 height 37
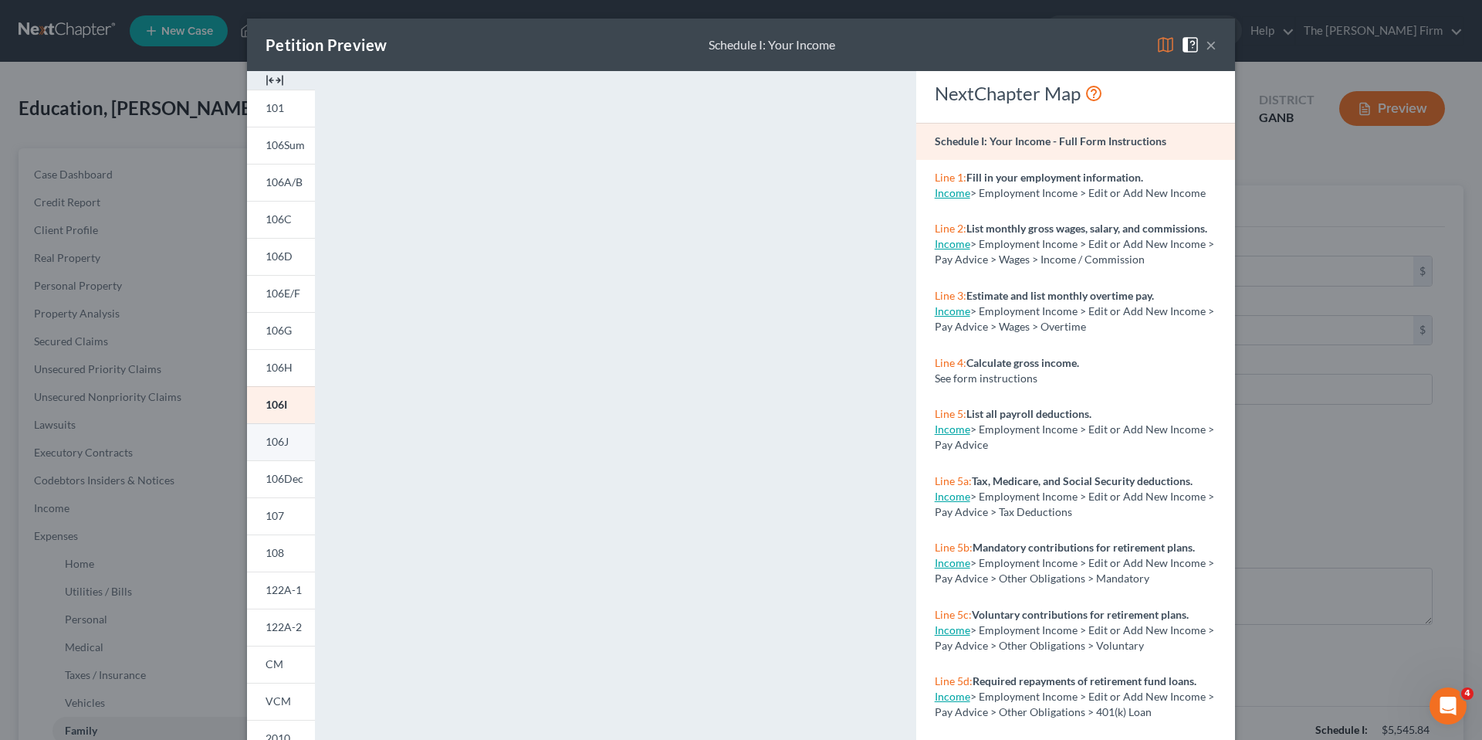
click at [277, 438] on span "106J" at bounding box center [277, 441] width 23 height 13
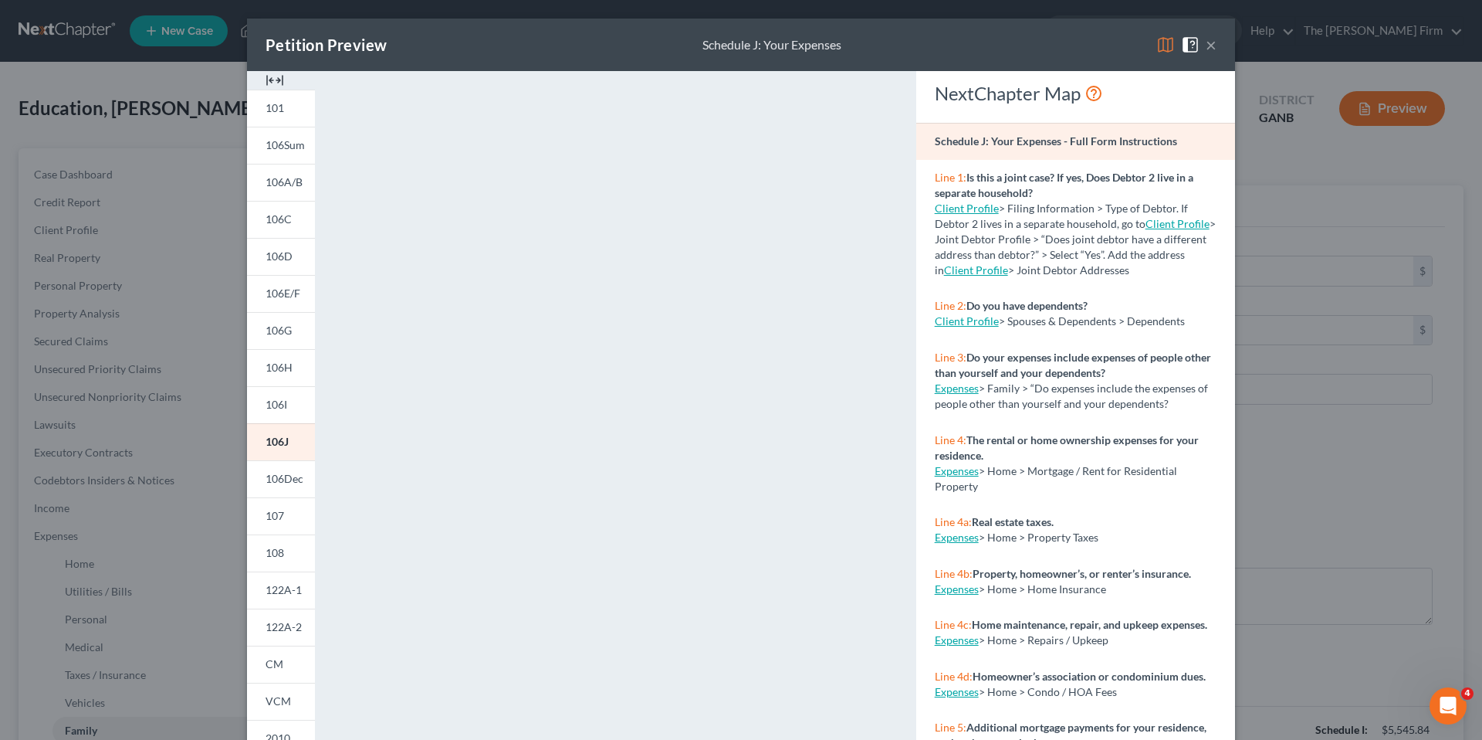
click at [1207, 46] on button "×" at bounding box center [1211, 45] width 11 height 19
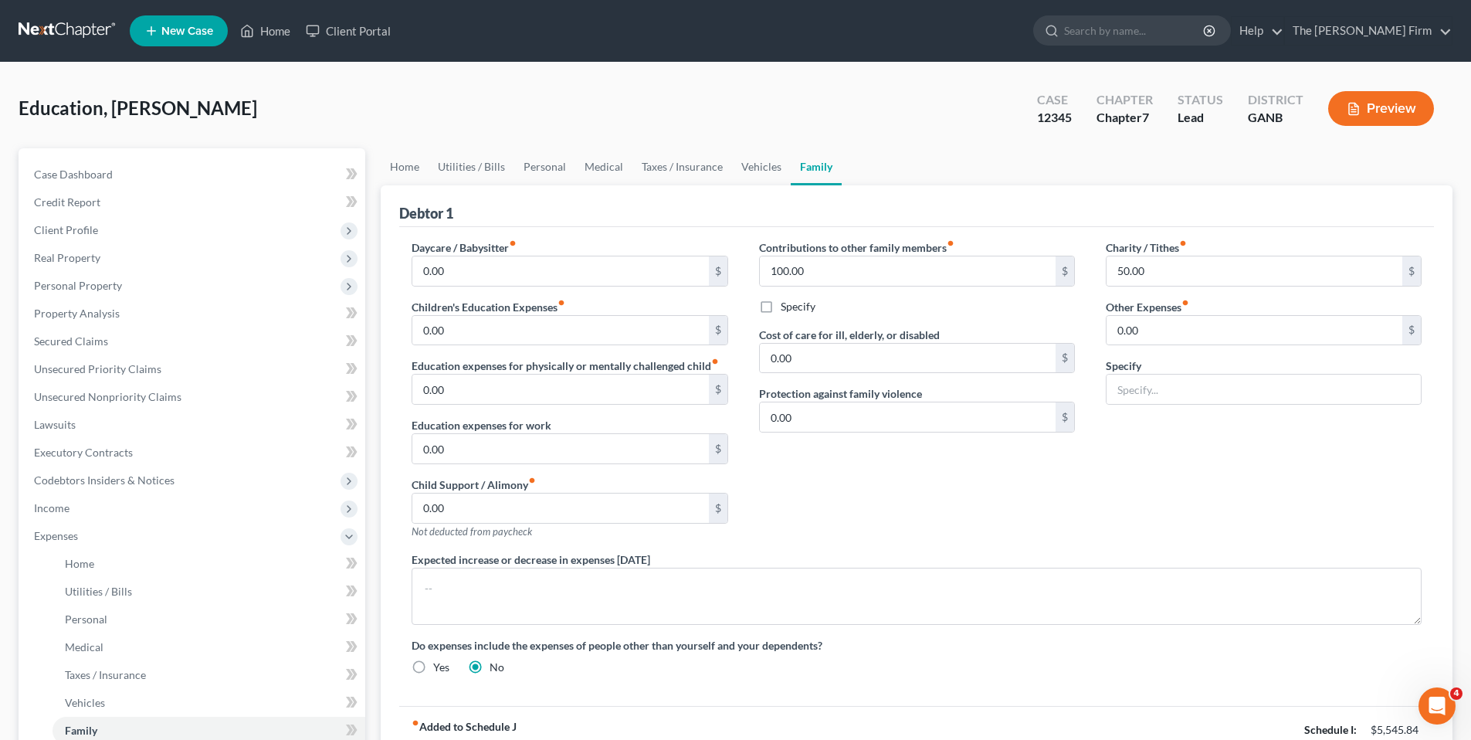
click at [1393, 109] on button "Preview" at bounding box center [1381, 108] width 106 height 35
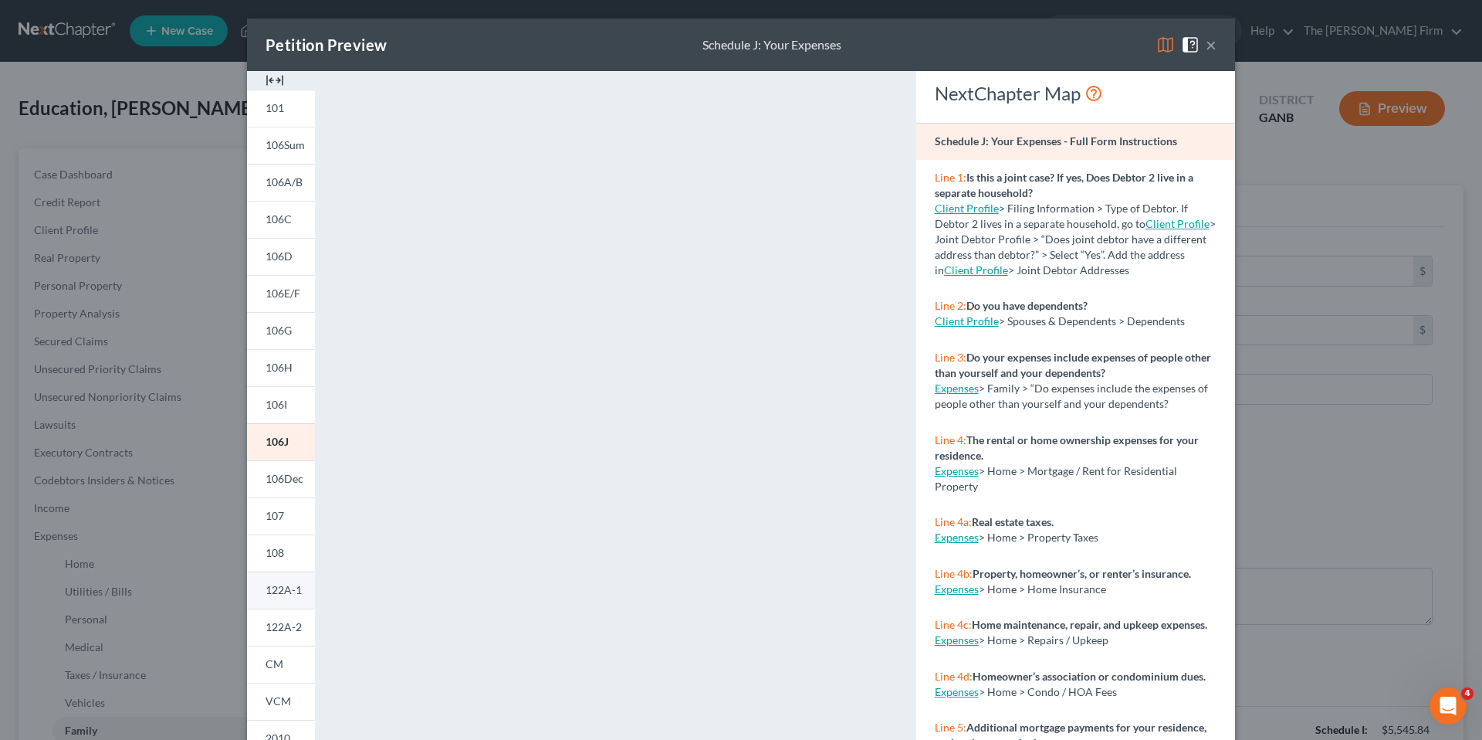
click at [287, 594] on span "122A-1" at bounding box center [284, 589] width 36 height 13
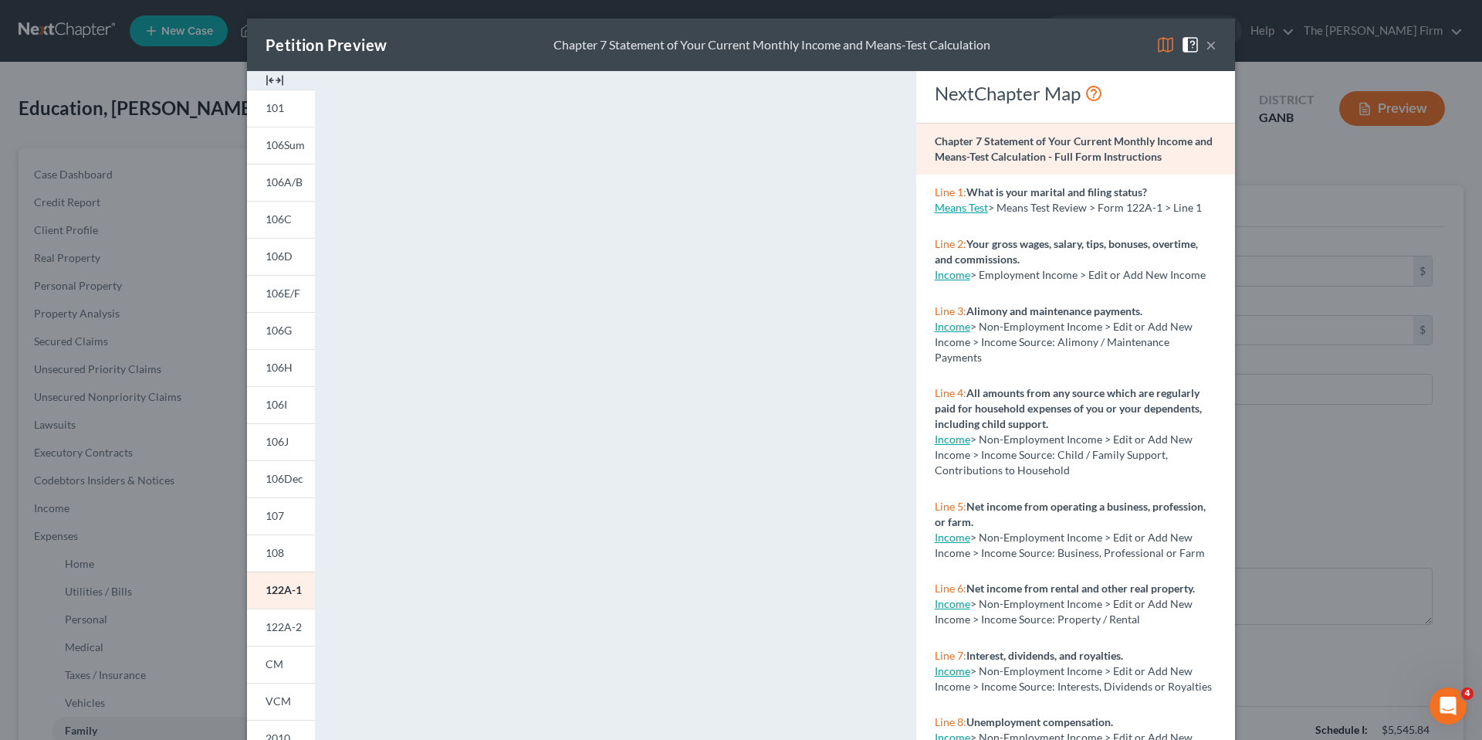
click at [364, 42] on div "Petition Preview" at bounding box center [326, 45] width 121 height 22
